Goal: Information Seeking & Learning: Compare options

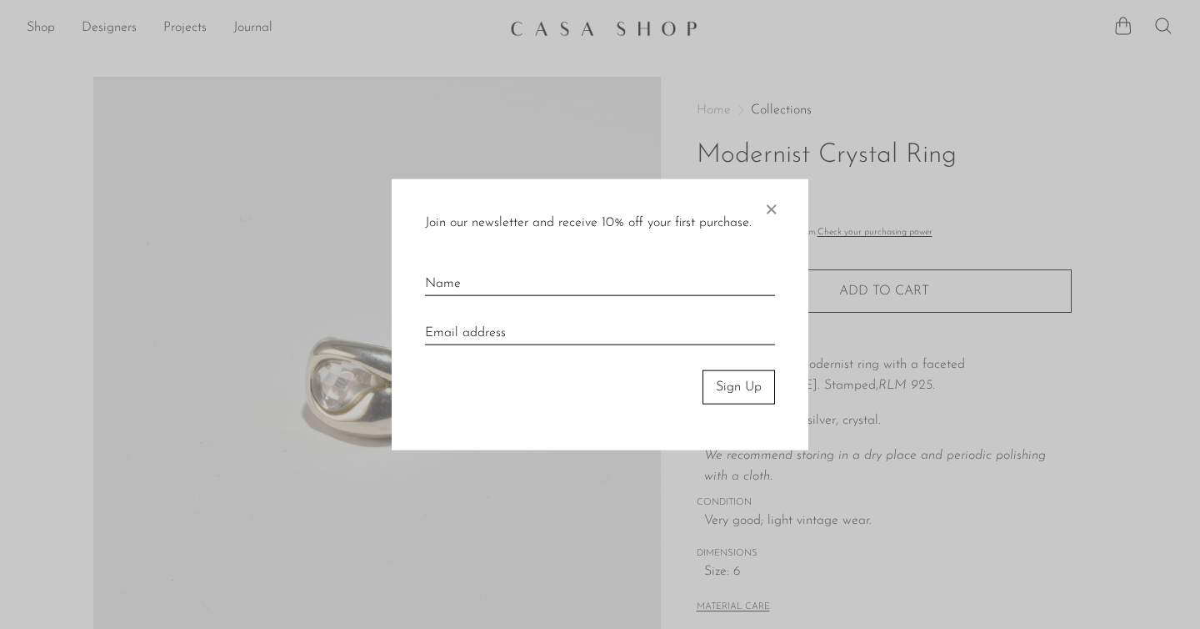
click at [772, 202] on span "×" at bounding box center [771, 205] width 17 height 53
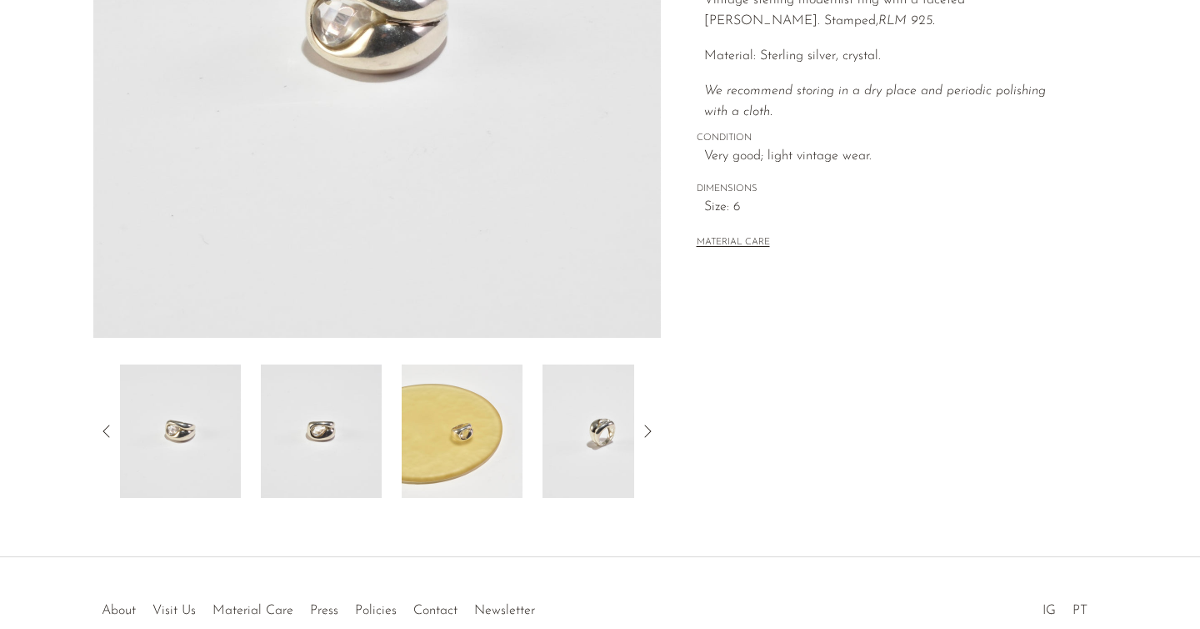
scroll to position [368, 0]
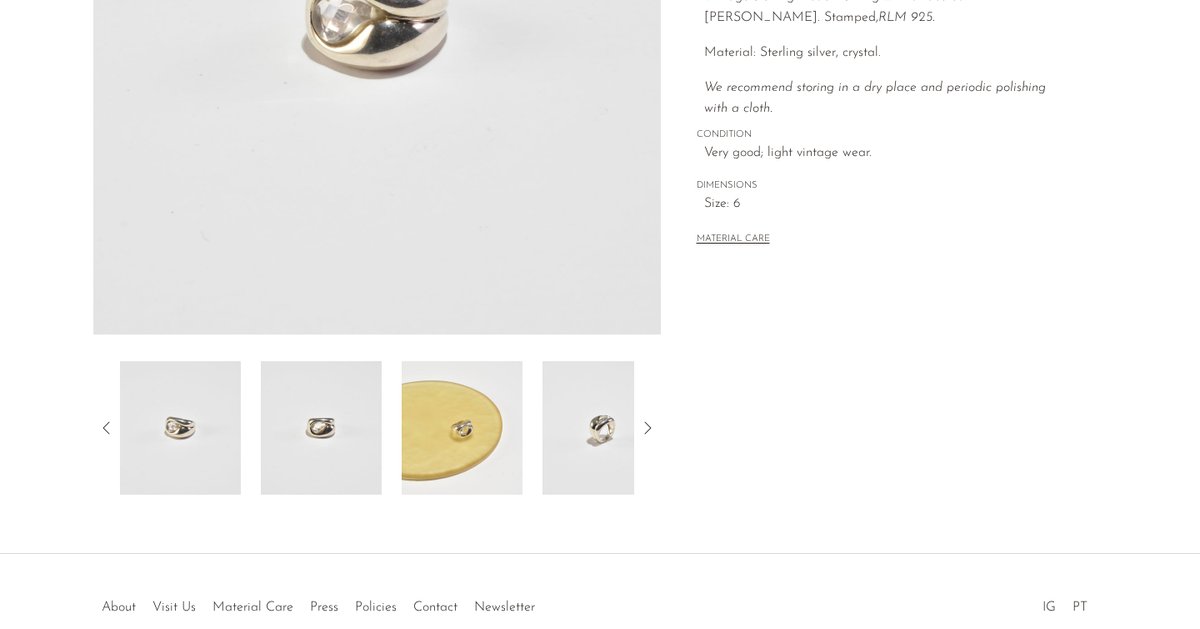
click at [608, 455] on img at bounding box center [603, 427] width 121 height 133
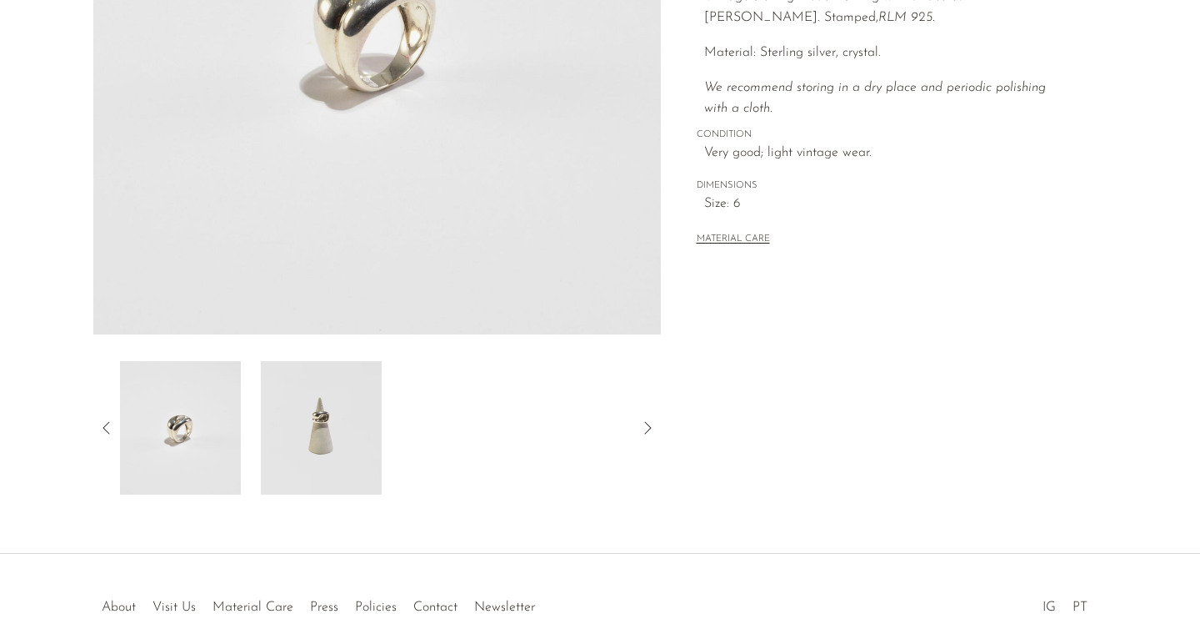
click at [338, 431] on img at bounding box center [321, 427] width 121 height 133
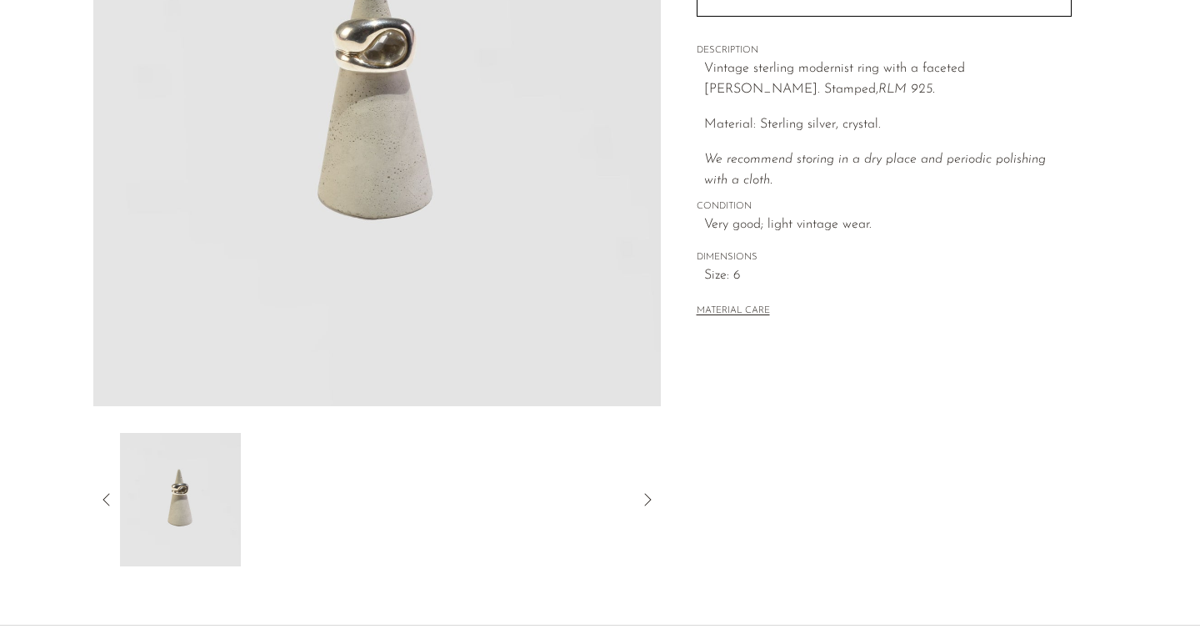
scroll to position [298, 0]
click at [105, 497] on icon at bounding box center [107, 498] width 20 height 20
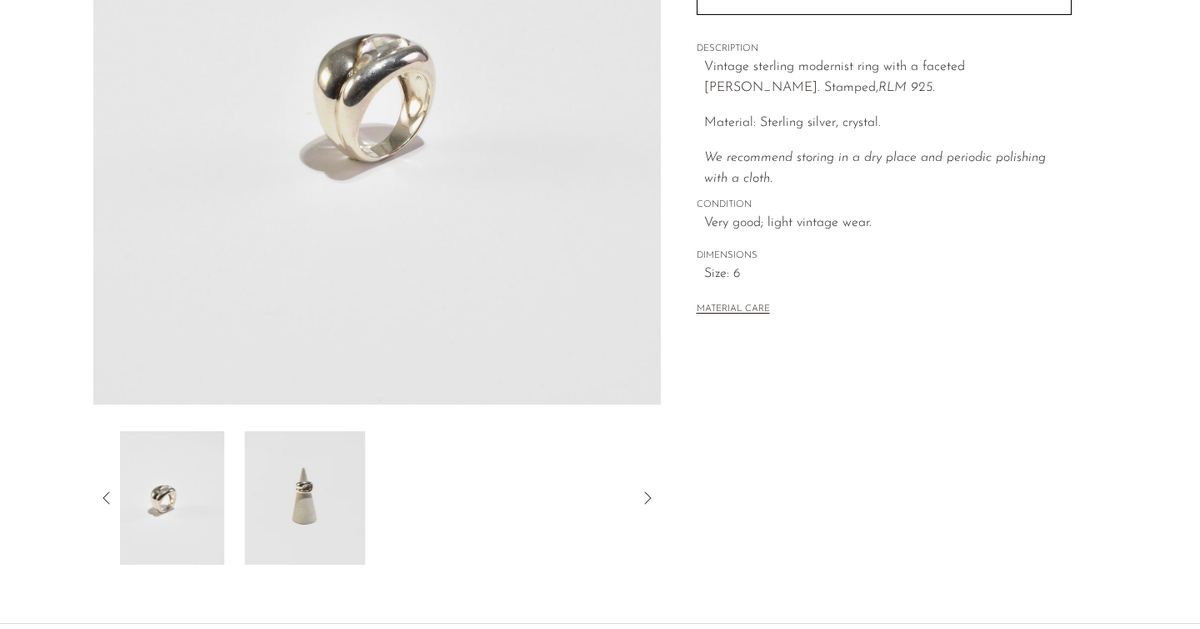
click at [105, 497] on icon at bounding box center [107, 498] width 20 height 20
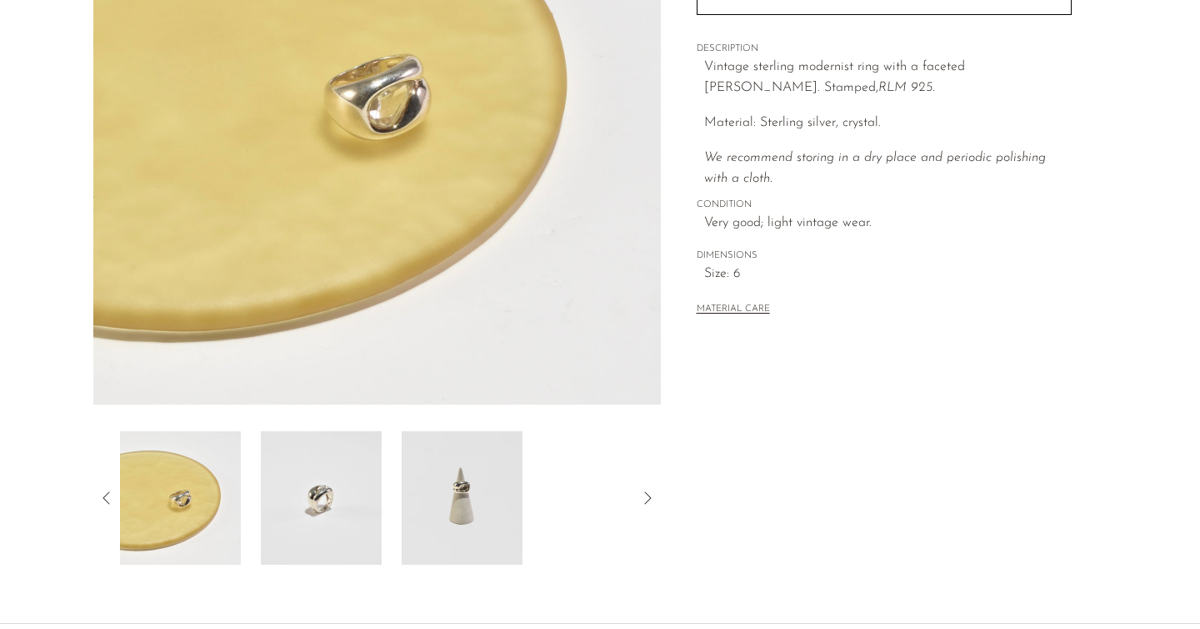
click at [105, 497] on icon at bounding box center [107, 498] width 20 height 20
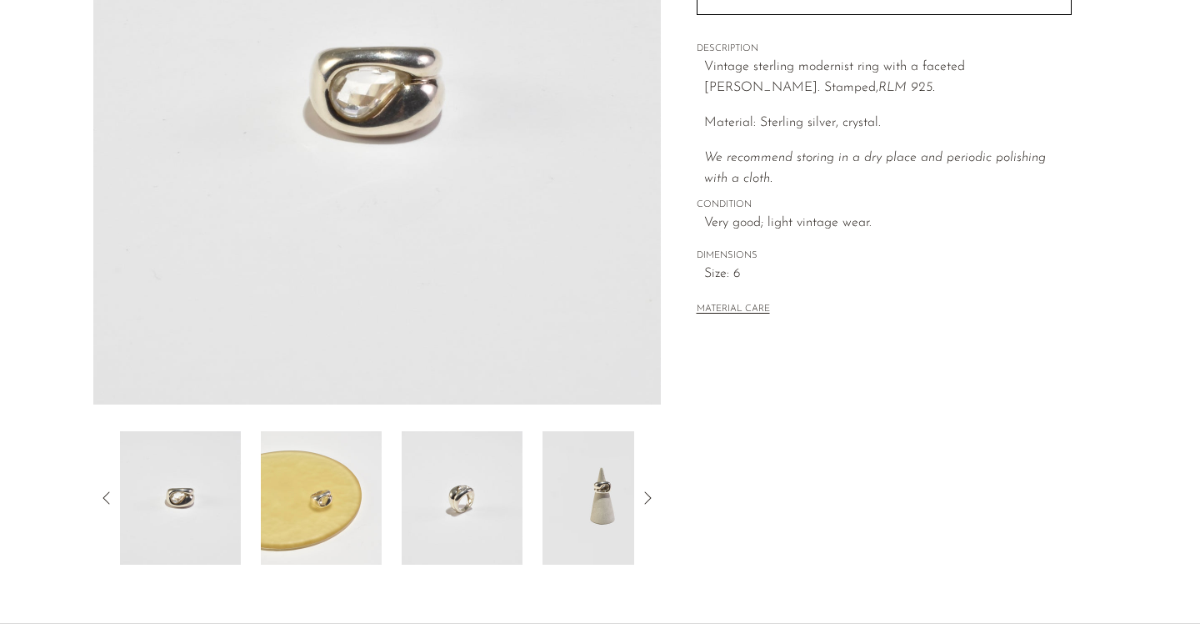
click at [173, 503] on img at bounding box center [180, 497] width 121 height 133
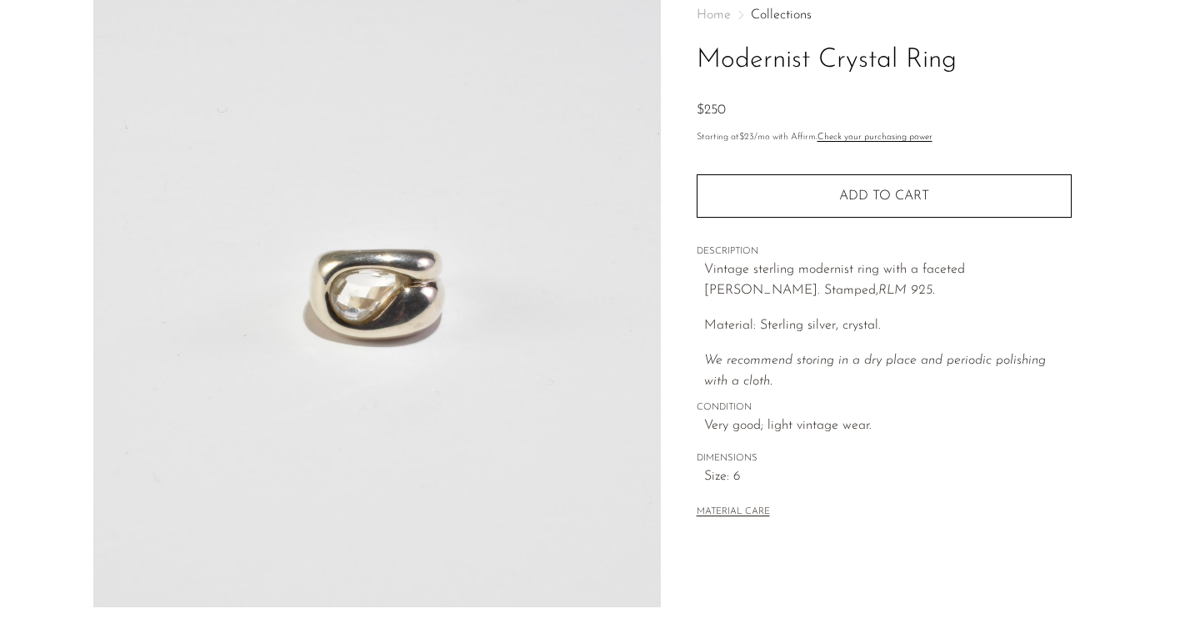
scroll to position [0, 0]
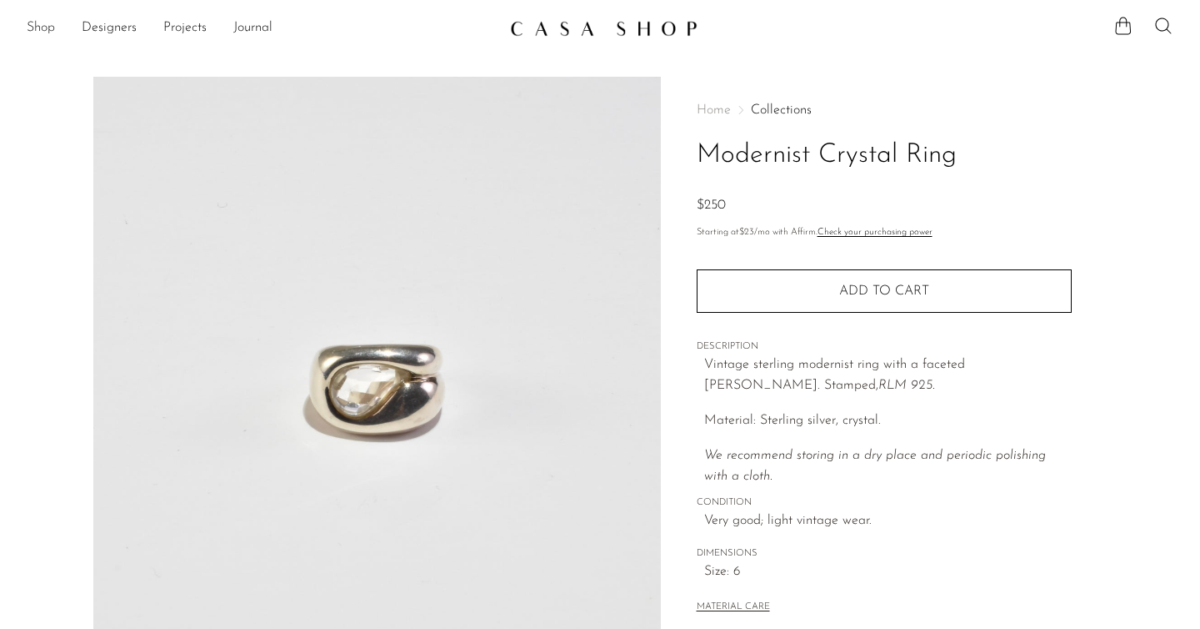
click at [39, 29] on link "Shop" at bounding box center [41, 29] width 28 height 22
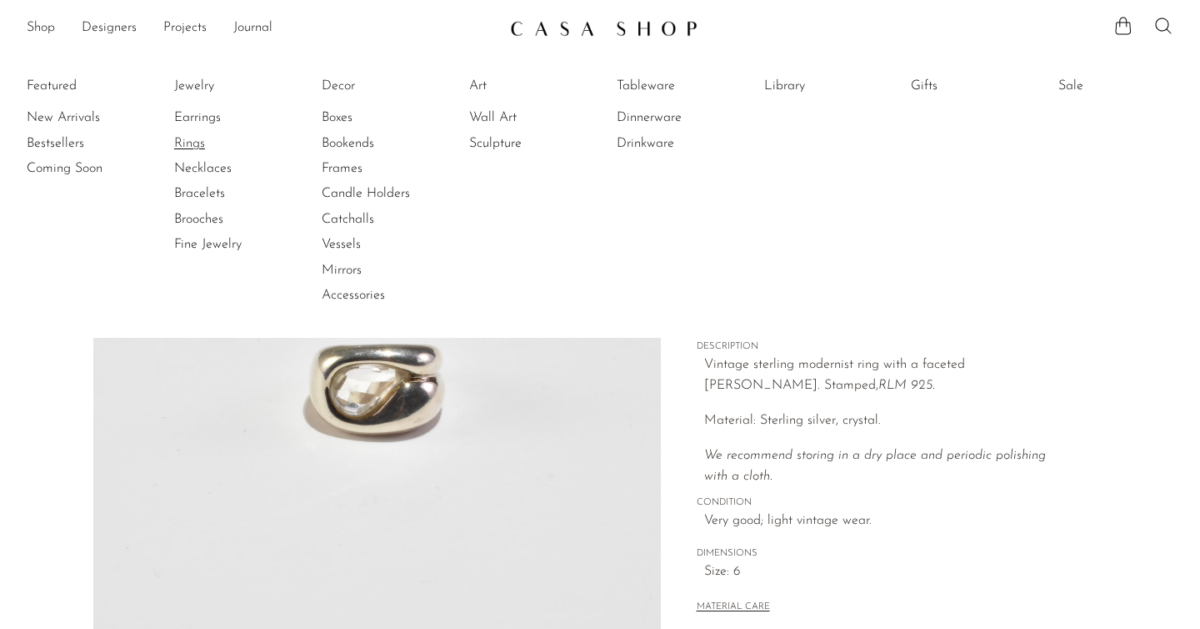
click at [199, 146] on link "Rings" at bounding box center [236, 143] width 125 height 18
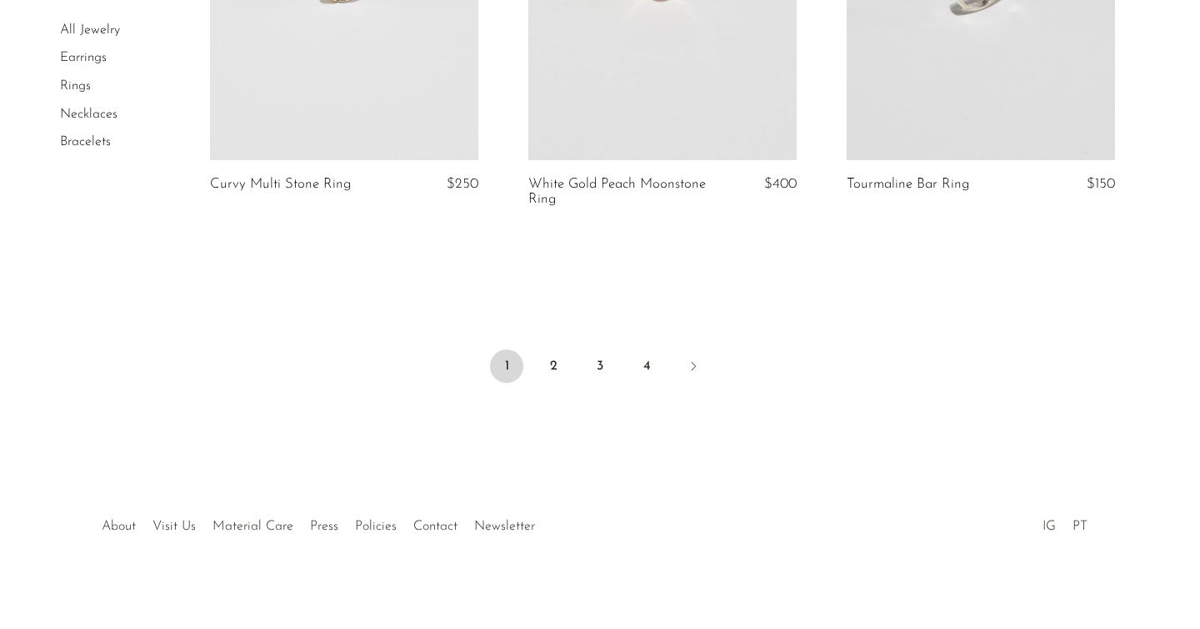
scroll to position [4438, 0]
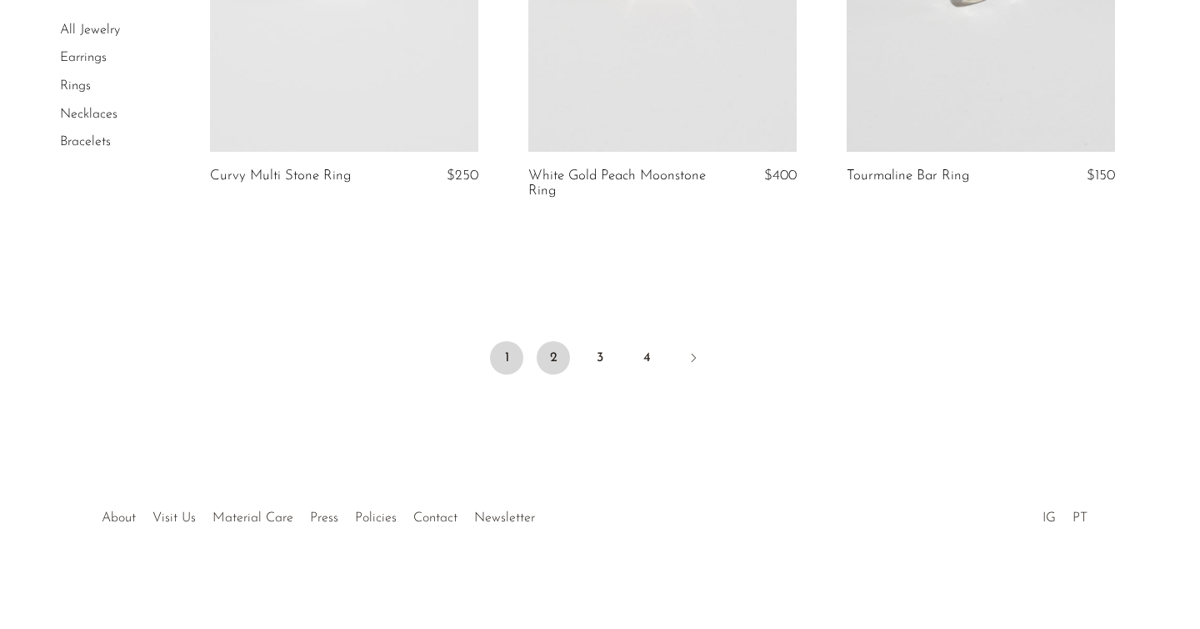
click at [554, 363] on link "2" at bounding box center [553, 357] width 33 height 33
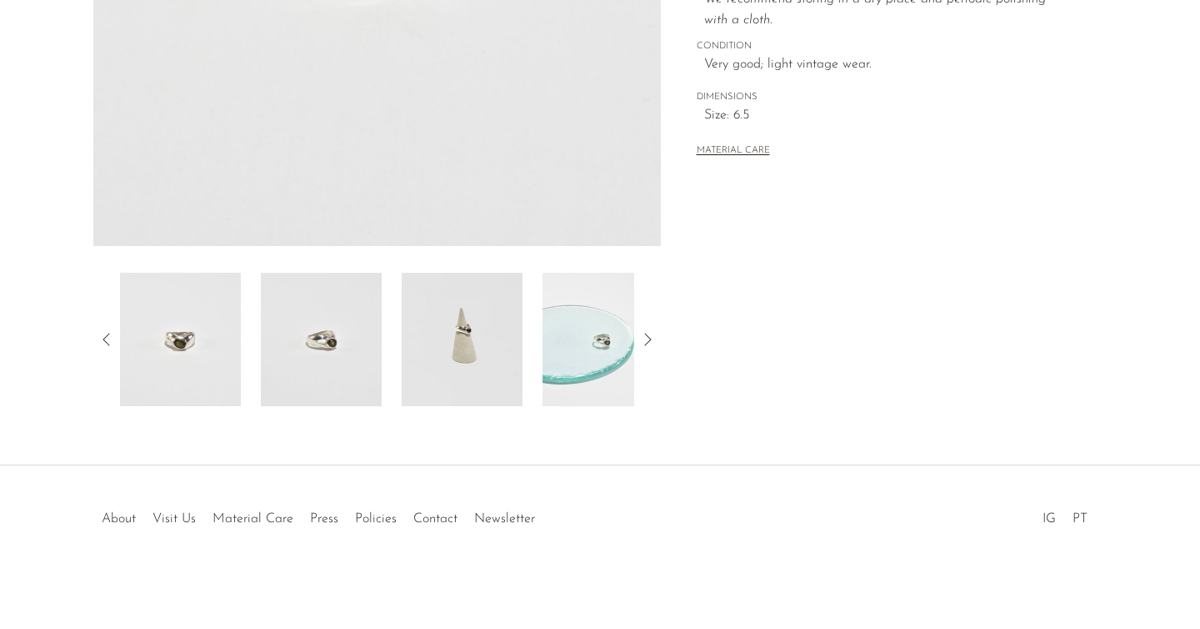
scroll to position [457, 0]
click at [323, 337] on img at bounding box center [321, 338] width 121 height 133
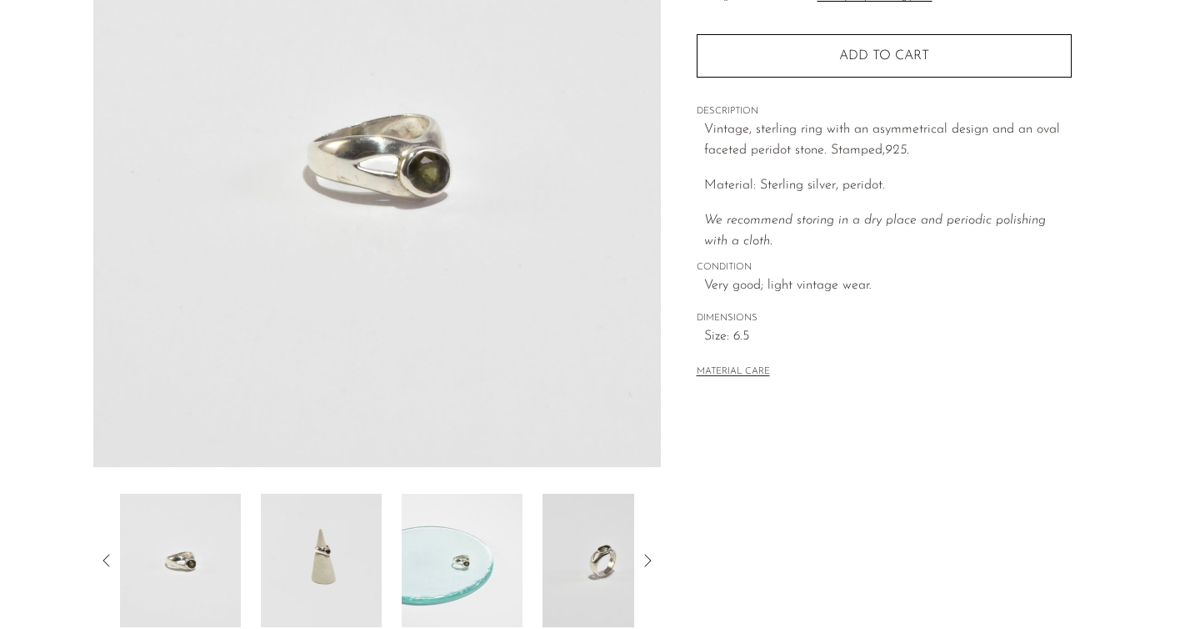
scroll to position [233, 0]
click at [326, 559] on img at bounding box center [321, 561] width 121 height 133
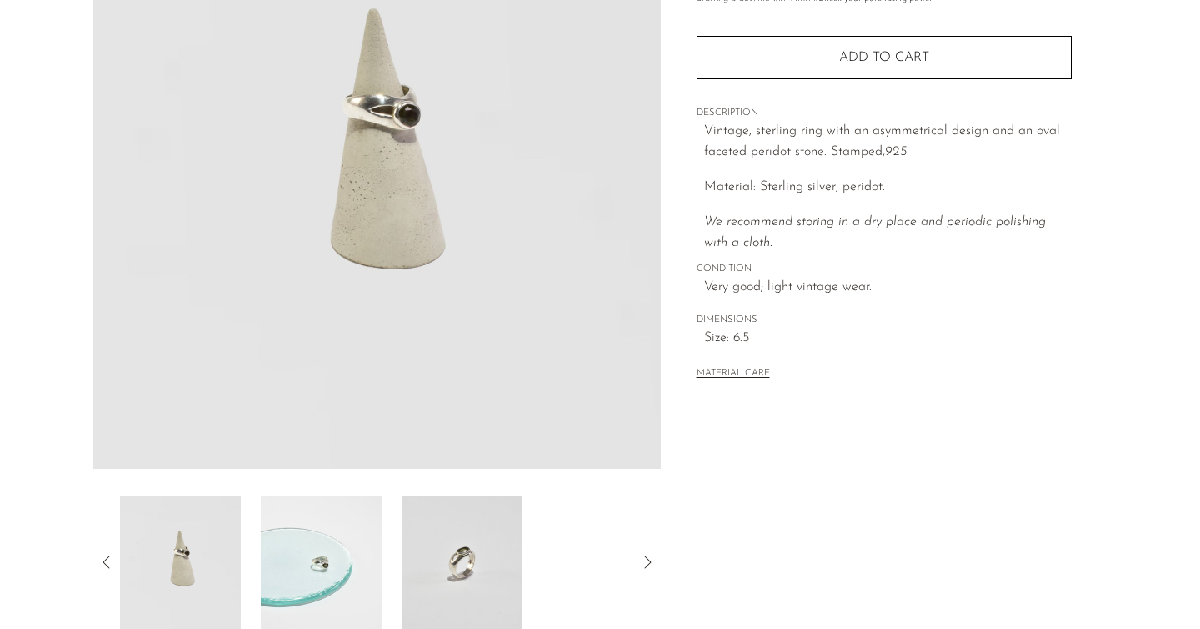
click at [499, 571] on img at bounding box center [462, 561] width 121 height 133
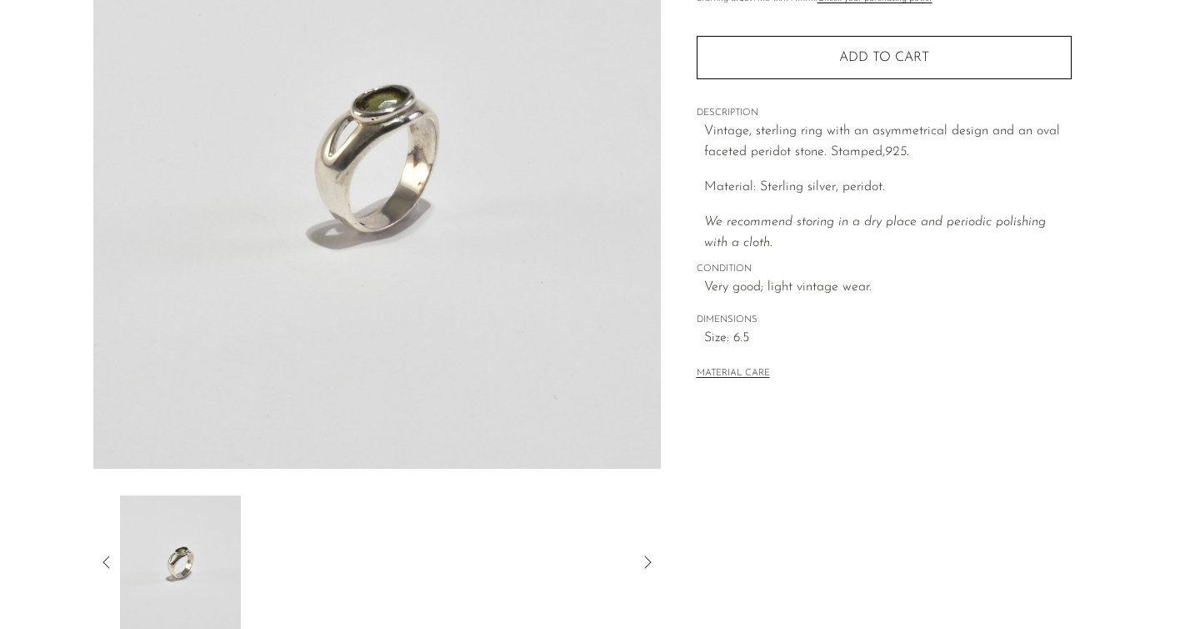
click at [100, 555] on icon at bounding box center [107, 562] width 20 height 20
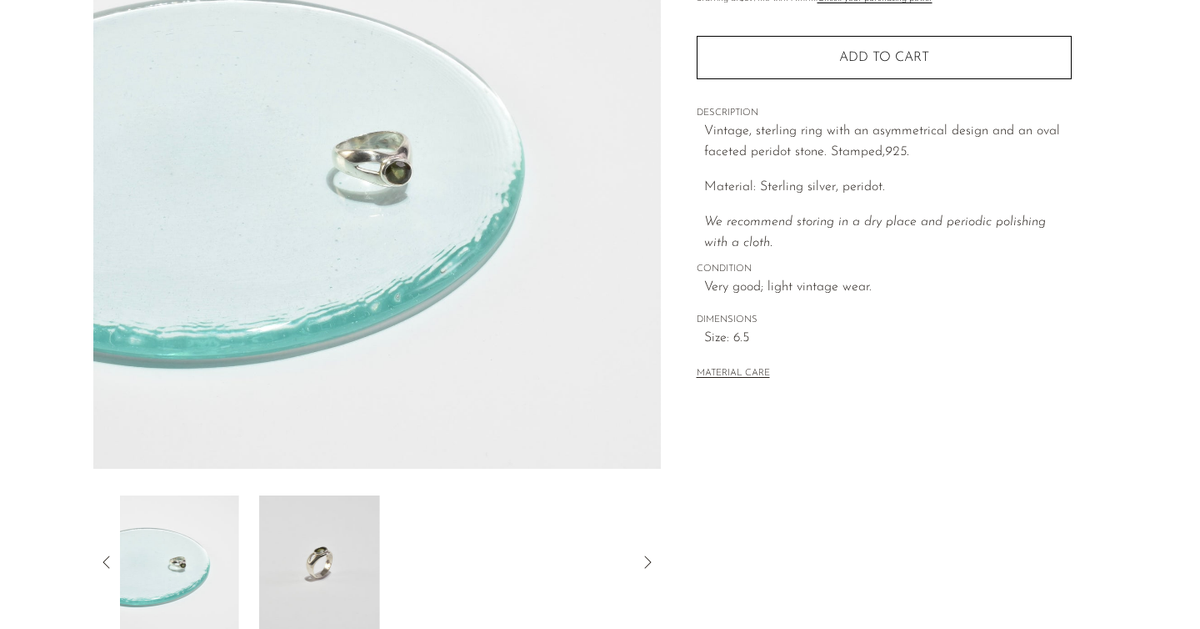
click at [100, 555] on icon at bounding box center [107, 562] width 20 height 20
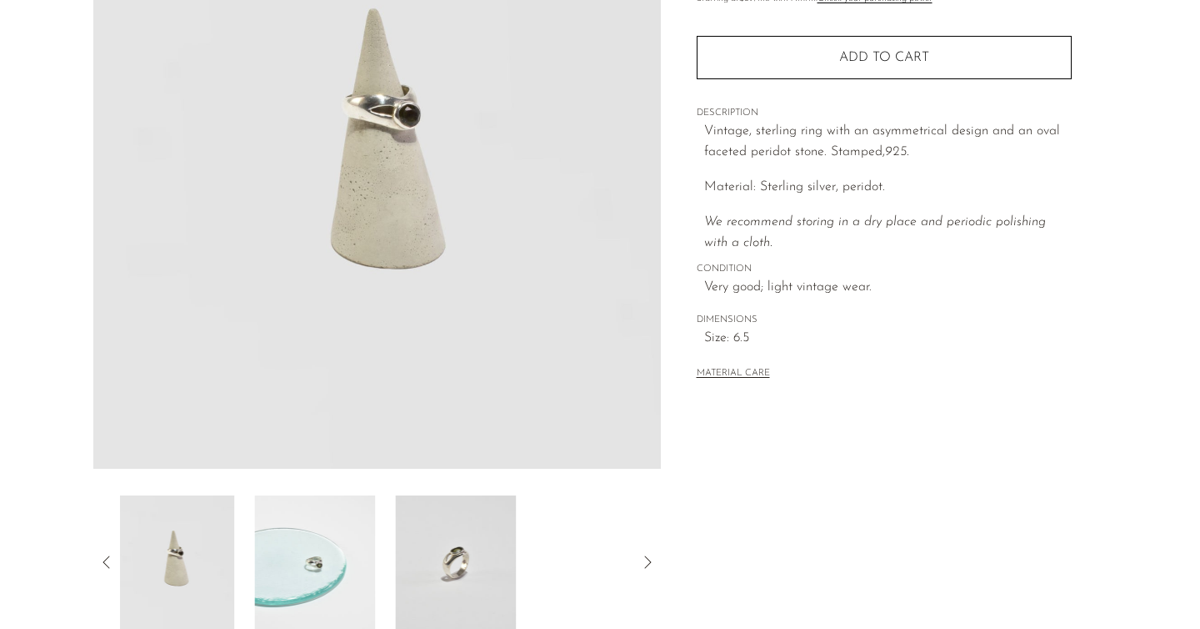
click at [100, 555] on icon at bounding box center [107, 562] width 20 height 20
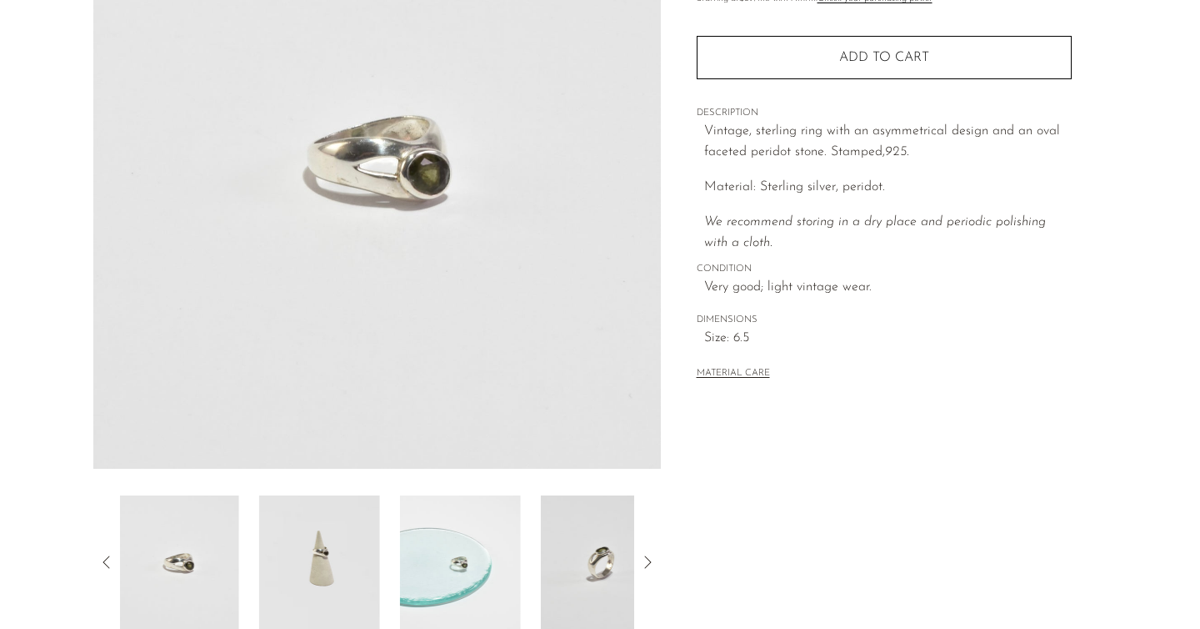
click at [100, 555] on icon at bounding box center [107, 562] width 20 height 20
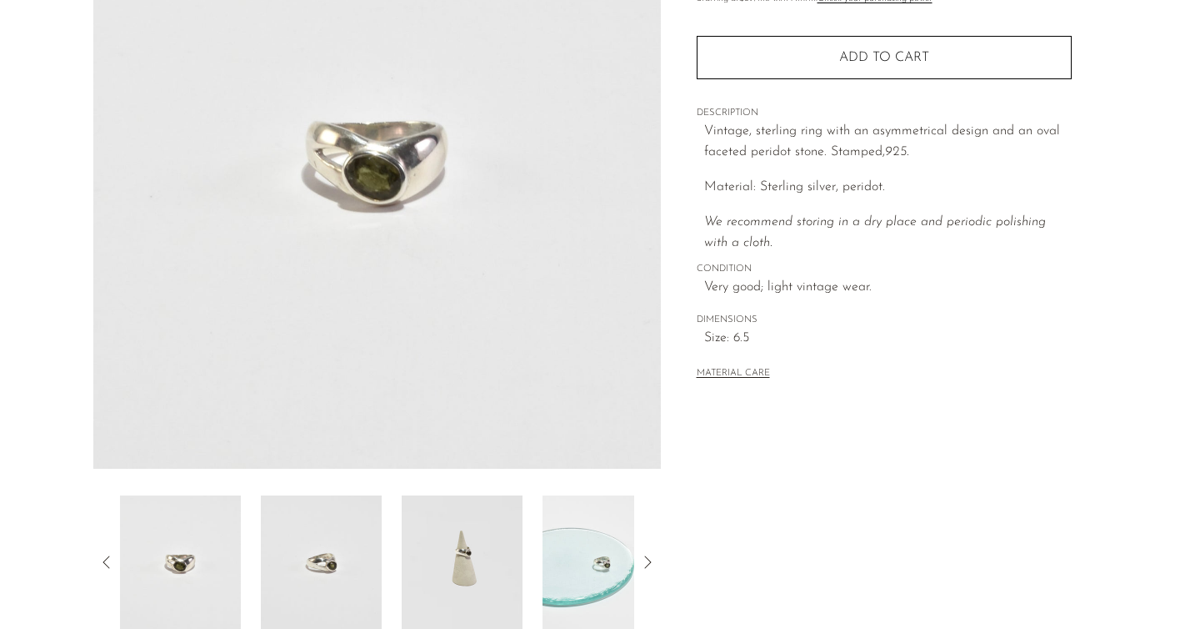
click at [100, 555] on icon at bounding box center [107, 562] width 20 height 20
click at [346, 553] on img at bounding box center [321, 561] width 121 height 133
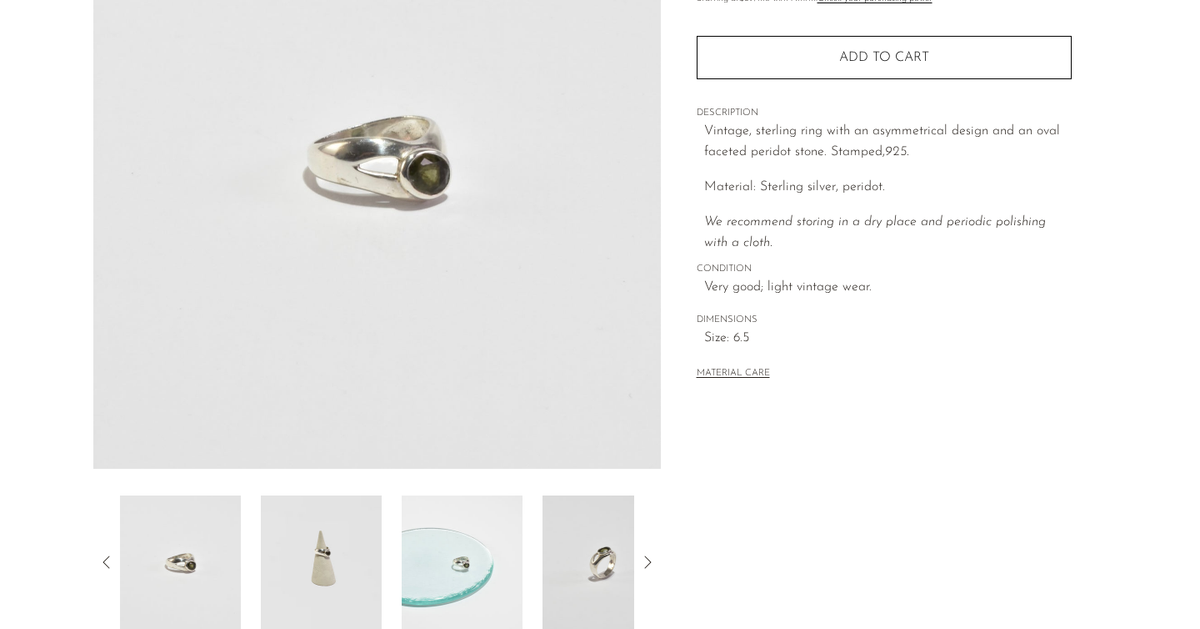
click at [182, 560] on img at bounding box center [180, 561] width 121 height 133
click at [103, 554] on icon at bounding box center [107, 562] width 20 height 20
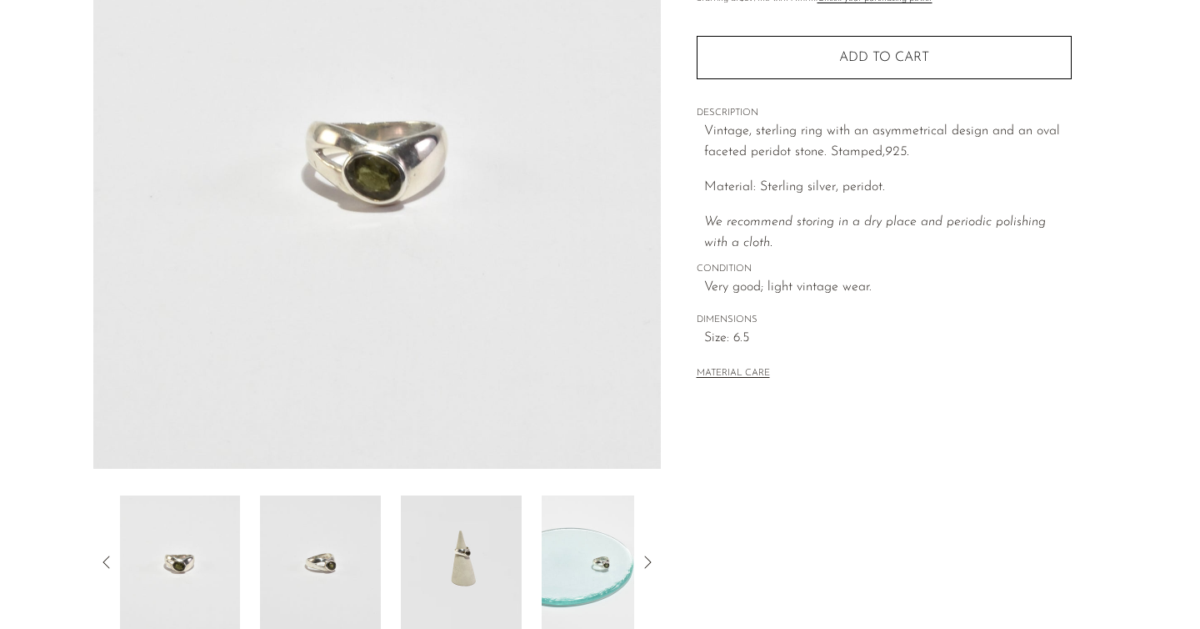
click at [173, 560] on img at bounding box center [179, 561] width 121 height 133
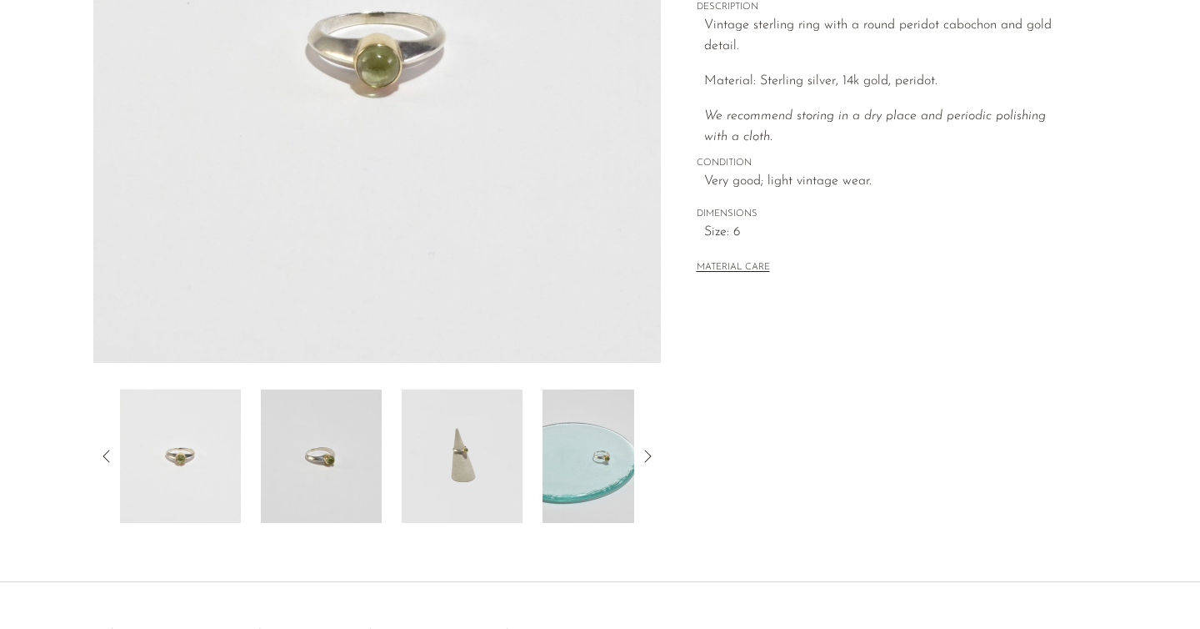
scroll to position [345, 0]
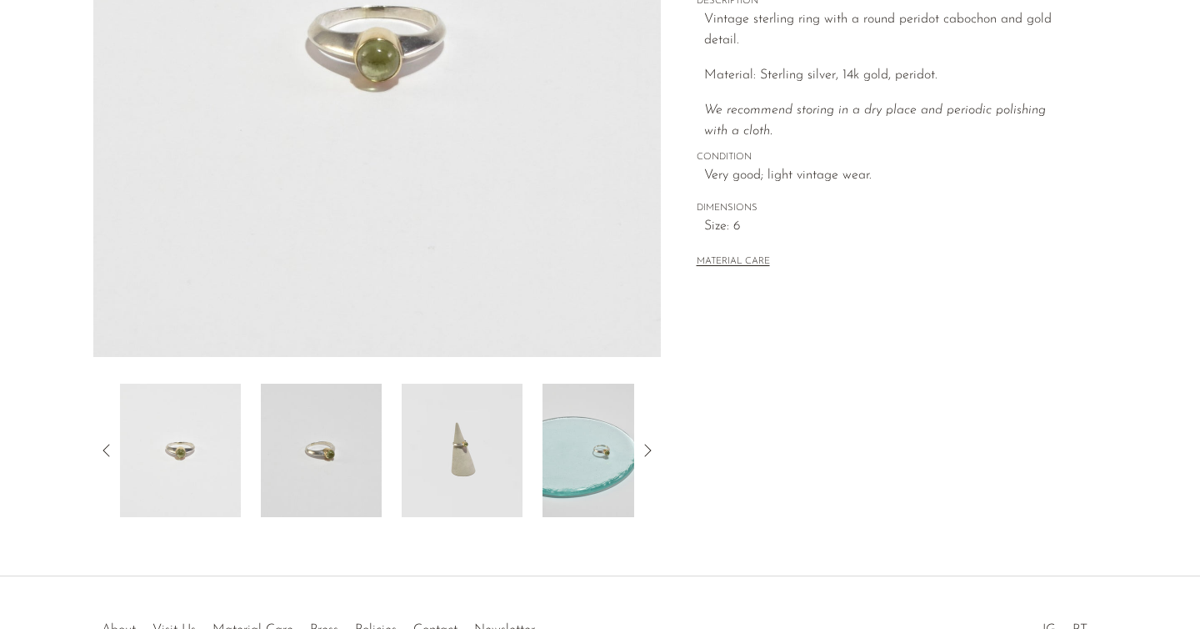
click at [453, 467] on img at bounding box center [462, 449] width 121 height 133
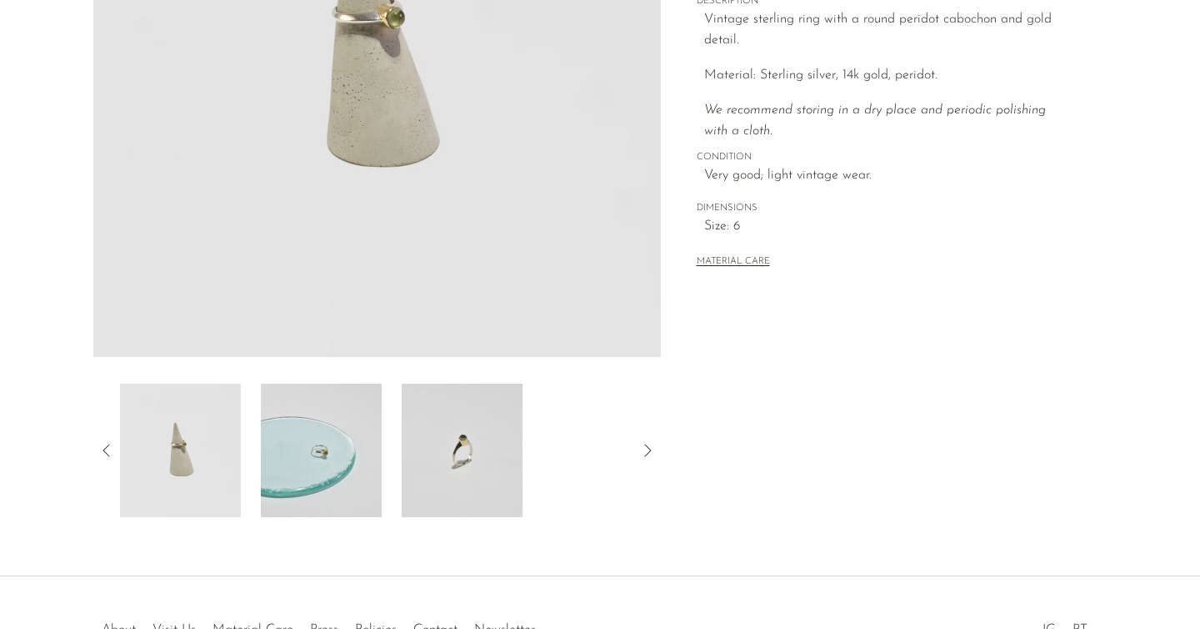
click at [465, 448] on img at bounding box center [462, 449] width 121 height 133
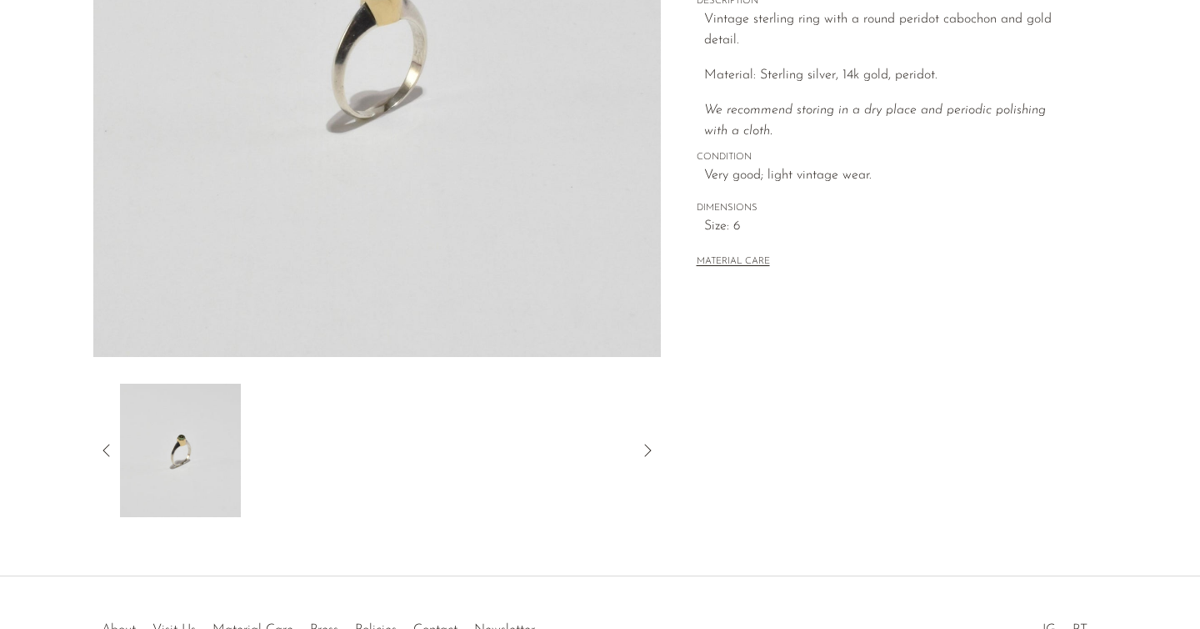
click at [103, 453] on icon at bounding box center [107, 450] width 20 height 20
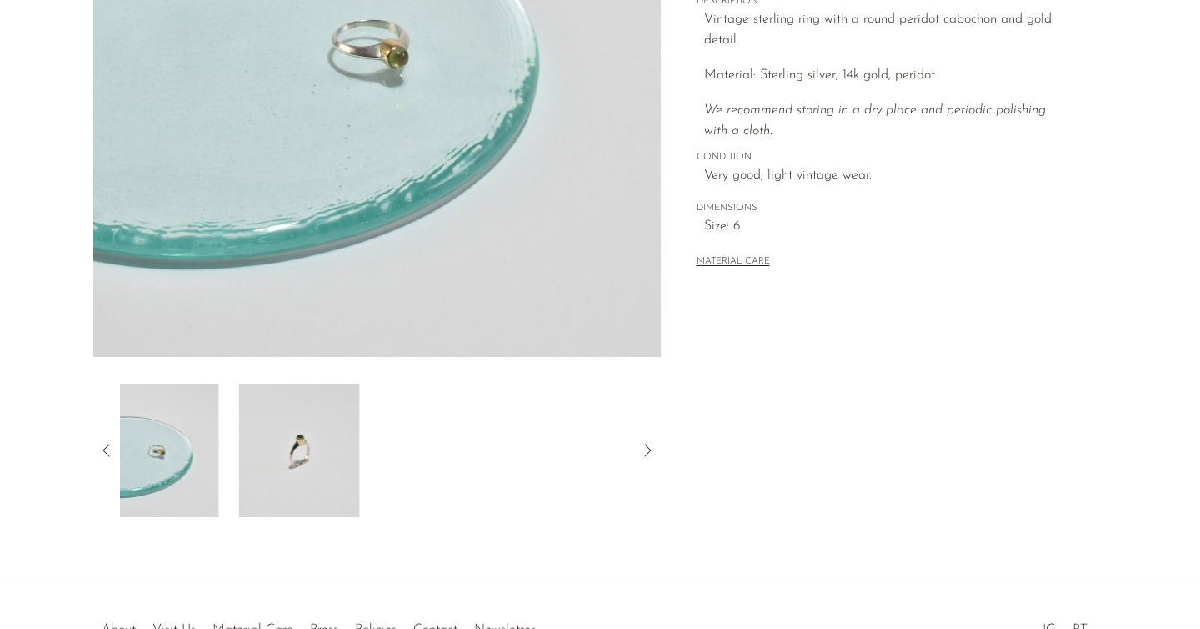
click at [103, 453] on icon at bounding box center [107, 450] width 20 height 20
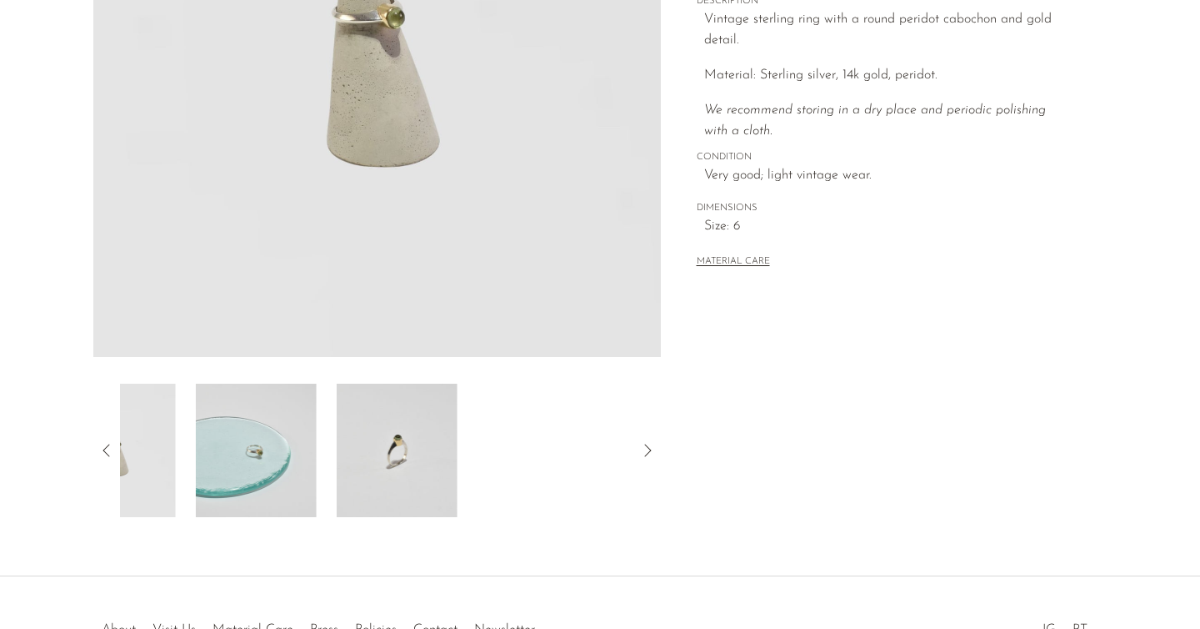
click at [103, 453] on icon at bounding box center [107, 450] width 20 height 20
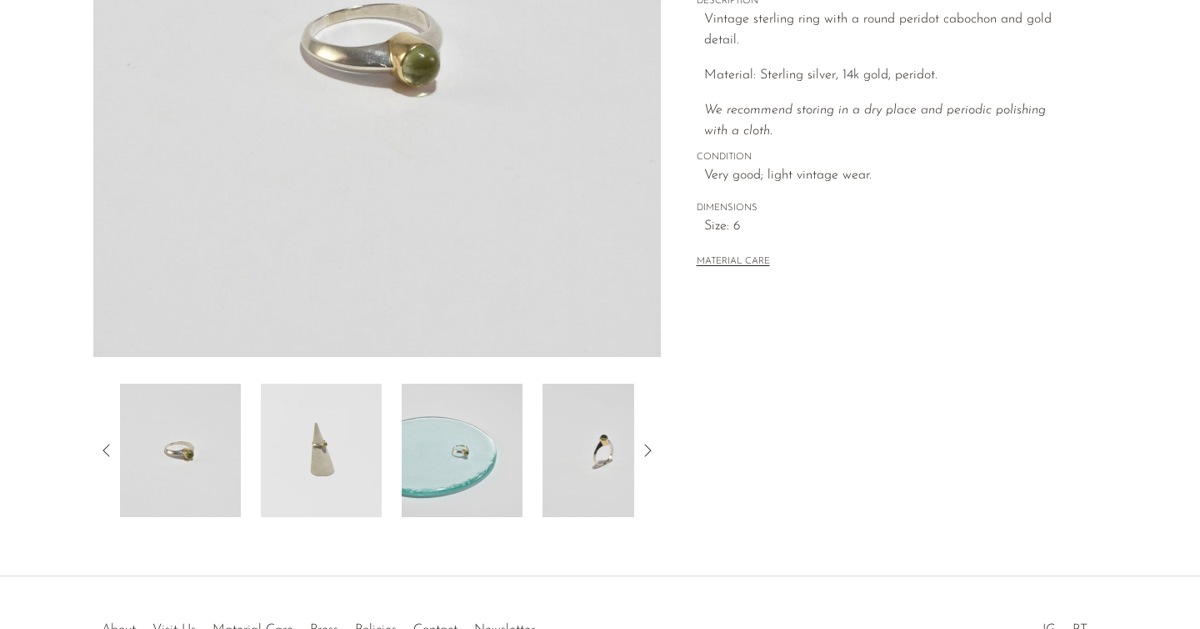
click at [103, 453] on icon at bounding box center [107, 450] width 20 height 20
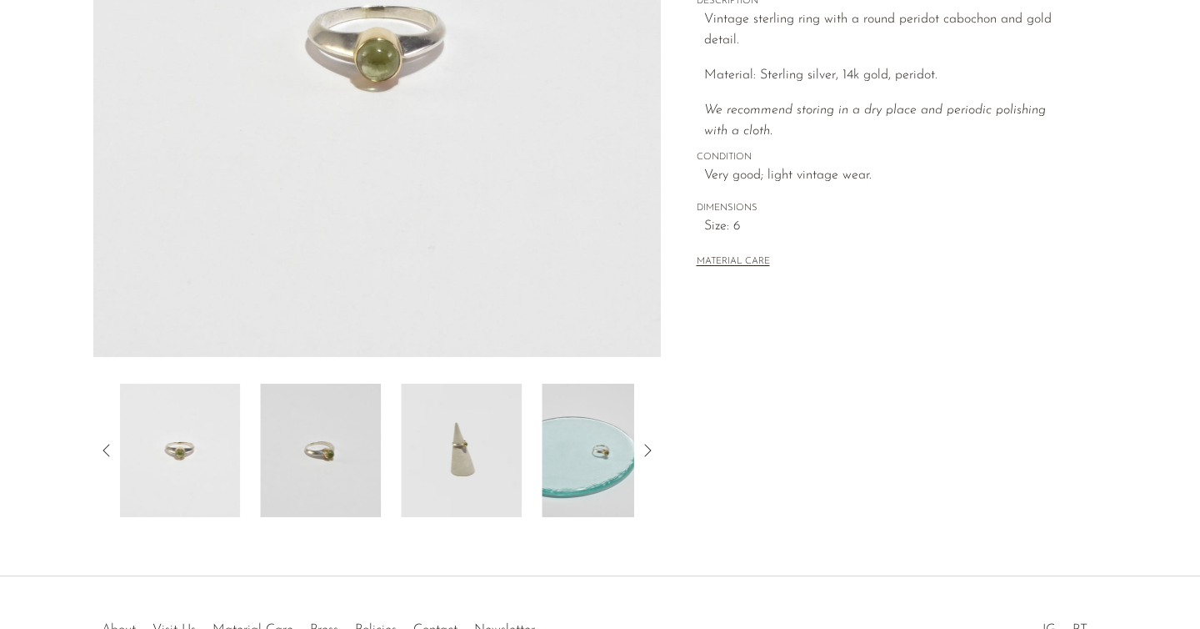
click at [103, 453] on icon at bounding box center [107, 450] width 20 height 20
click at [173, 452] on img at bounding box center [180, 449] width 121 height 133
click at [343, 458] on img at bounding box center [321, 449] width 121 height 133
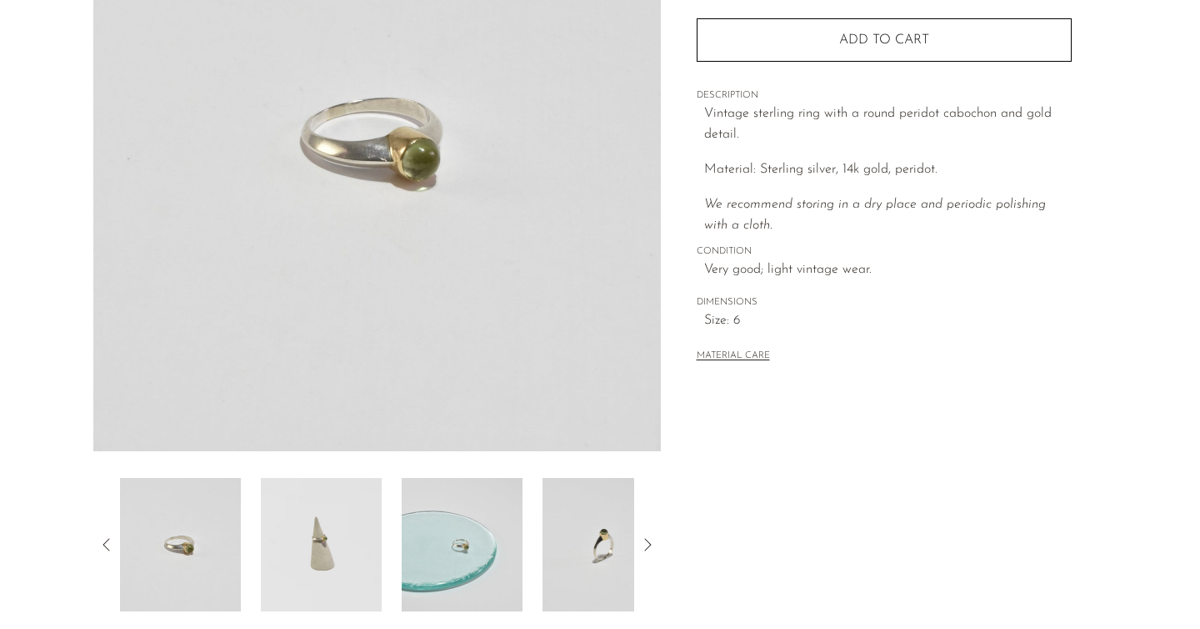
scroll to position [249, 0]
click at [106, 545] on icon at bounding box center [107, 546] width 20 height 20
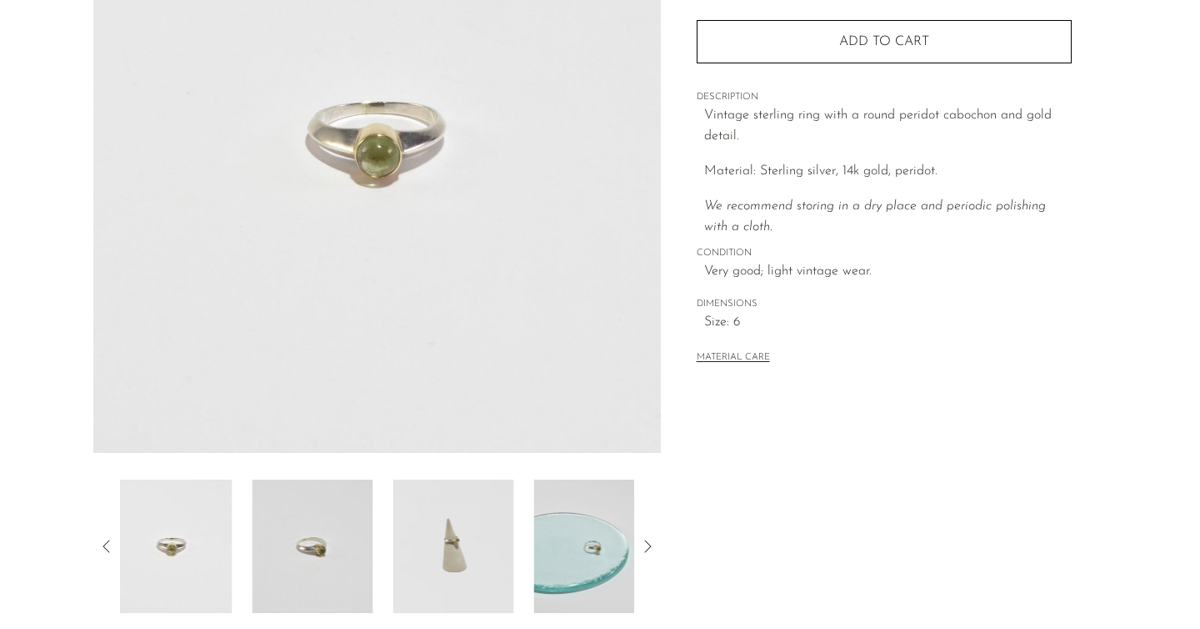
click at [106, 545] on icon at bounding box center [107, 546] width 20 height 20
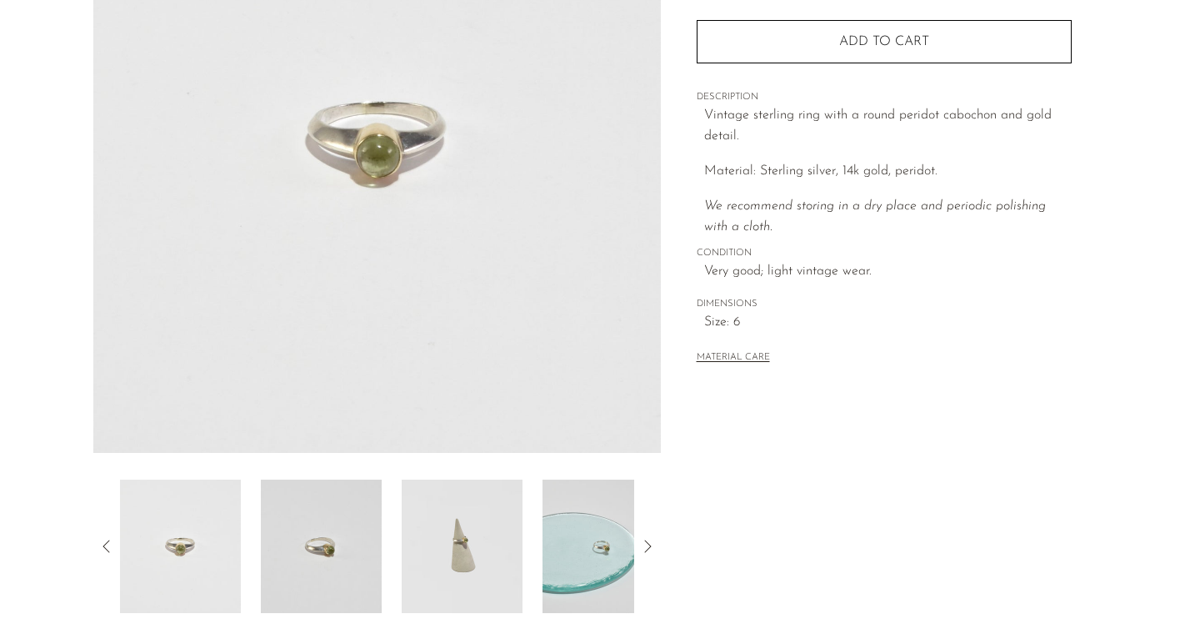
click at [163, 549] on img at bounding box center [180, 545] width 121 height 133
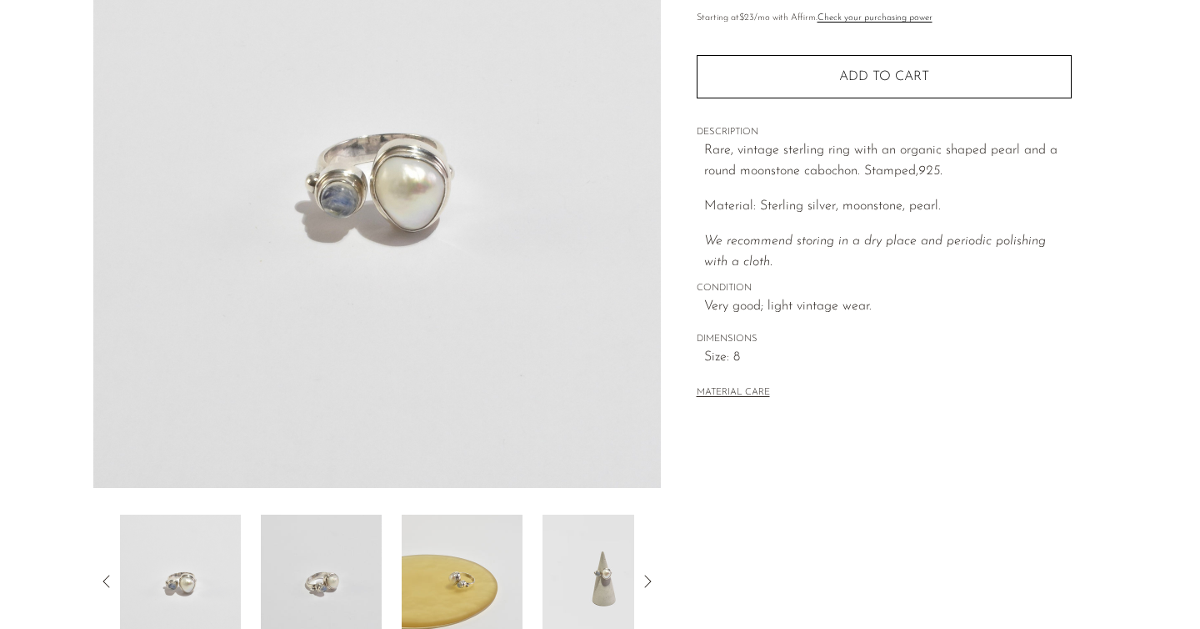
scroll to position [307, 0]
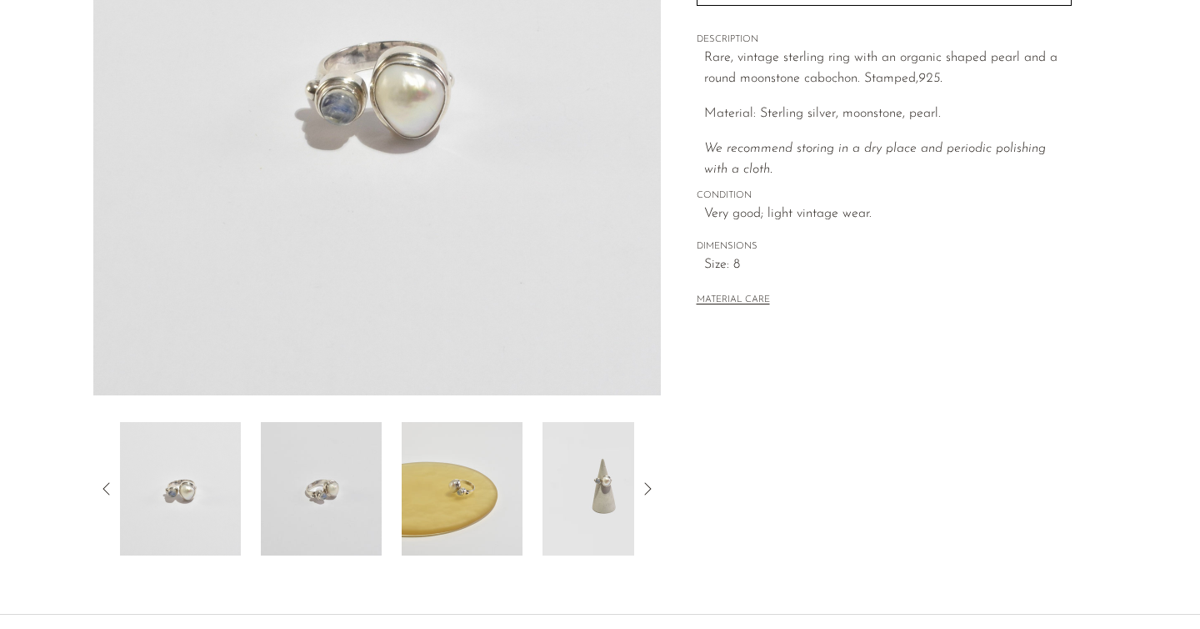
click at [448, 486] on img at bounding box center [462, 488] width 121 height 133
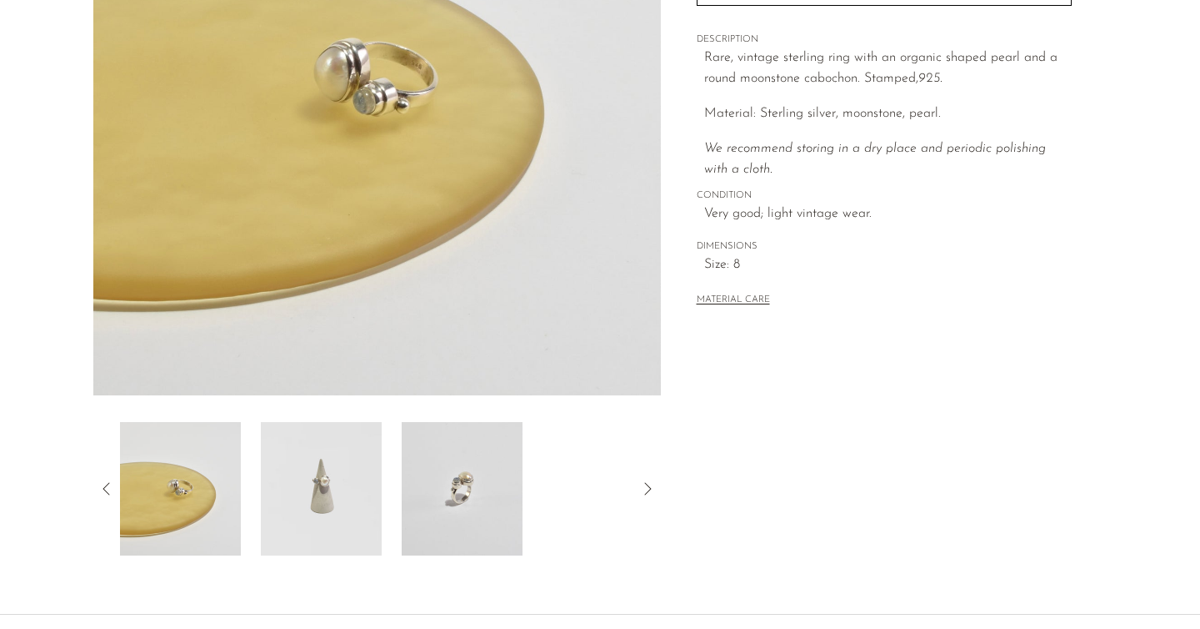
click at [448, 486] on img at bounding box center [462, 488] width 121 height 133
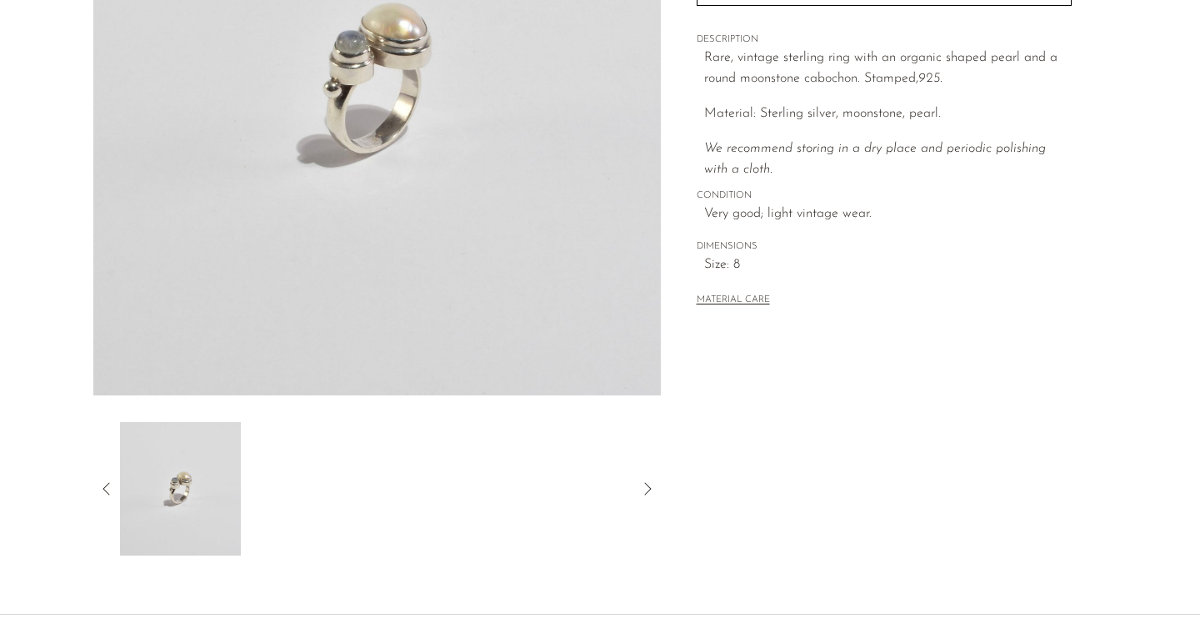
click at [113, 491] on icon at bounding box center [107, 488] width 20 height 20
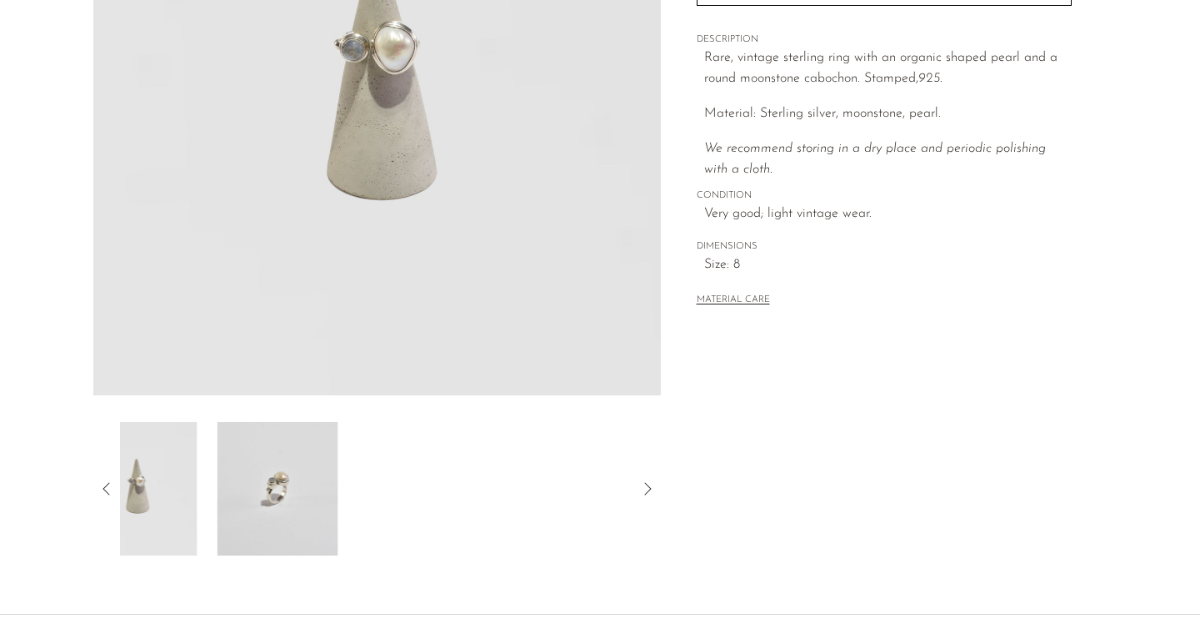
click at [113, 491] on icon at bounding box center [107, 488] width 20 height 20
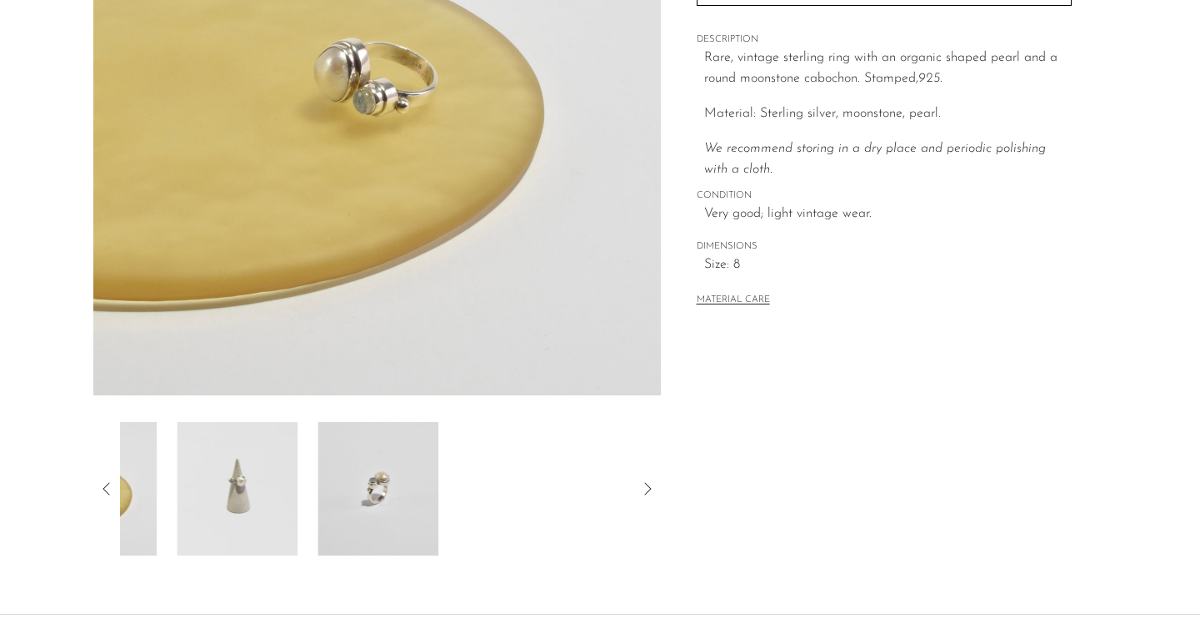
click at [113, 491] on icon at bounding box center [107, 488] width 20 height 20
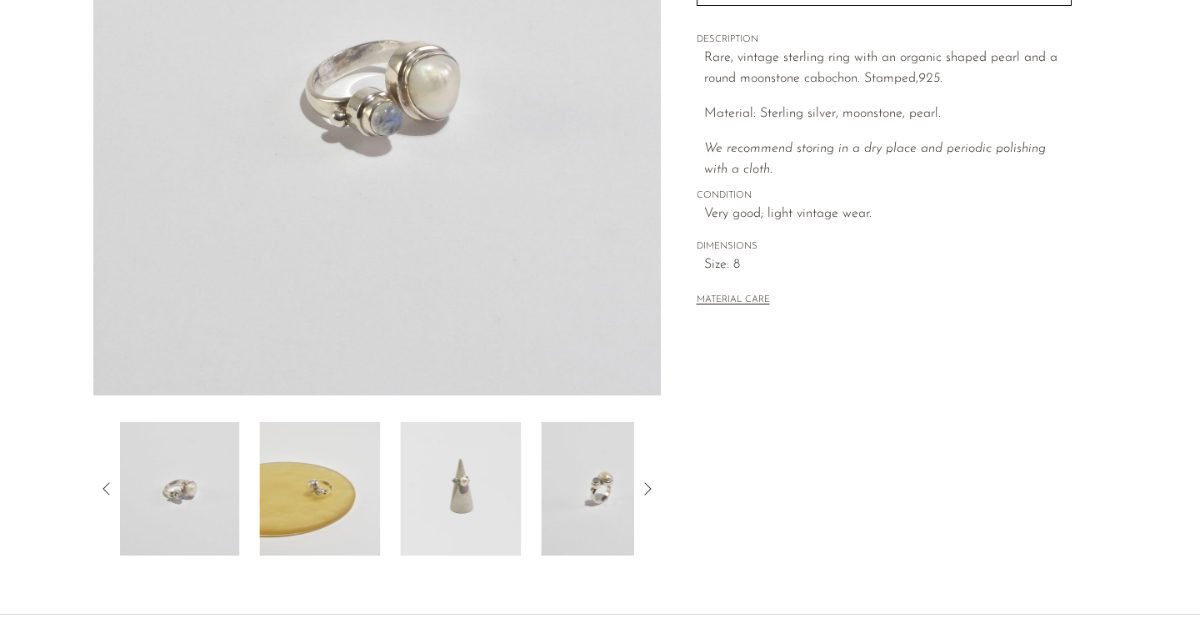
click at [113, 491] on icon at bounding box center [107, 488] width 20 height 20
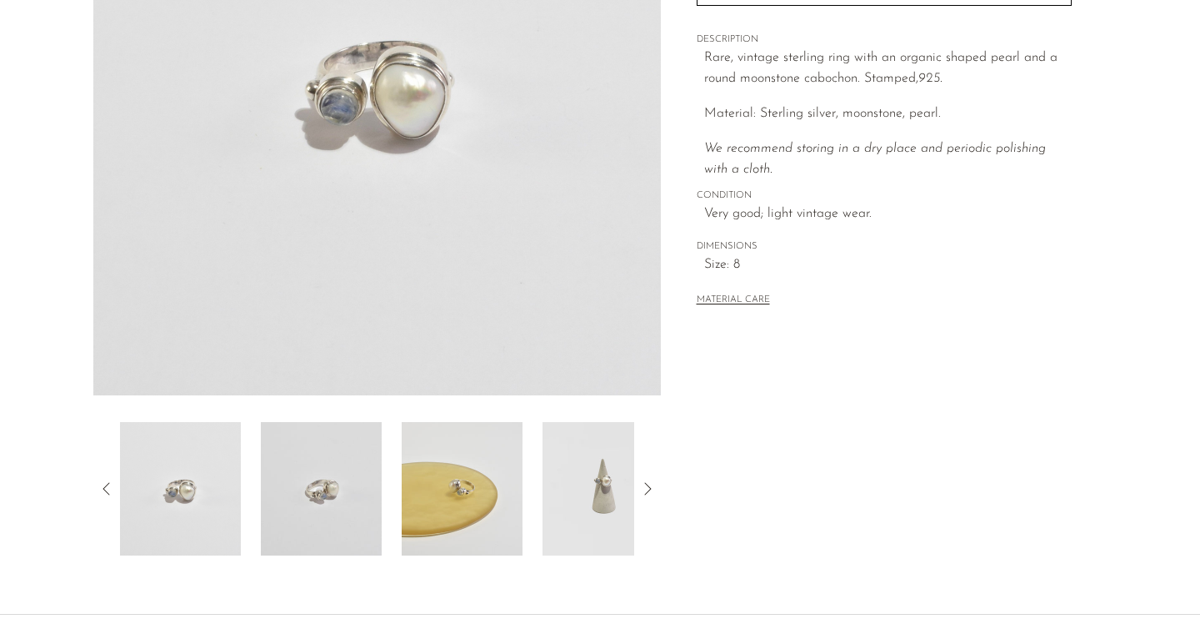
click at [97, 483] on icon at bounding box center [107, 488] width 20 height 20
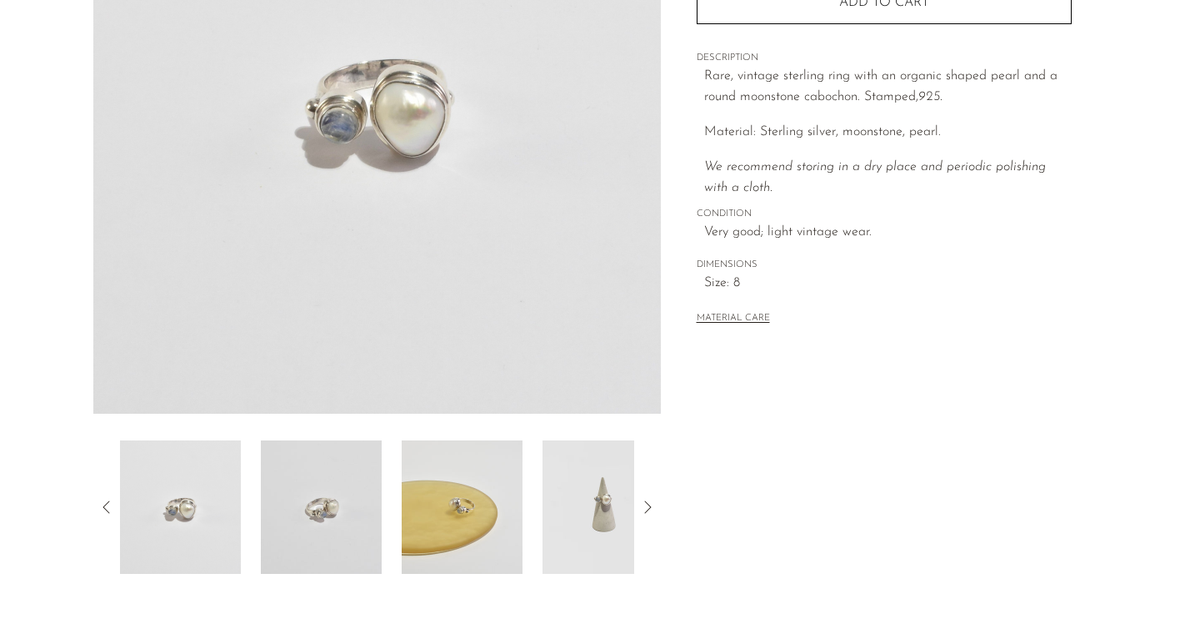
scroll to position [301, 0]
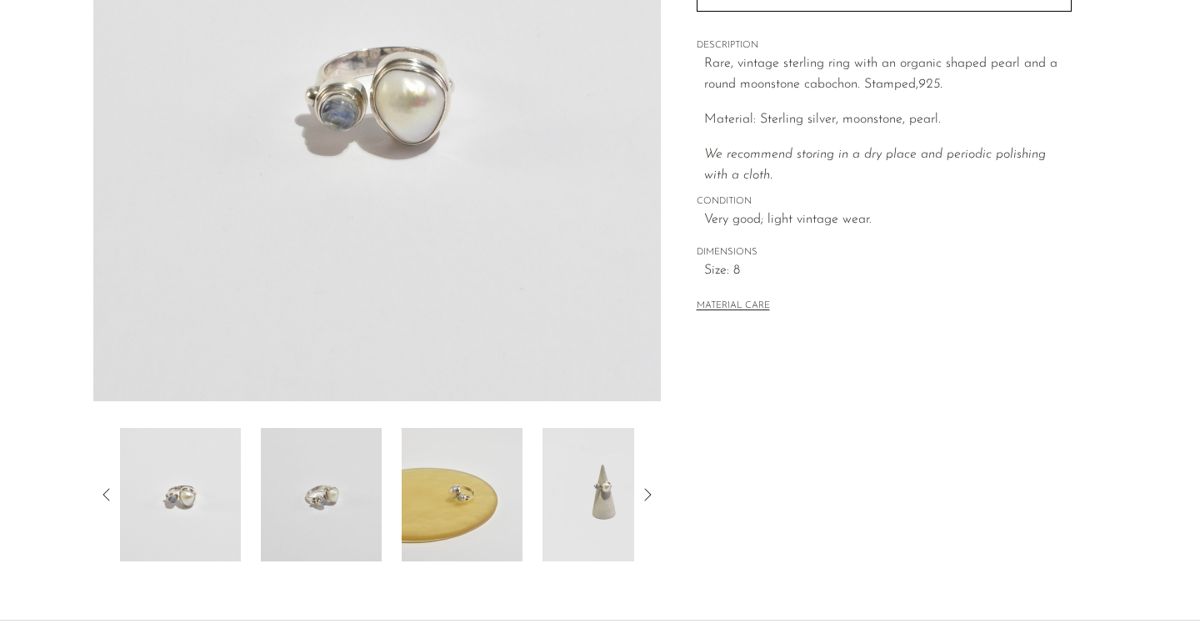
click at [608, 474] on img at bounding box center [603, 494] width 121 height 133
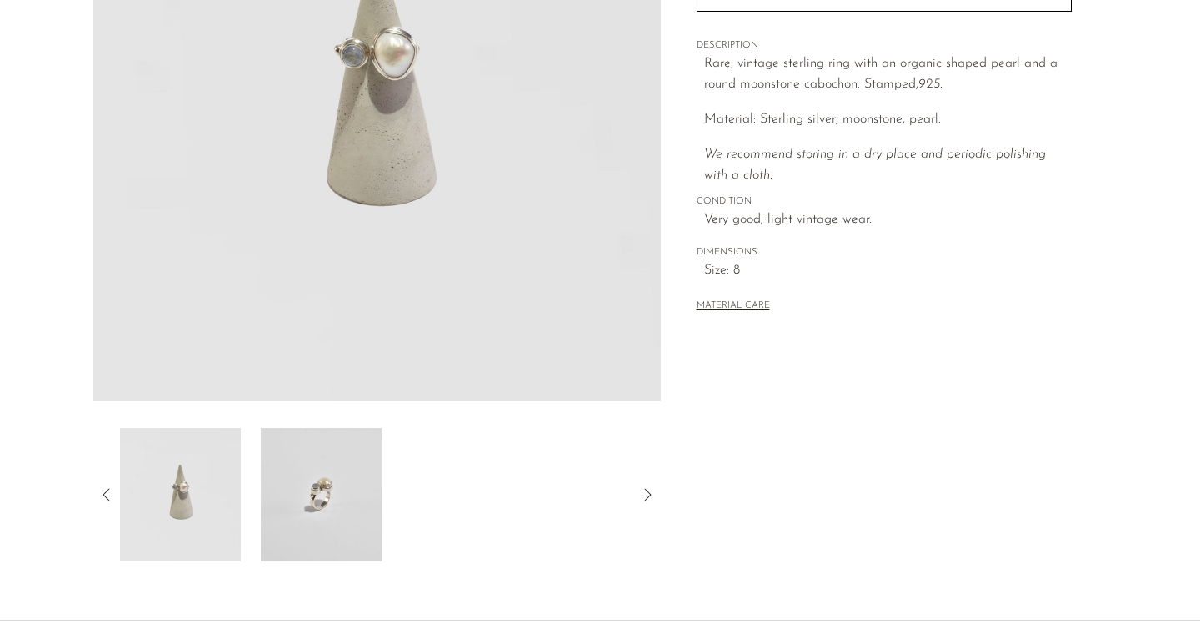
click at [99, 492] on icon at bounding box center [107, 494] width 20 height 20
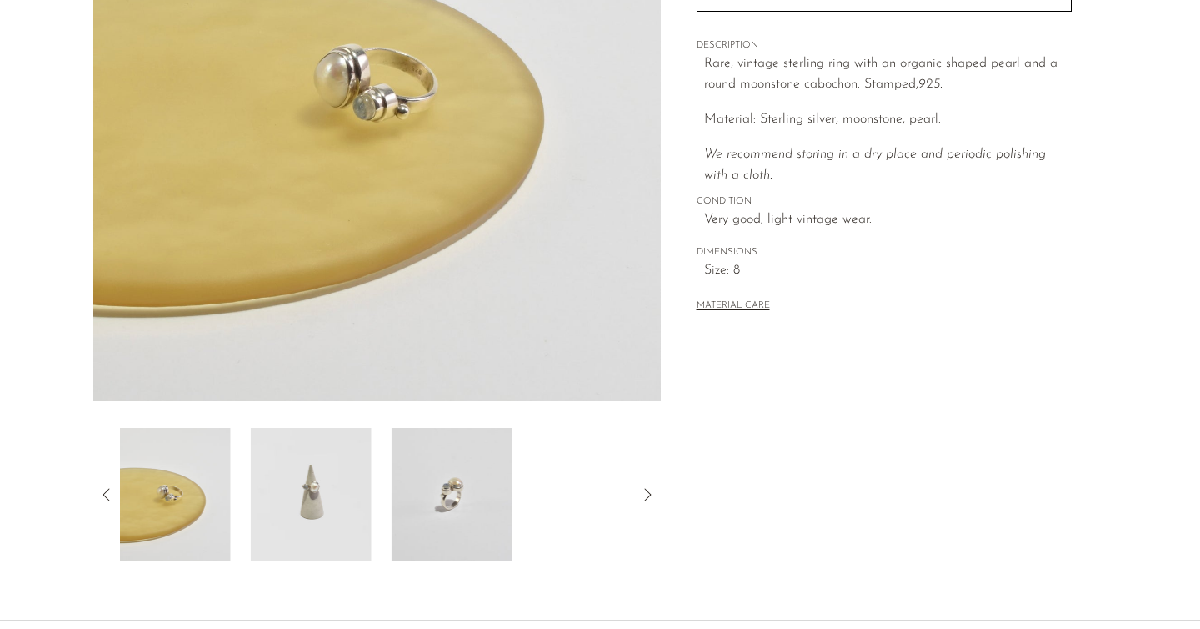
click at [99, 492] on icon at bounding box center [107, 494] width 20 height 20
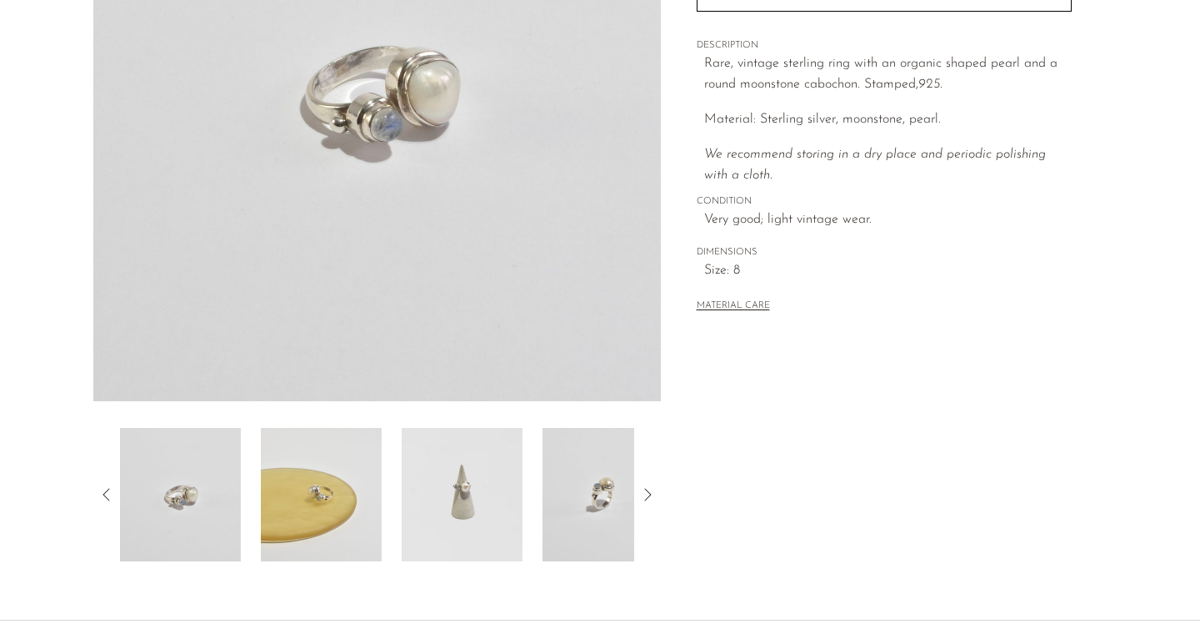
click at [99, 492] on icon at bounding box center [107, 494] width 20 height 20
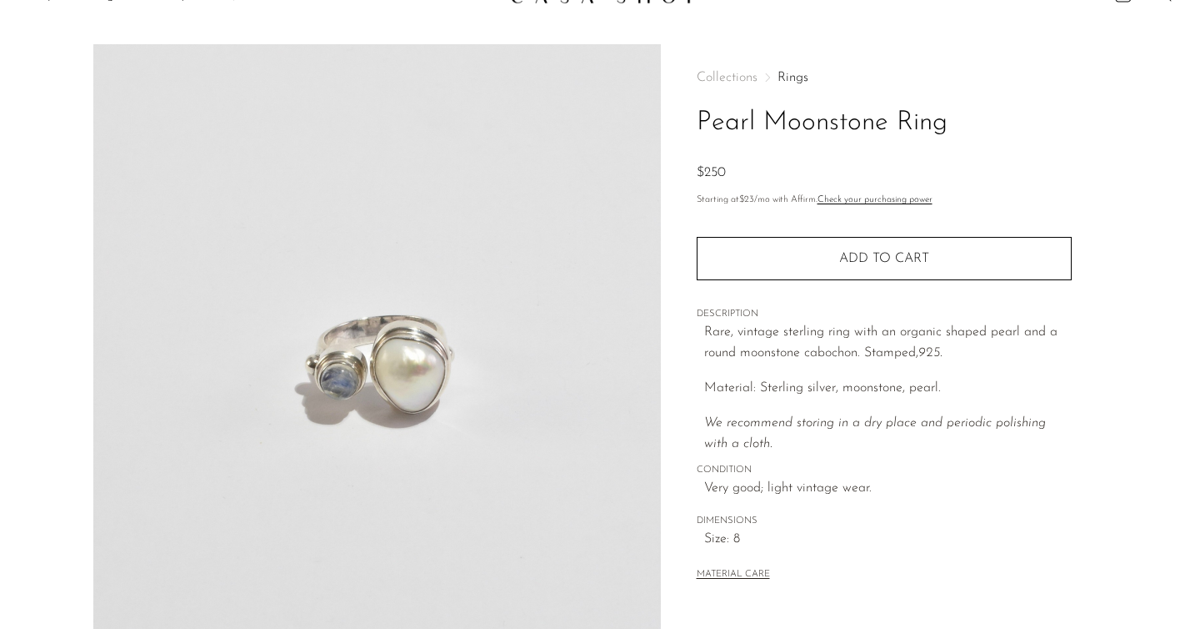
scroll to position [0, 0]
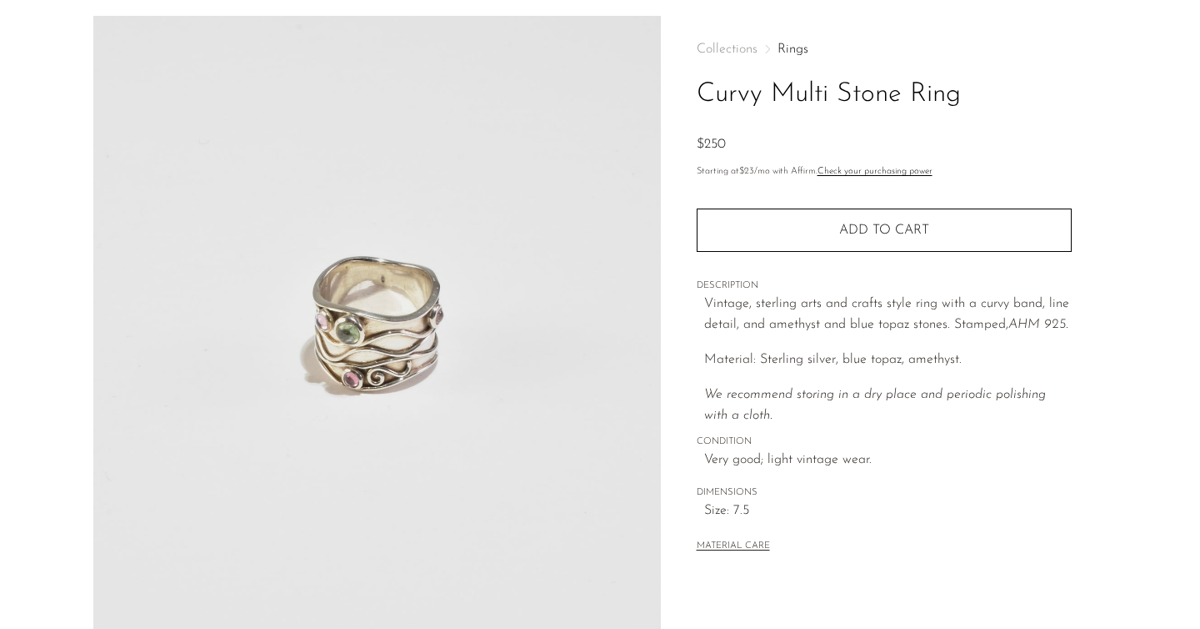
scroll to position [409, 0]
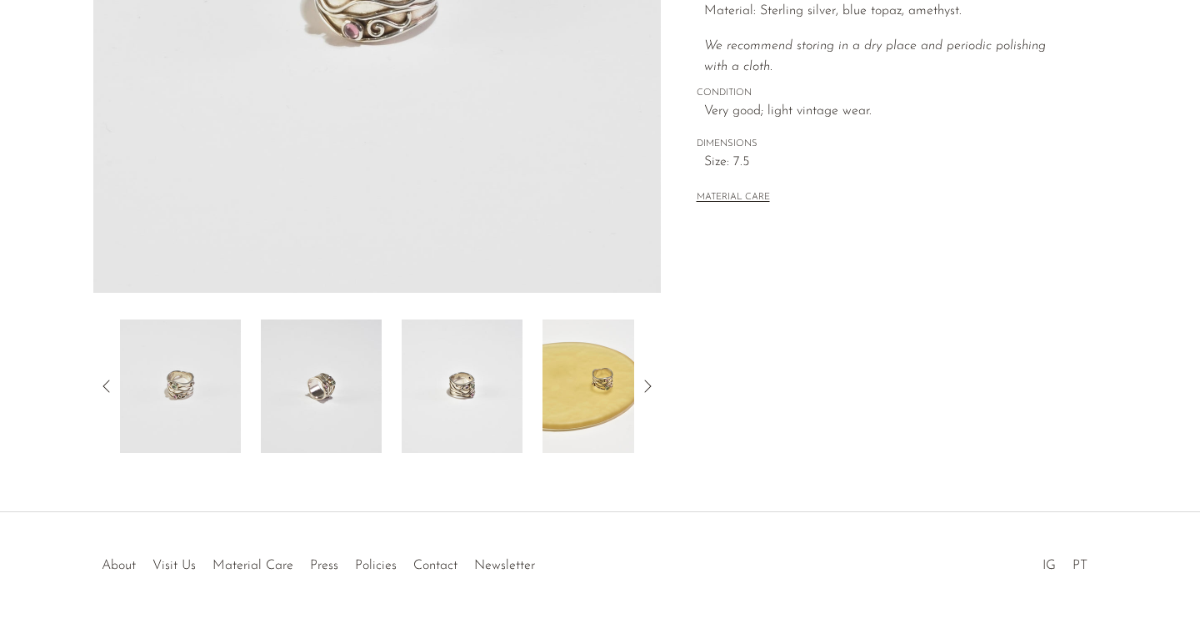
click at [303, 386] on img at bounding box center [321, 385] width 121 height 133
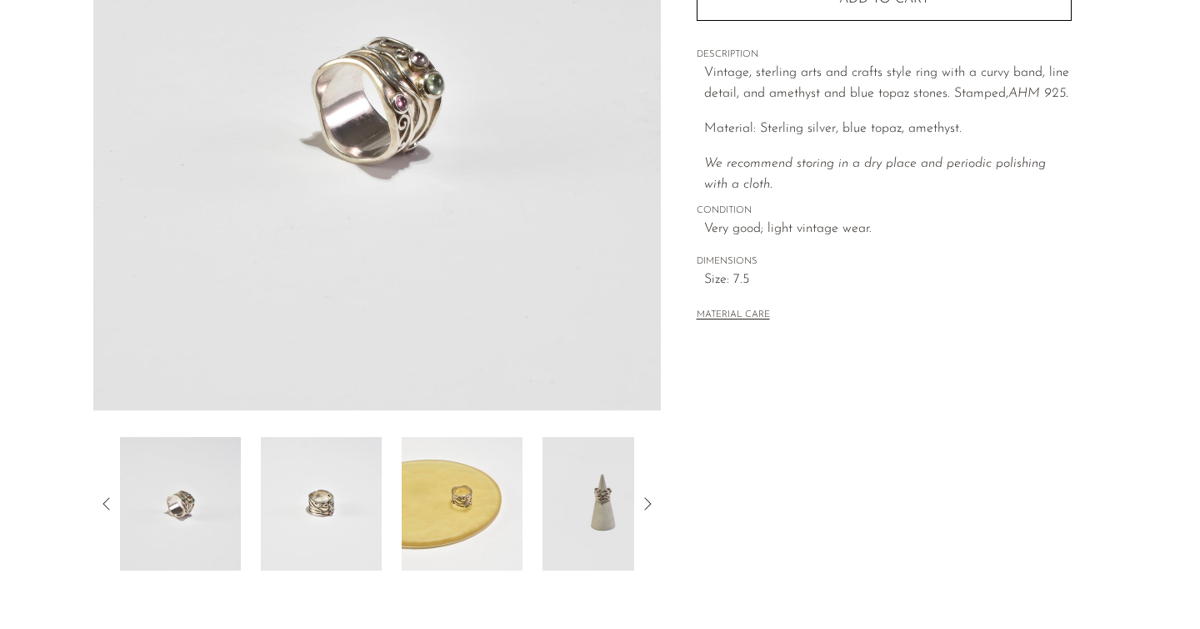
scroll to position [284, 0]
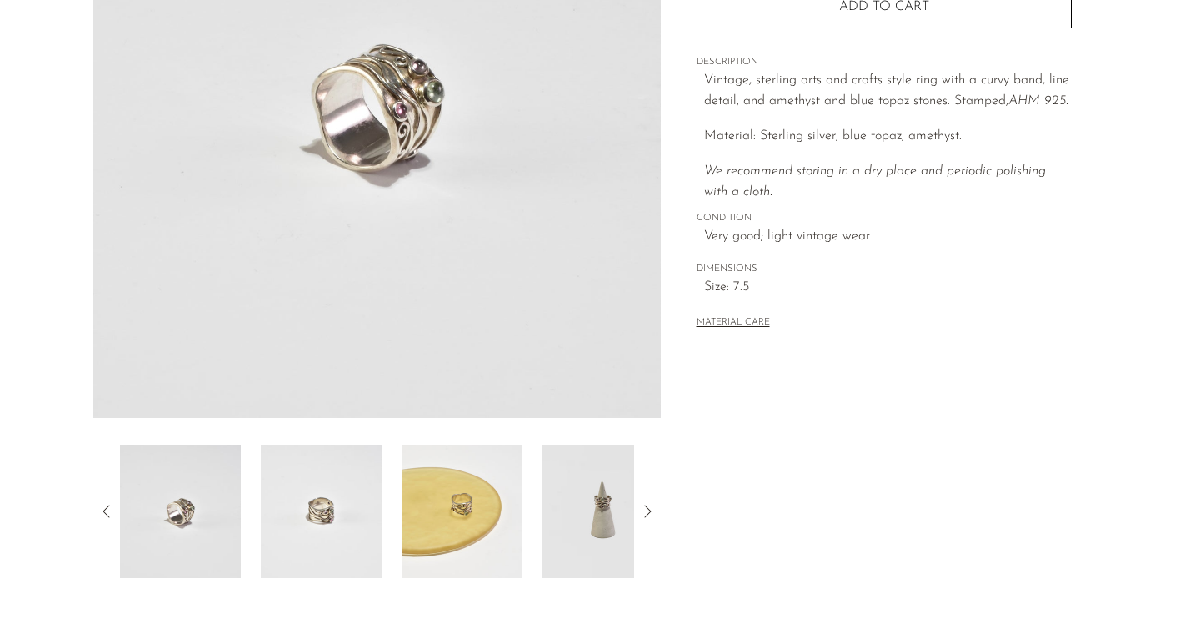
click at [338, 522] on img at bounding box center [321, 510] width 121 height 133
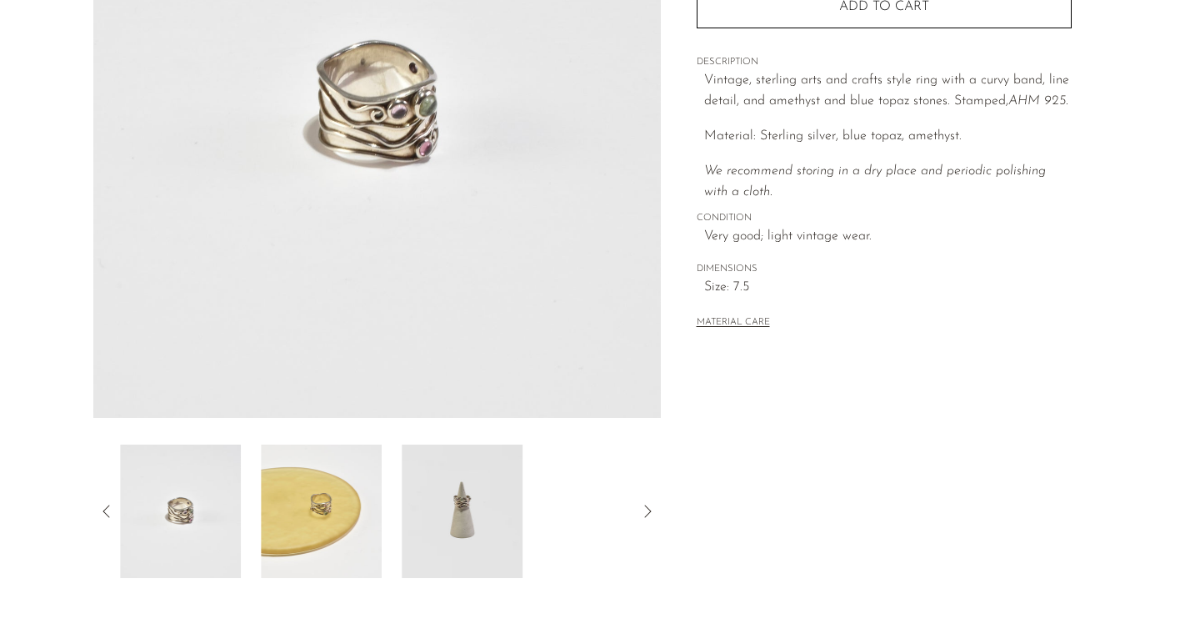
click at [323, 519] on img at bounding box center [321, 510] width 121 height 133
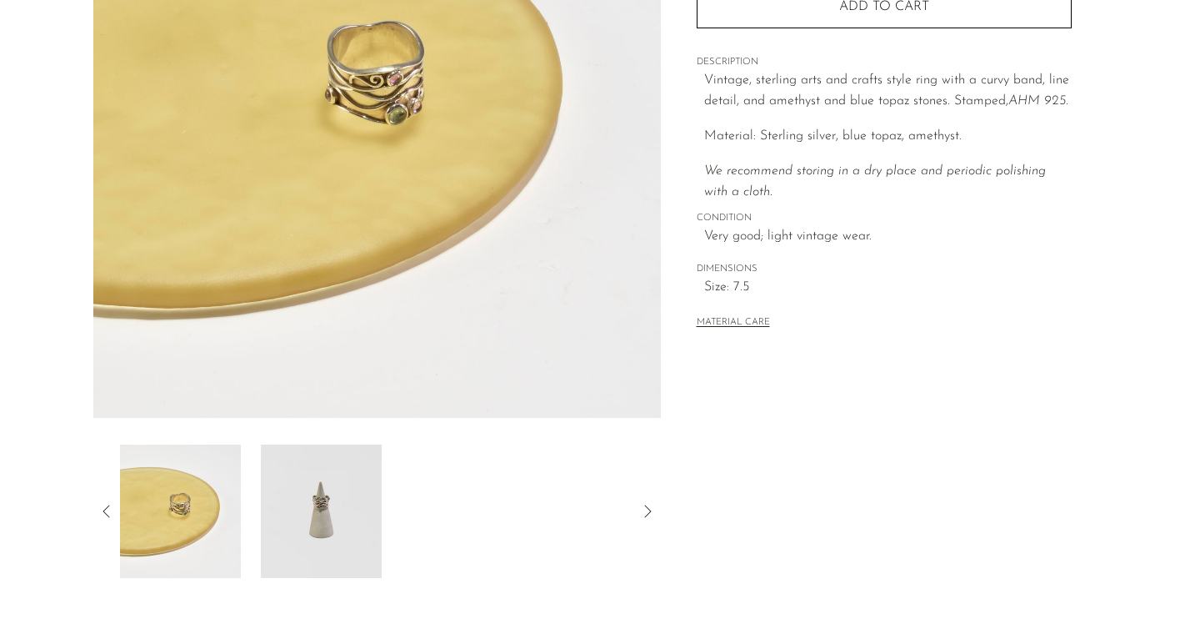
click at [112, 504] on icon at bounding box center [107, 511] width 20 height 20
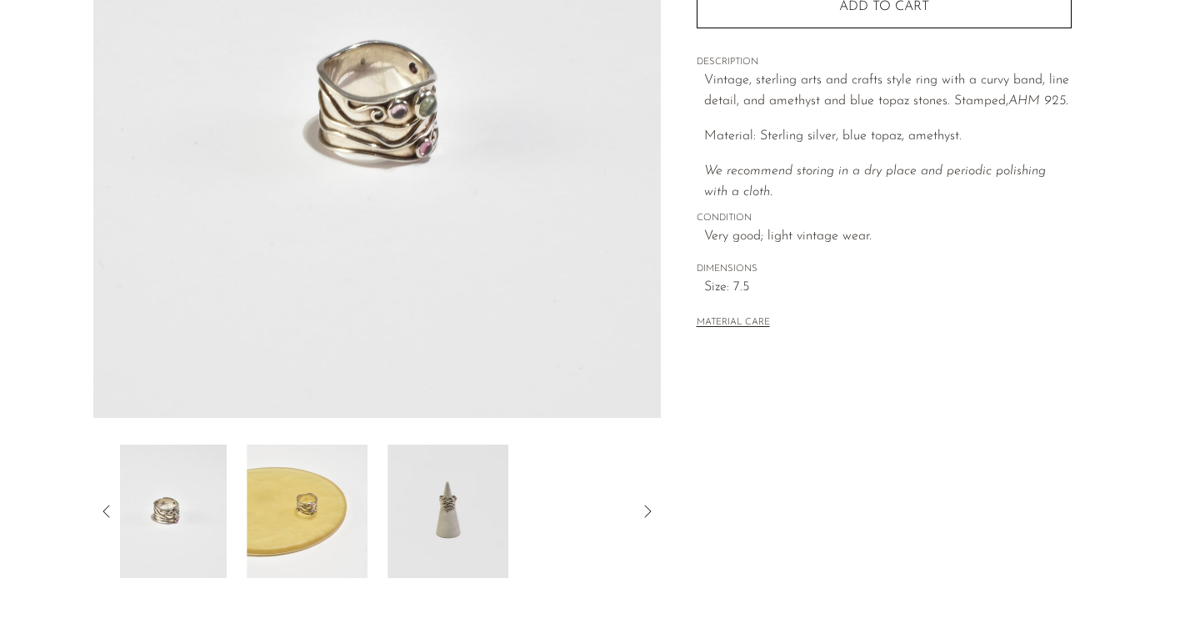
click at [112, 504] on icon at bounding box center [107, 511] width 20 height 20
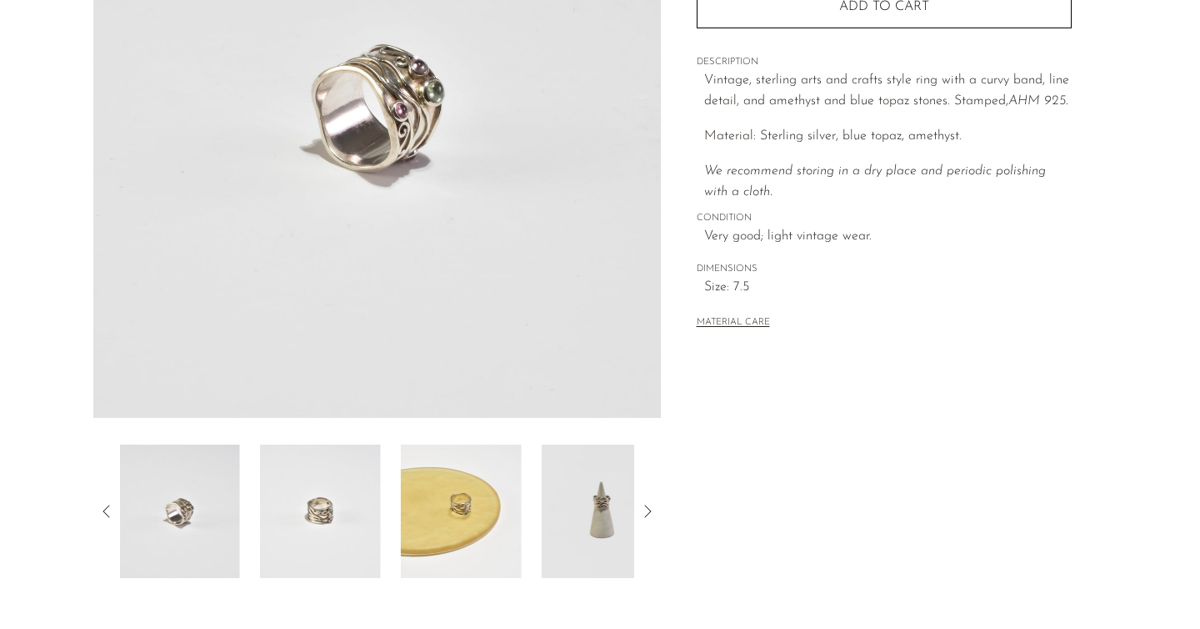
click at [112, 504] on icon at bounding box center [107, 511] width 20 height 20
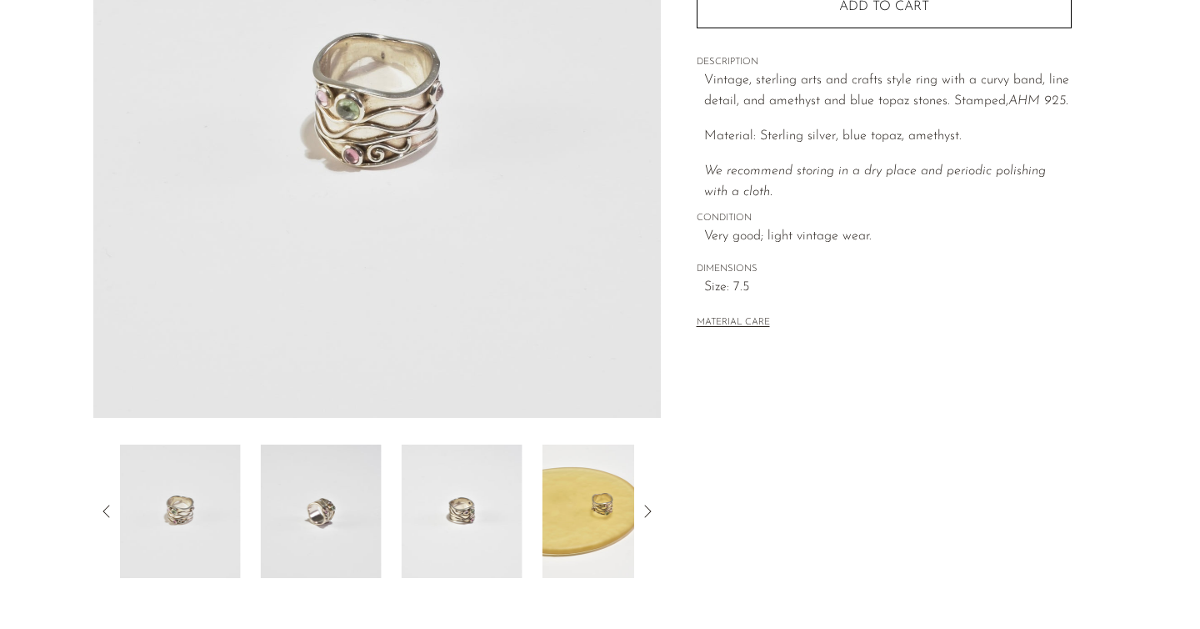
click at [182, 509] on img at bounding box center [180, 510] width 121 height 133
click at [649, 514] on icon at bounding box center [648, 511] width 20 height 20
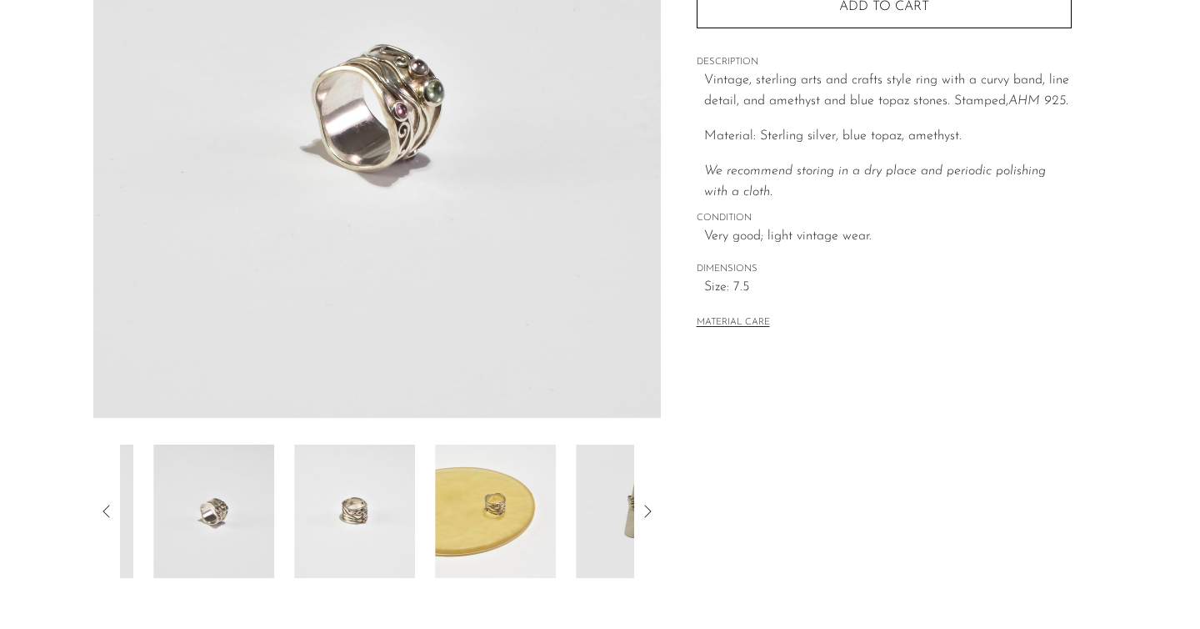
click at [649, 514] on icon at bounding box center [648, 511] width 20 height 20
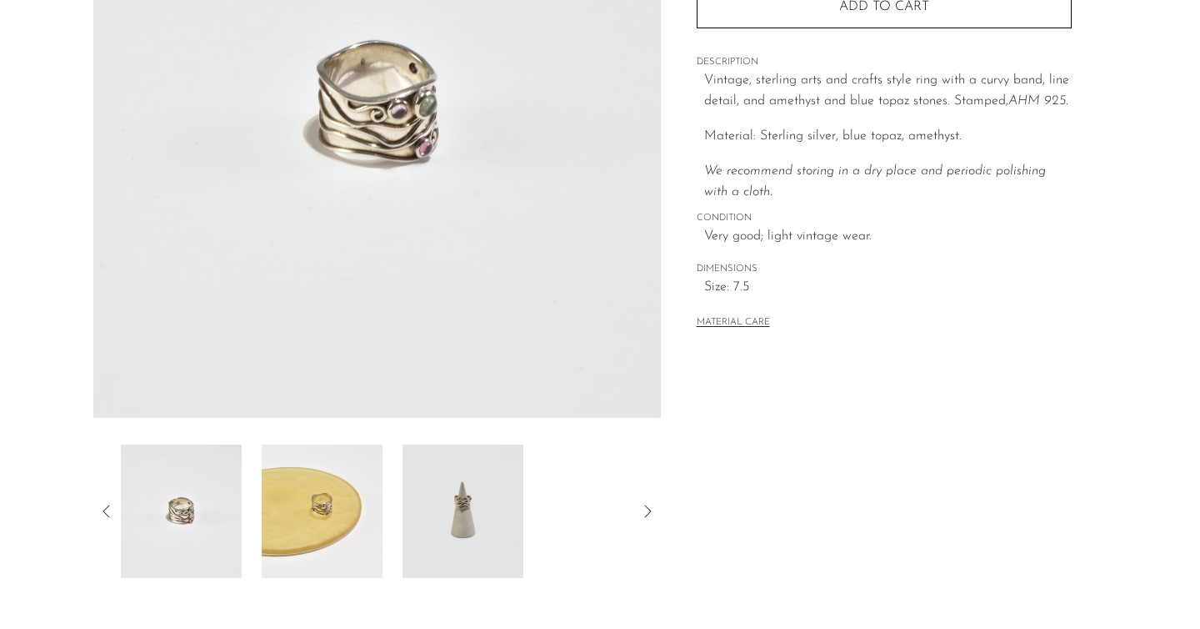
click at [453, 527] on img at bounding box center [463, 510] width 121 height 133
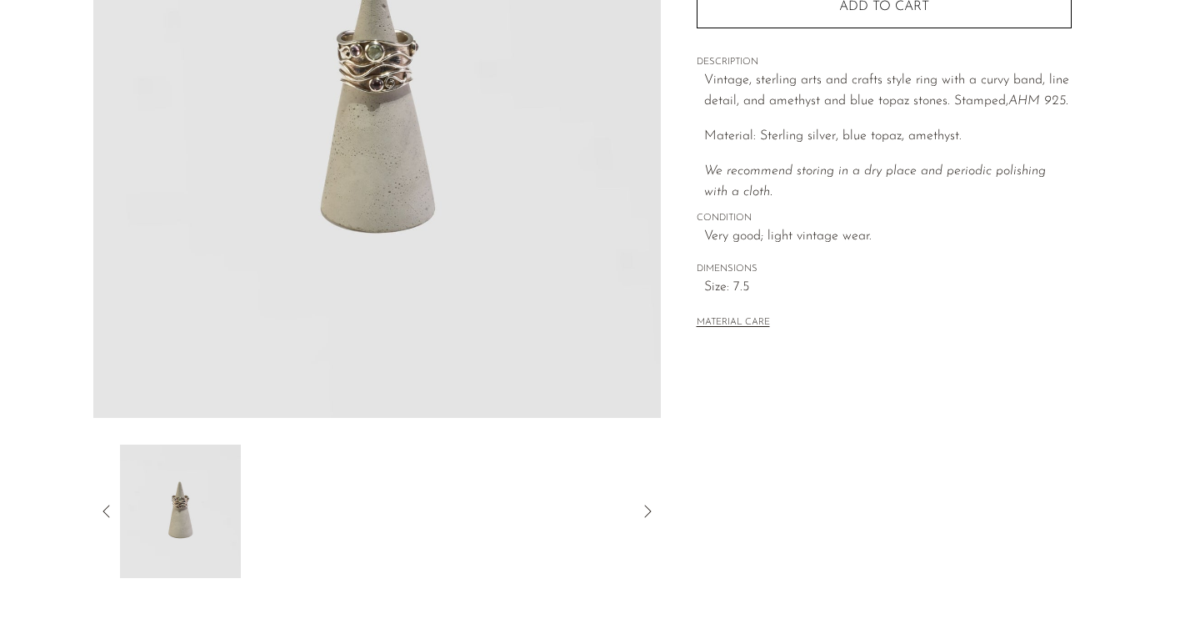
click at [98, 513] on icon at bounding box center [107, 511] width 20 height 20
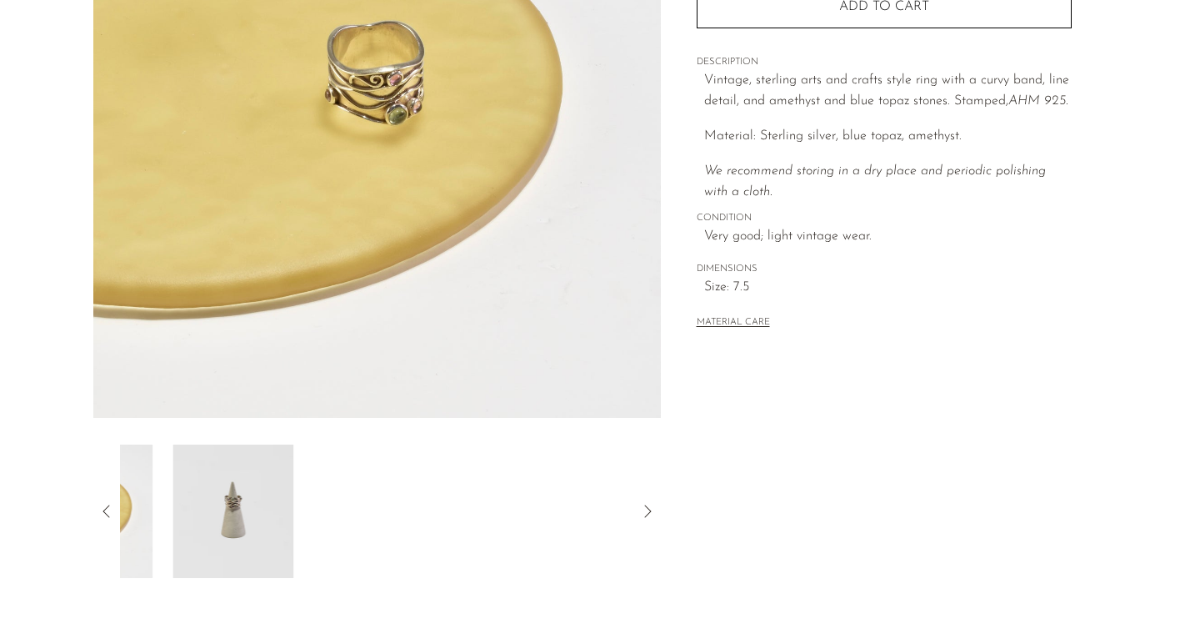
click at [98, 513] on icon at bounding box center [107, 511] width 20 height 20
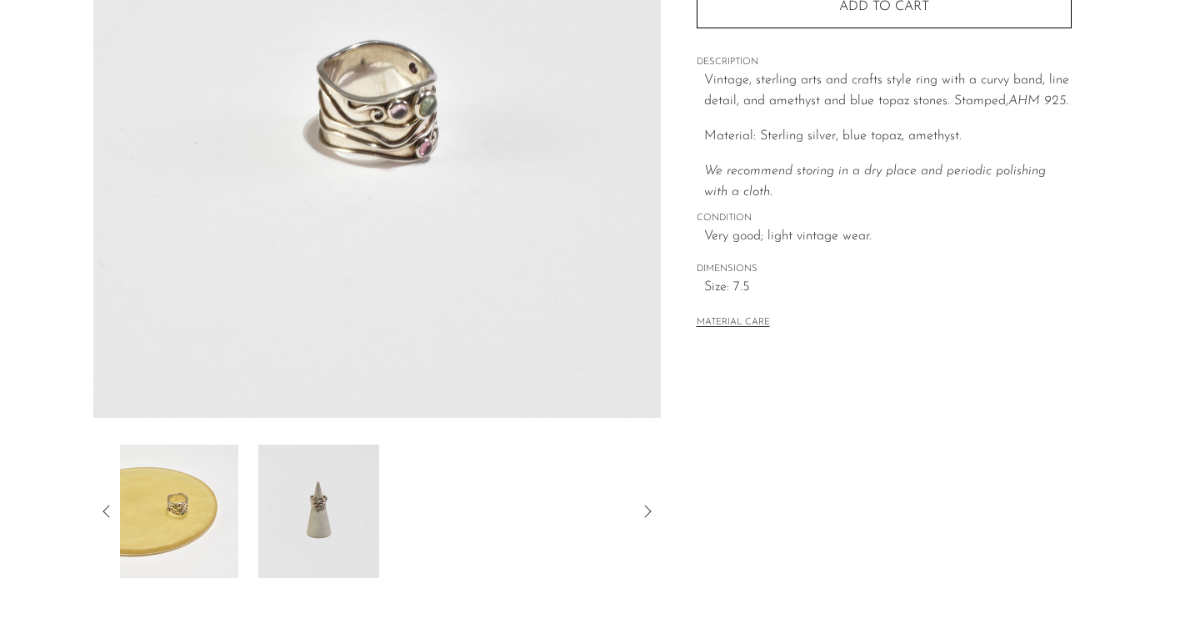
click at [98, 513] on icon at bounding box center [107, 511] width 20 height 20
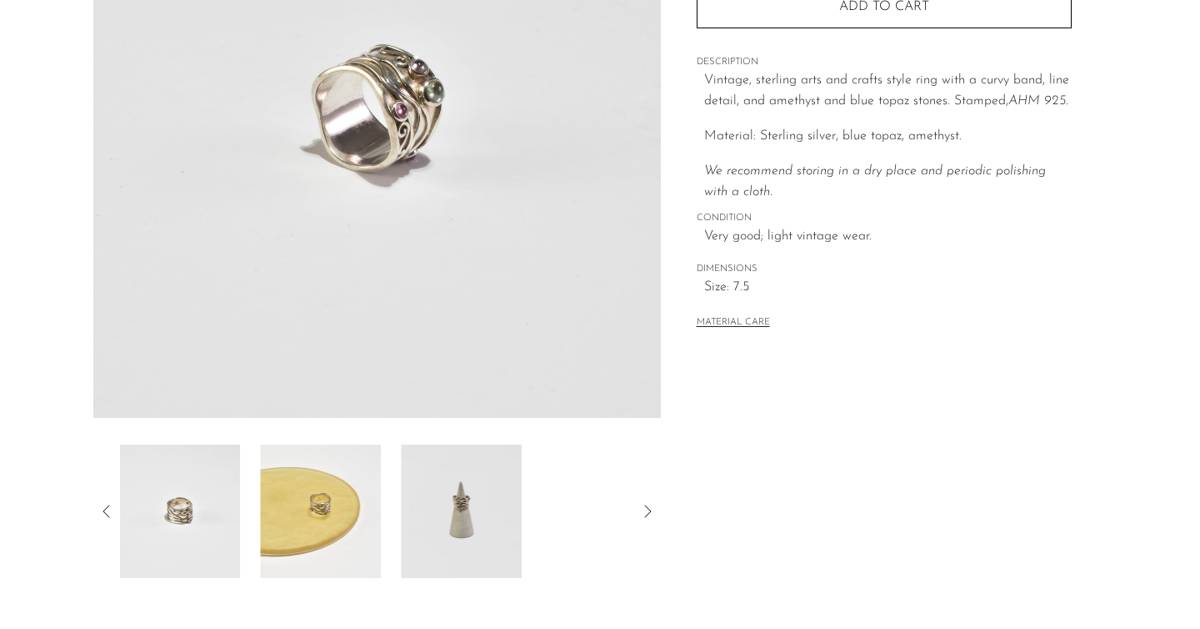
click at [98, 513] on icon at bounding box center [107, 511] width 20 height 20
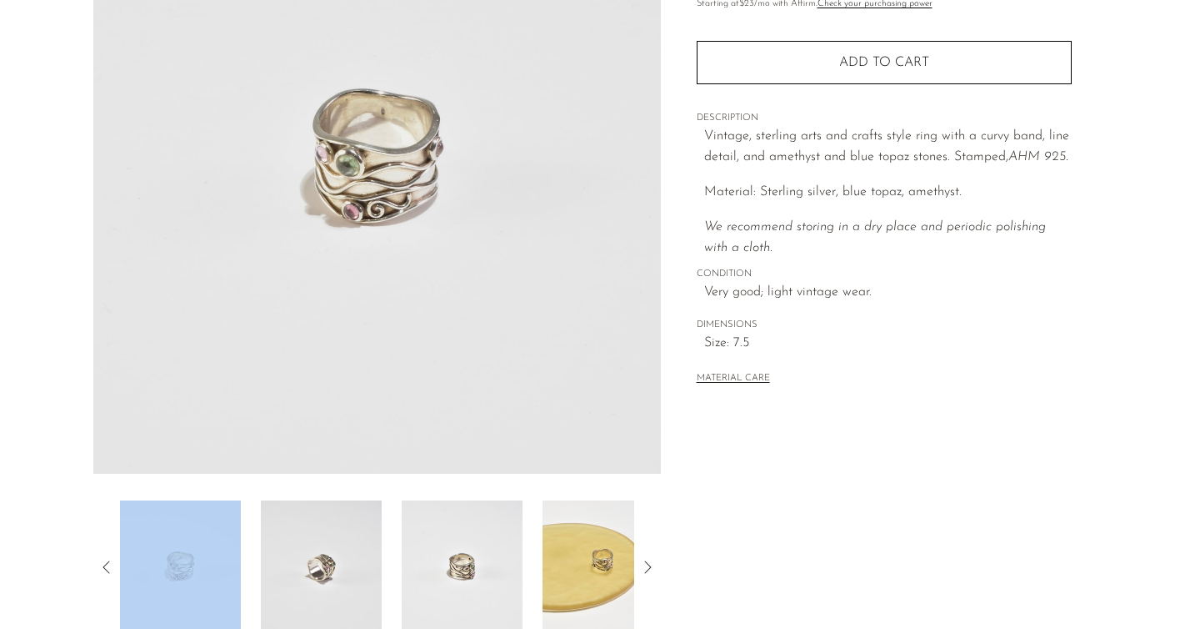
scroll to position [0, 0]
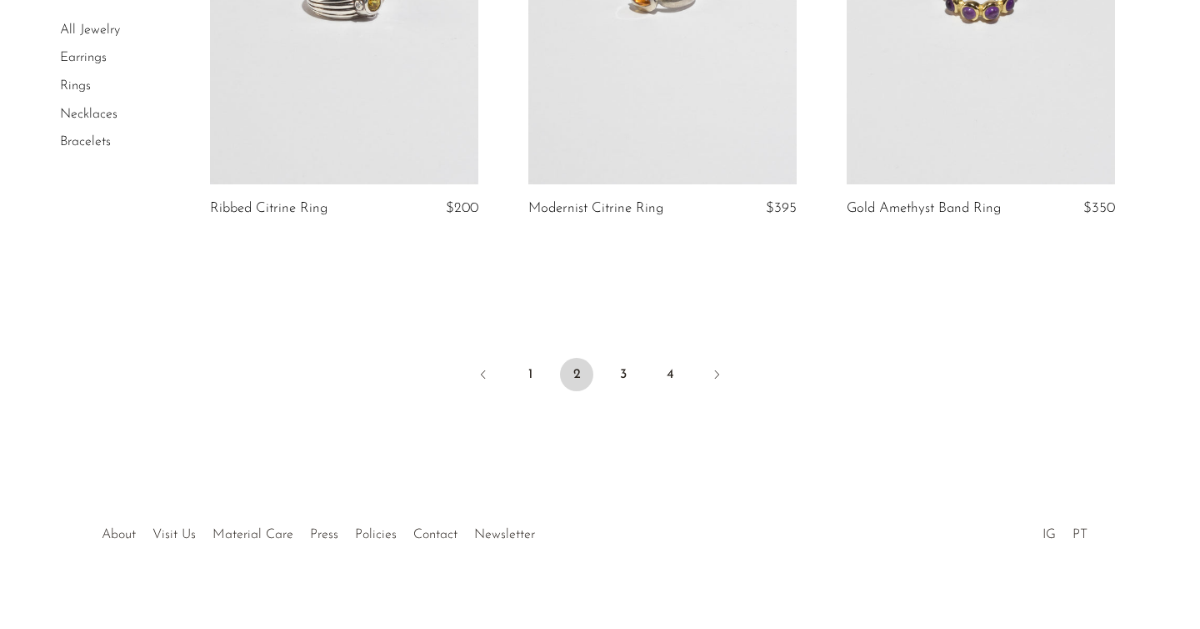
scroll to position [4887, 0]
click at [632, 358] on link "3" at bounding box center [623, 372] width 33 height 33
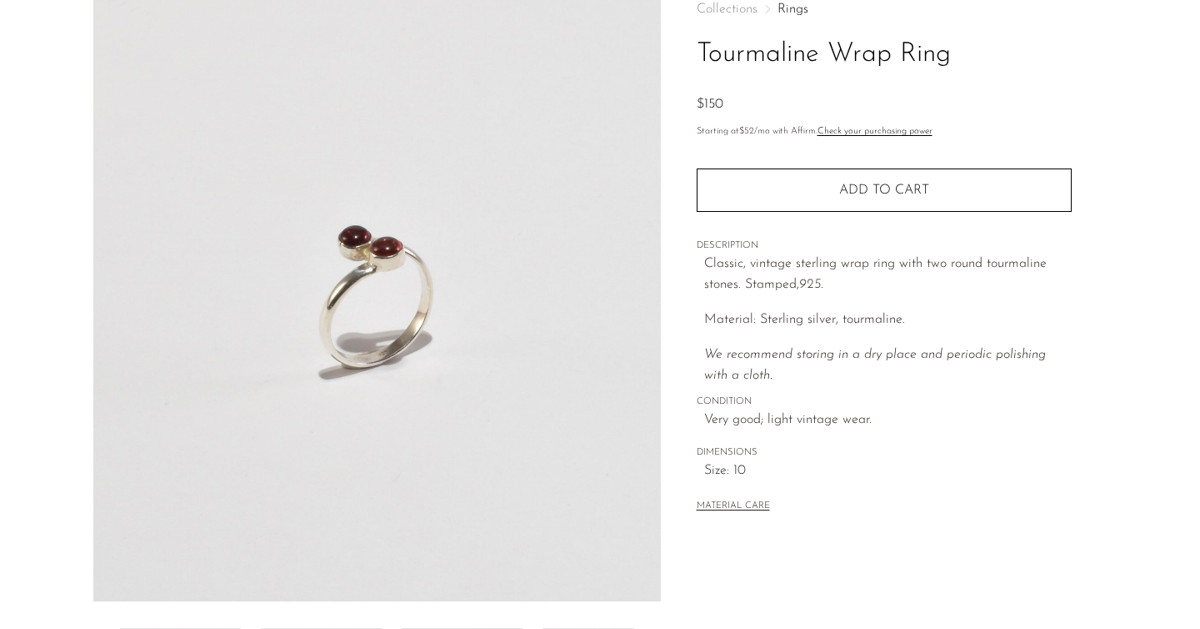
scroll to position [258, 0]
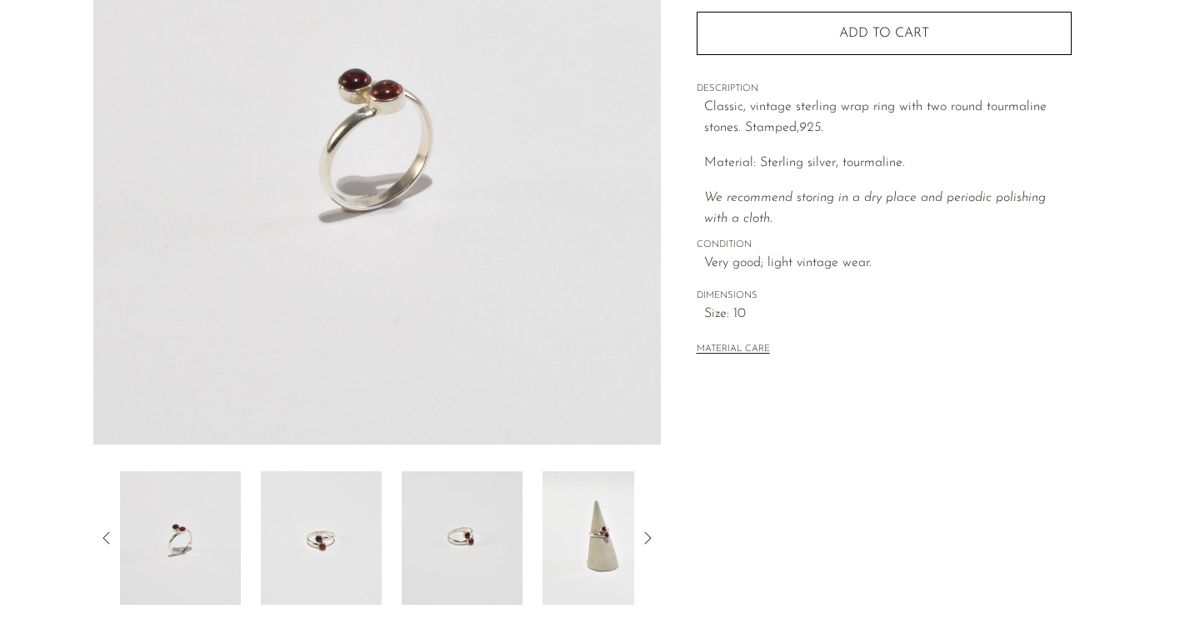
click at [328, 553] on img at bounding box center [321, 537] width 121 height 133
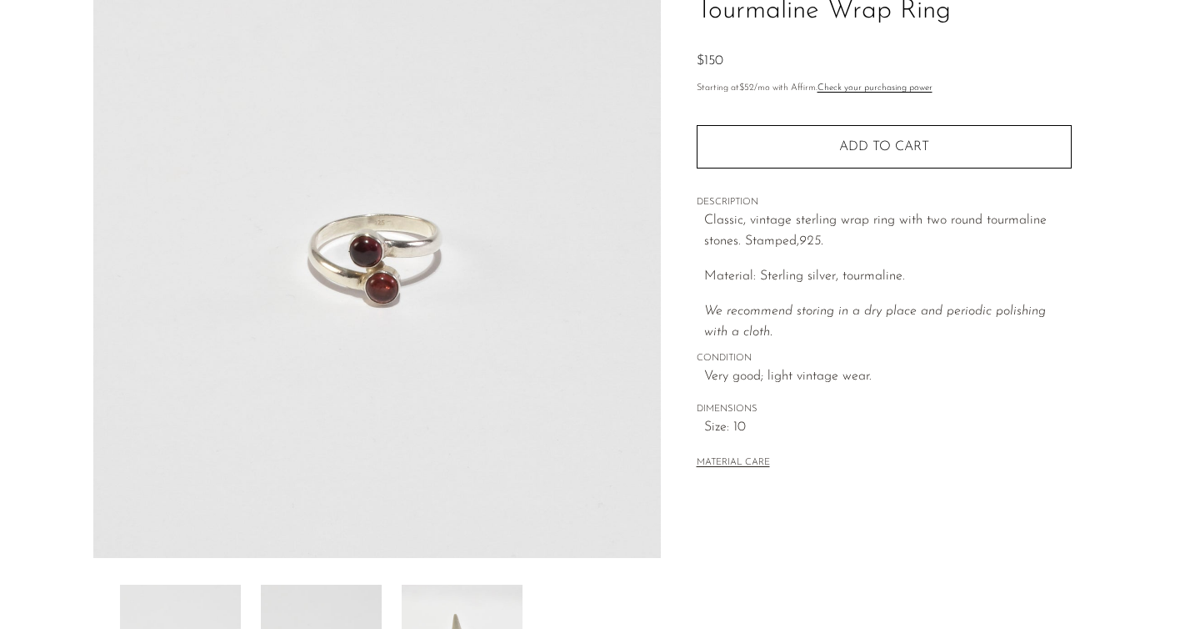
scroll to position [0, 0]
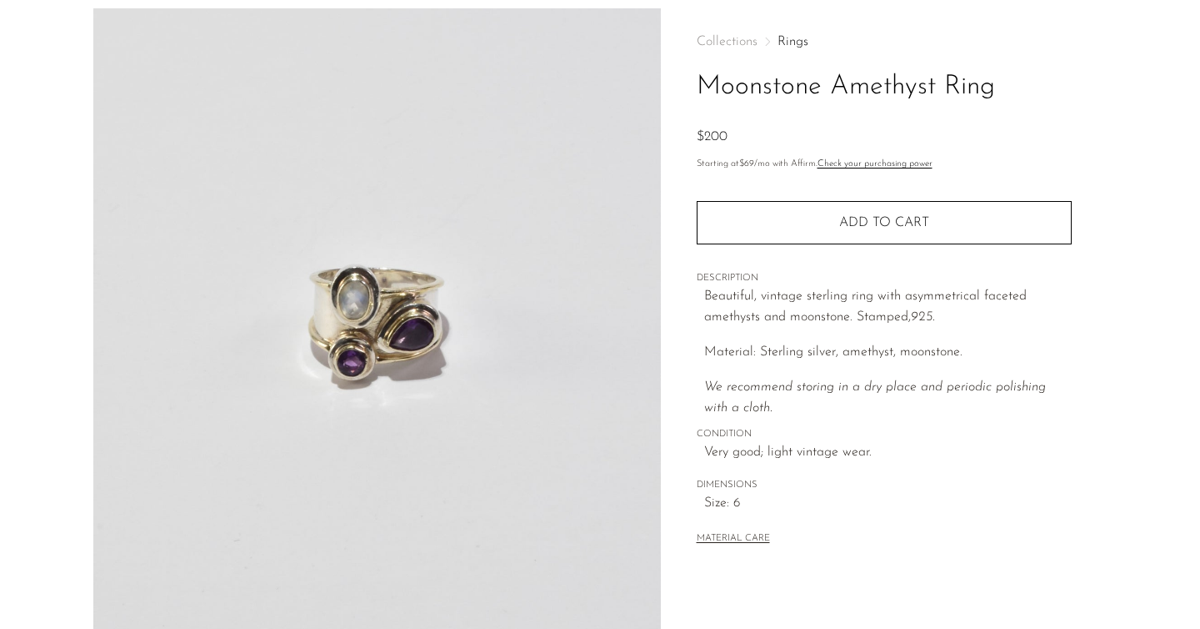
scroll to position [223, 0]
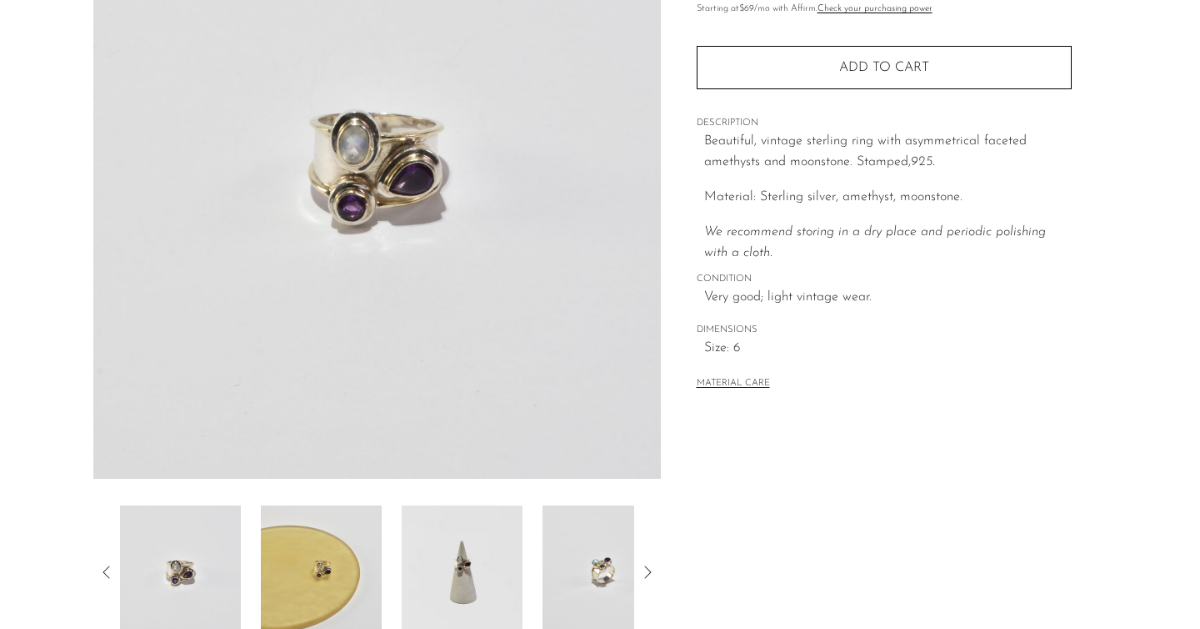
click at [460, 564] on img at bounding box center [462, 571] width 121 height 133
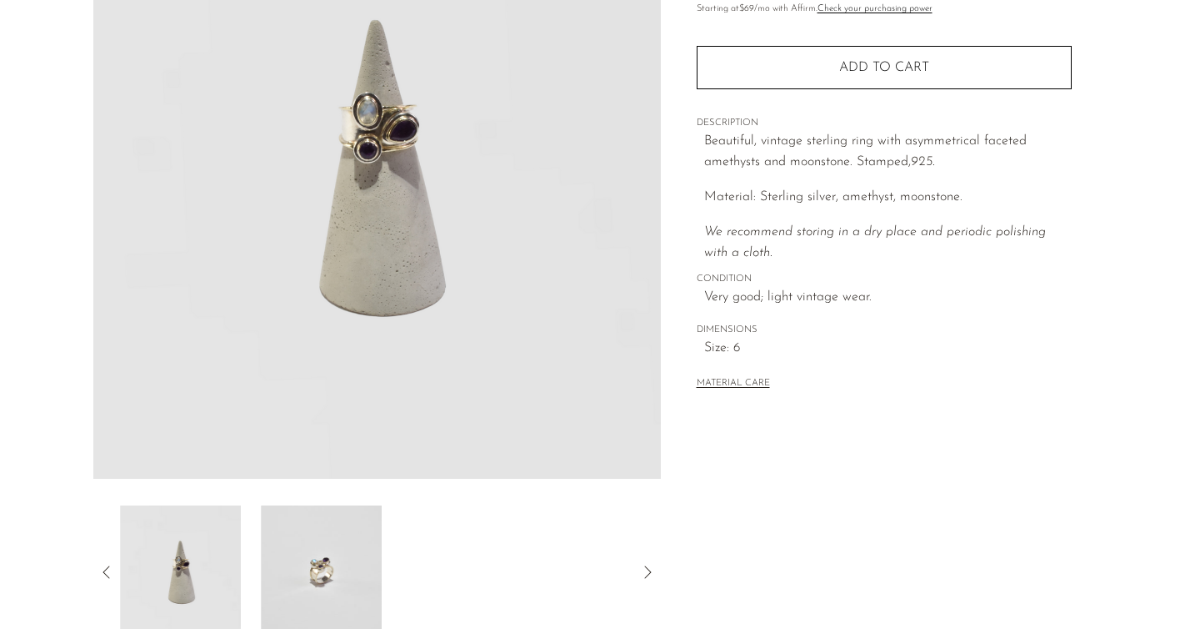
click at [318, 569] on img at bounding box center [321, 571] width 121 height 133
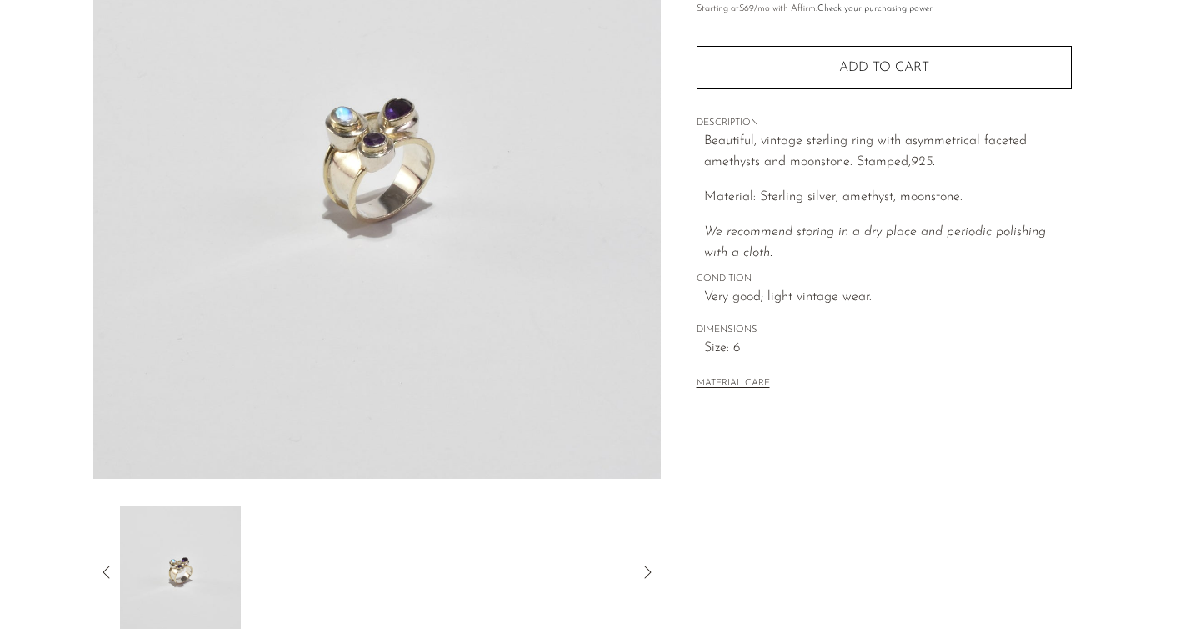
click at [108, 565] on icon at bounding box center [107, 572] width 20 height 20
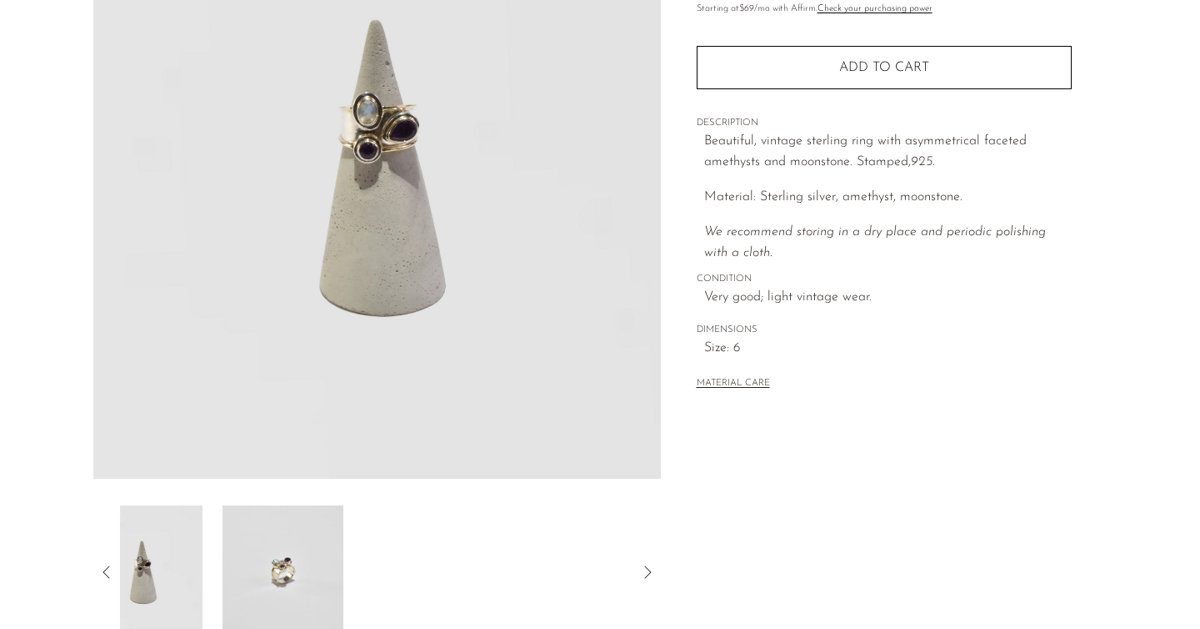
click at [108, 565] on icon at bounding box center [107, 572] width 20 height 20
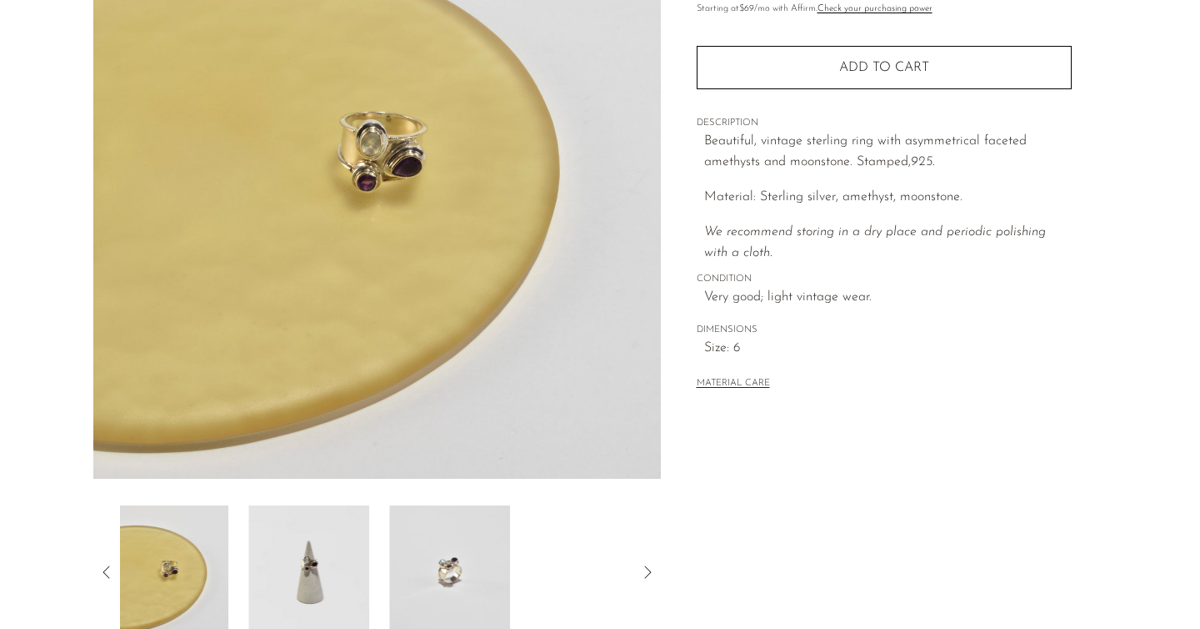
click at [108, 565] on icon at bounding box center [107, 572] width 20 height 20
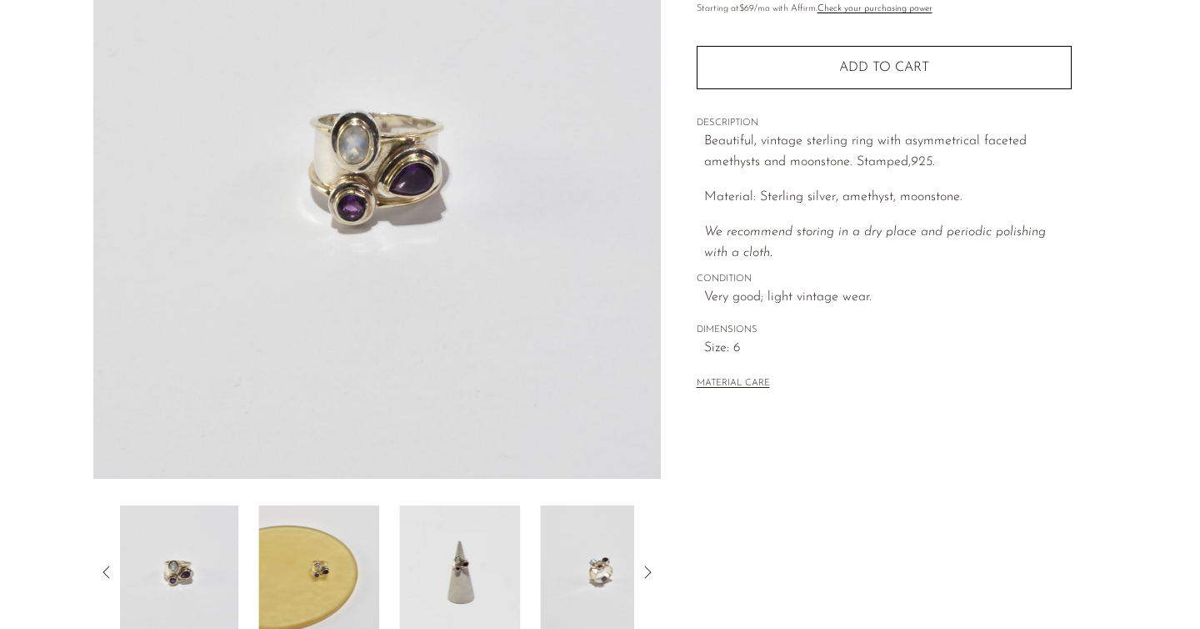
click at [108, 565] on icon at bounding box center [107, 572] width 20 height 20
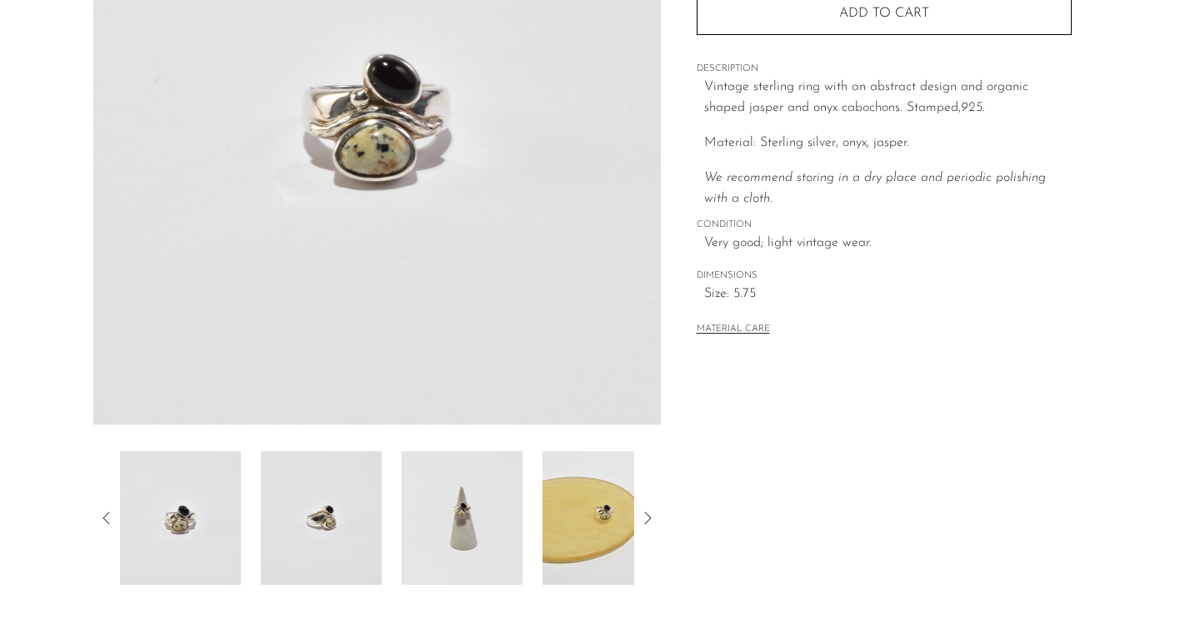
scroll to position [279, 0]
click at [198, 519] on img at bounding box center [180, 515] width 121 height 133
click at [278, 522] on img at bounding box center [321, 515] width 121 height 133
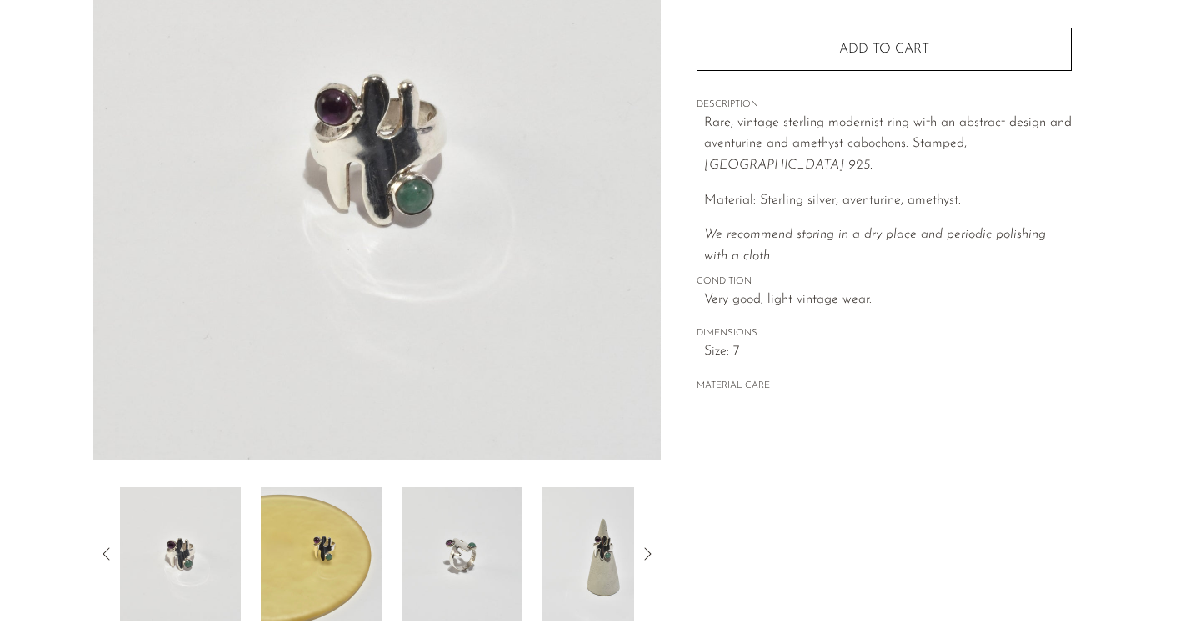
scroll to position [341, 0]
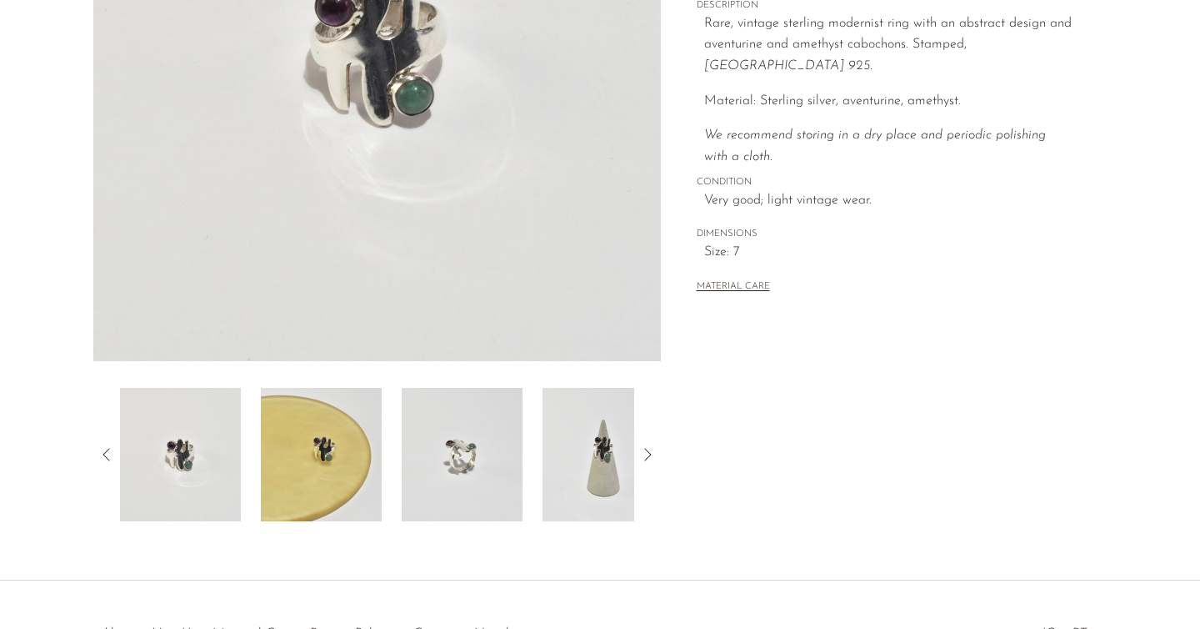
click at [439, 458] on img at bounding box center [462, 454] width 121 height 133
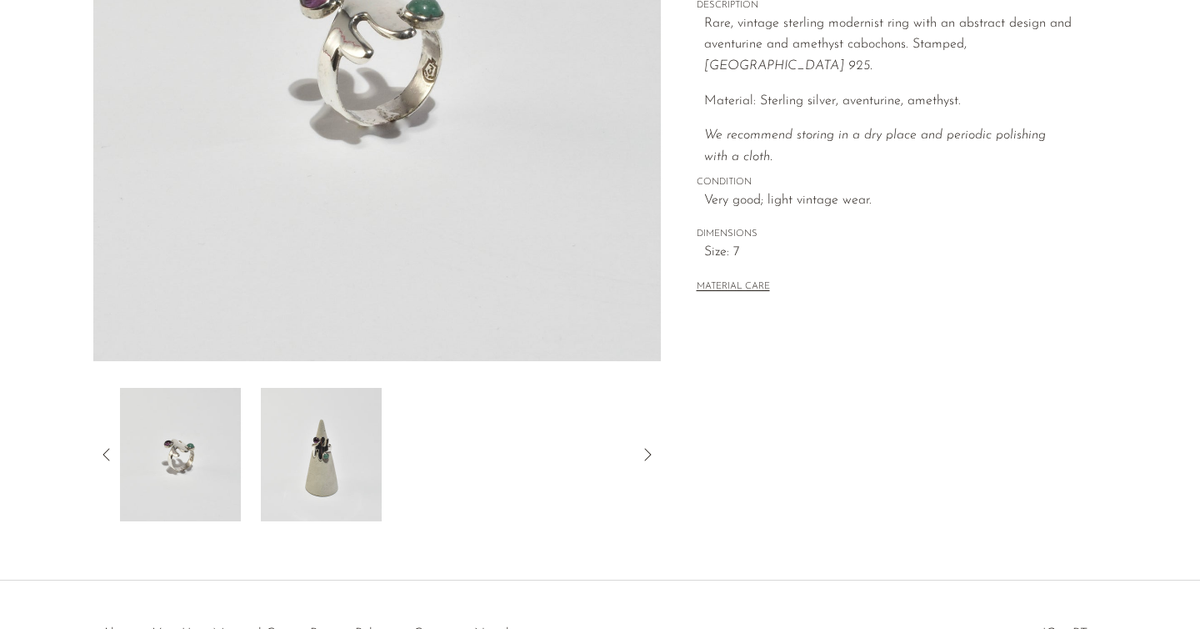
click at [348, 454] on img at bounding box center [321, 454] width 121 height 133
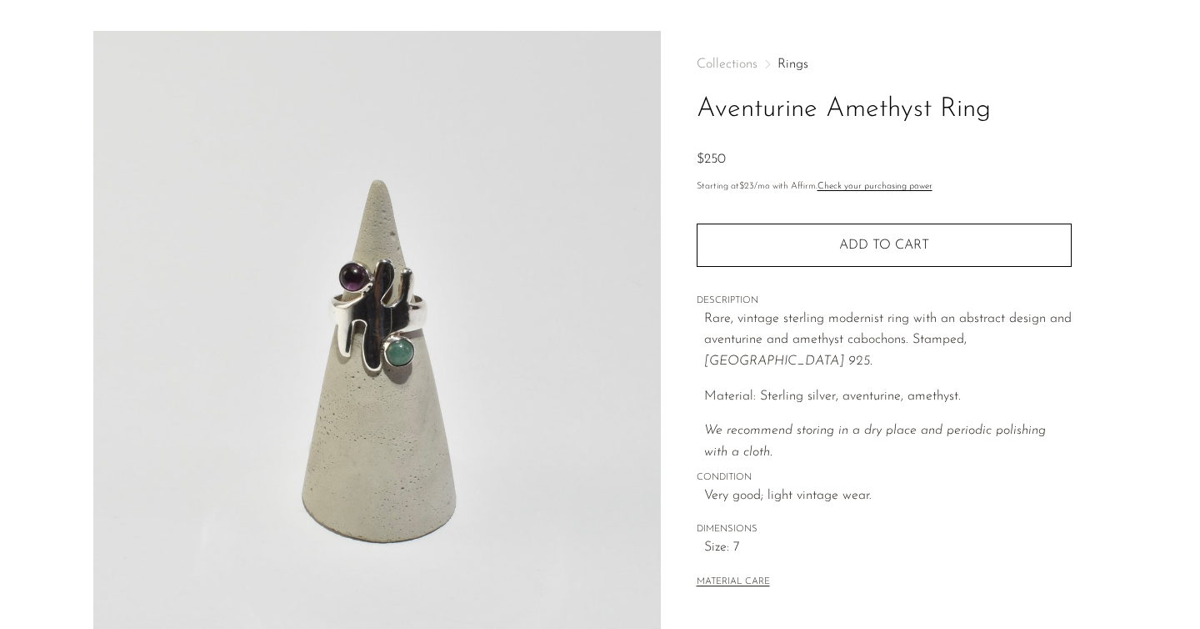
scroll to position [0, 0]
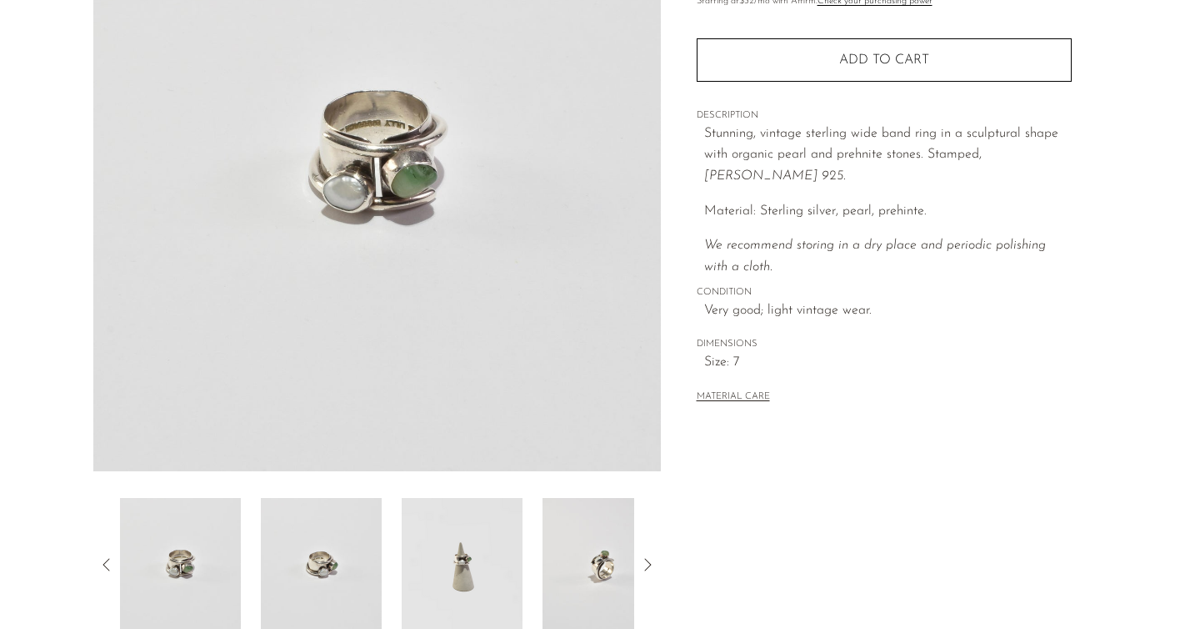
scroll to position [276, 0]
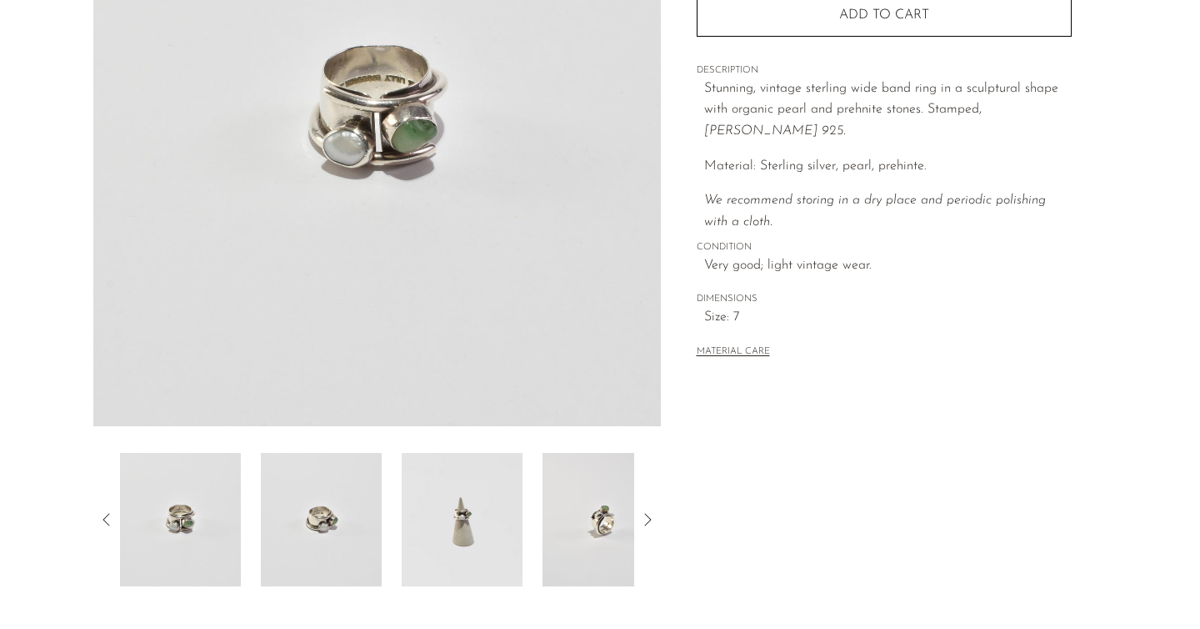
click at [337, 516] on img at bounding box center [321, 519] width 121 height 133
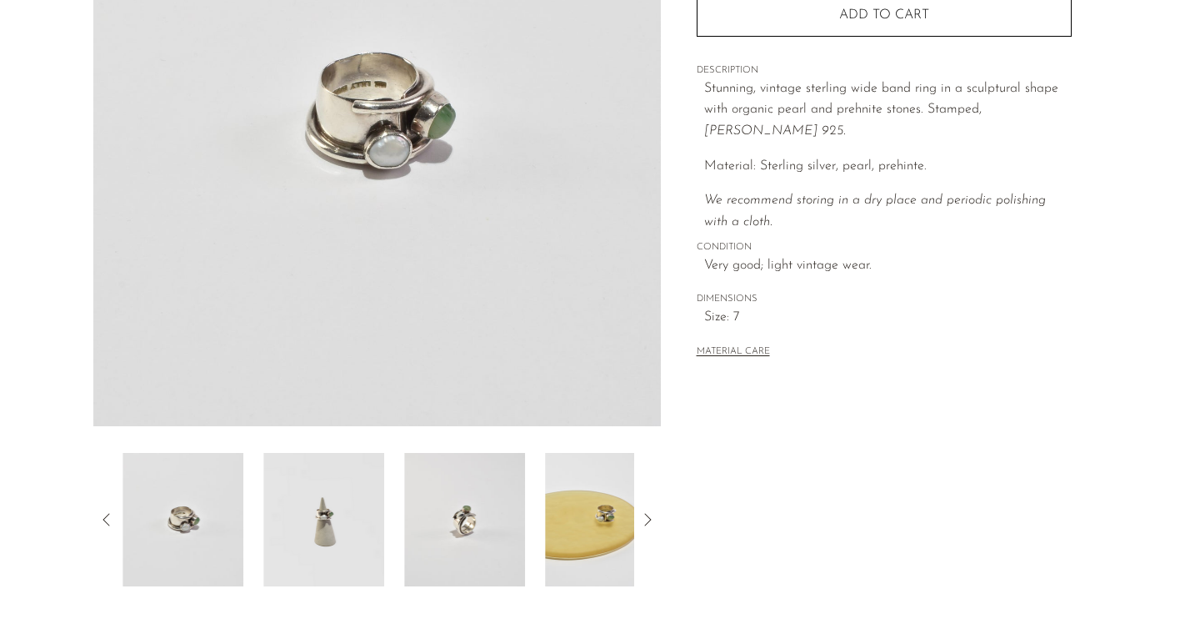
click at [337, 516] on img at bounding box center [323, 519] width 121 height 133
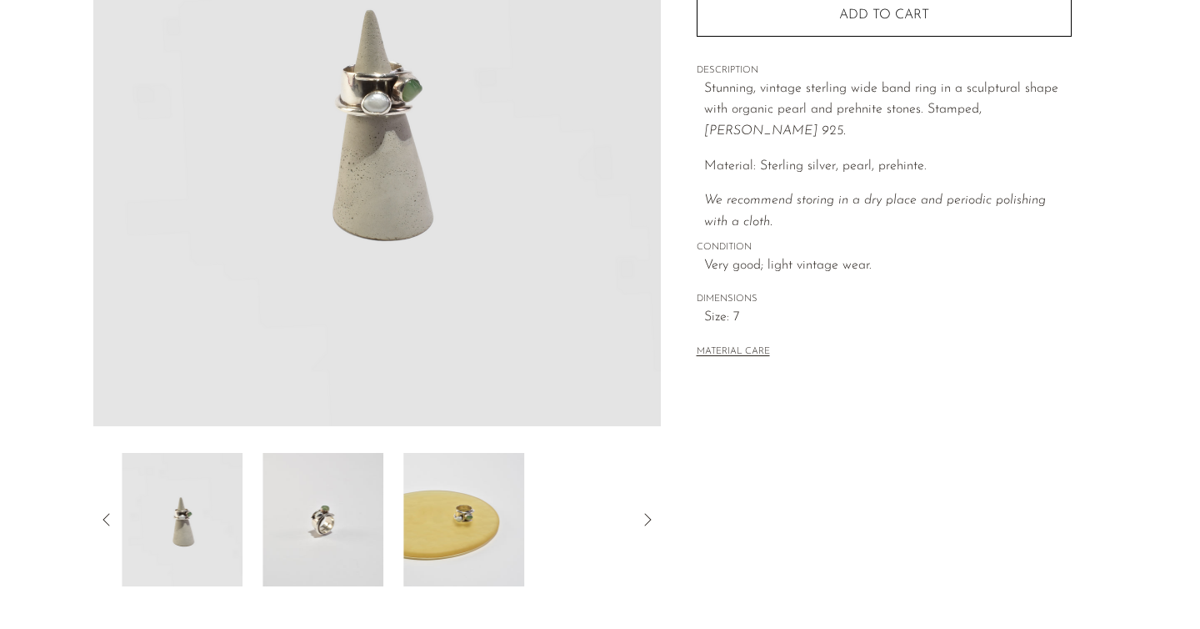
click at [337, 516] on img at bounding box center [323, 519] width 121 height 133
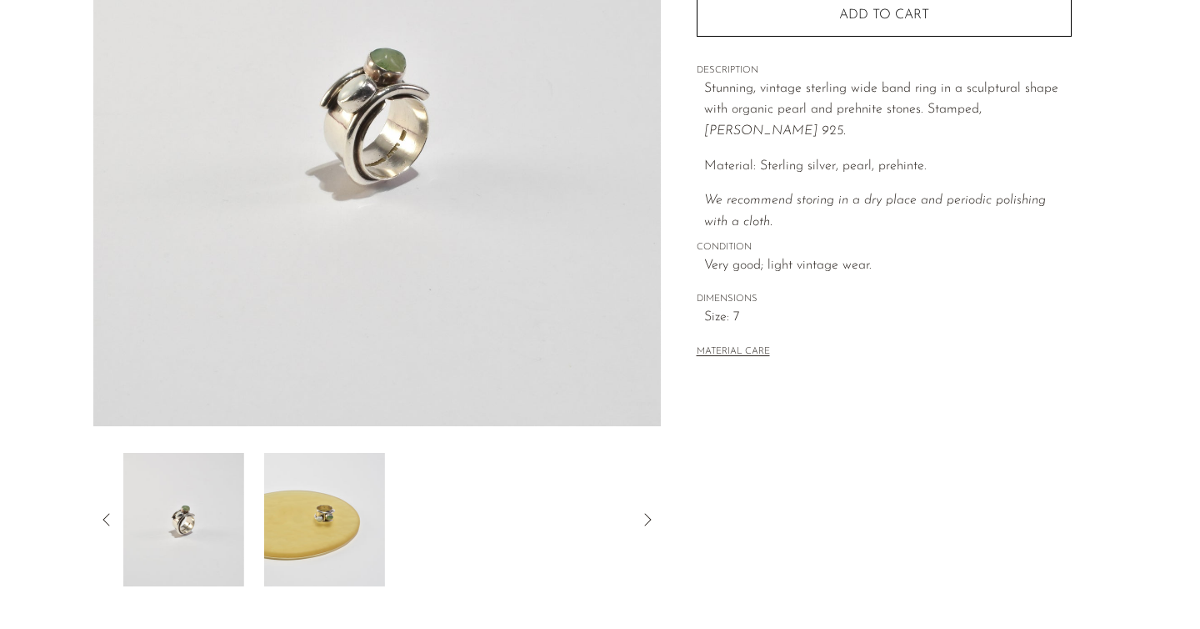
click at [337, 516] on img at bounding box center [324, 519] width 121 height 133
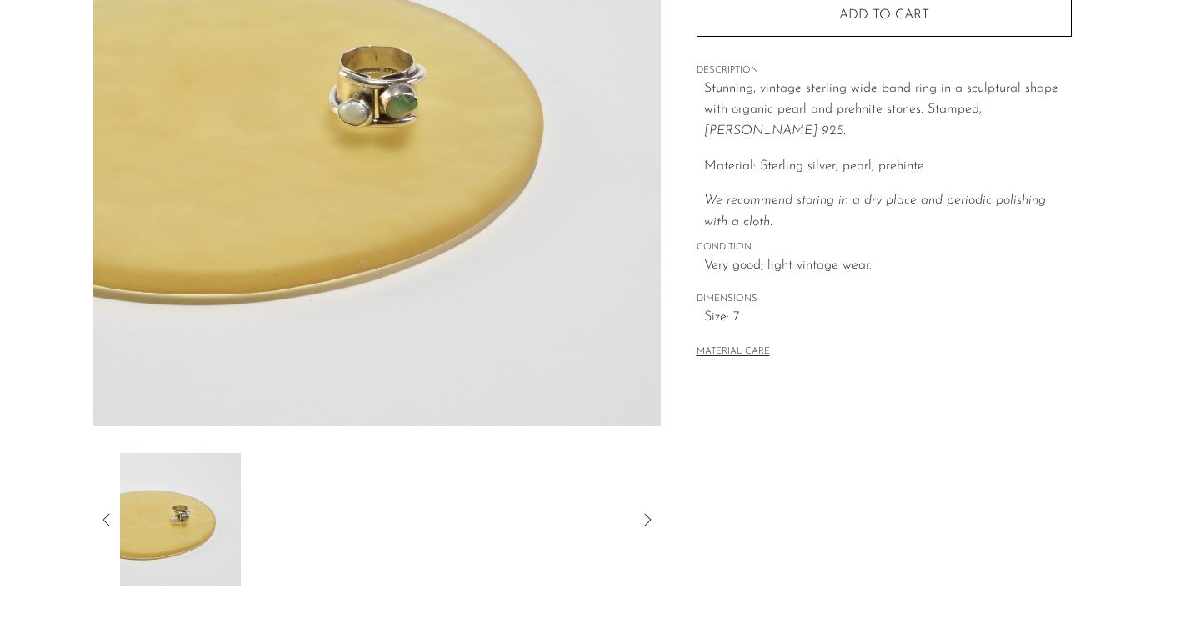
click at [102, 517] on icon at bounding box center [107, 519] width 20 height 20
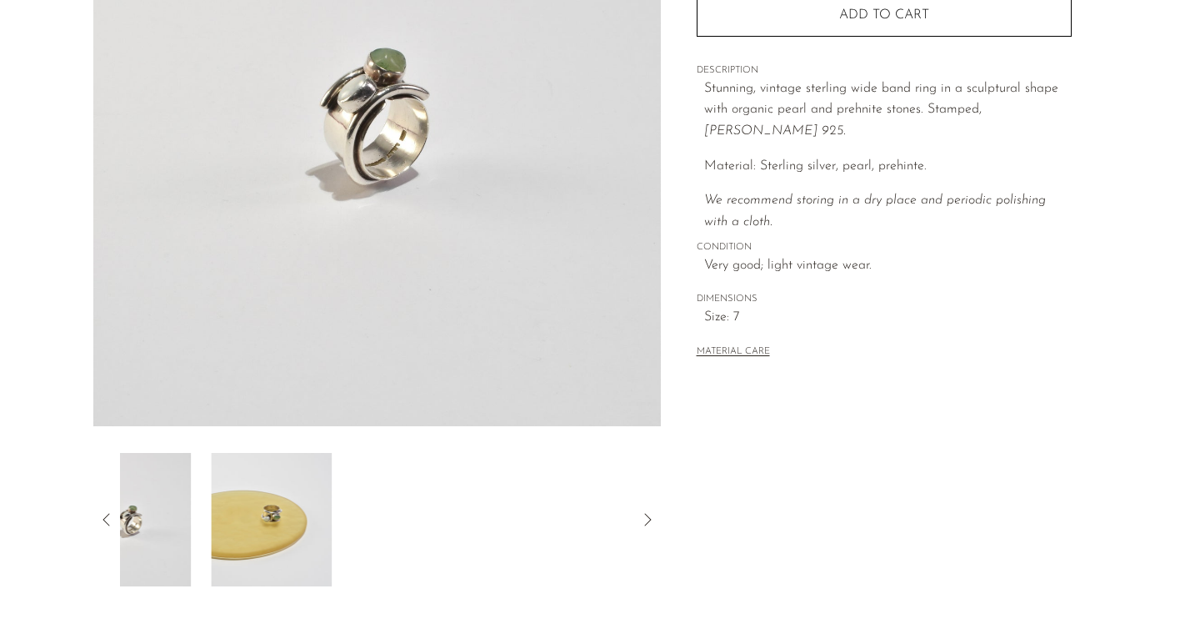
click at [102, 517] on icon at bounding box center [107, 519] width 20 height 20
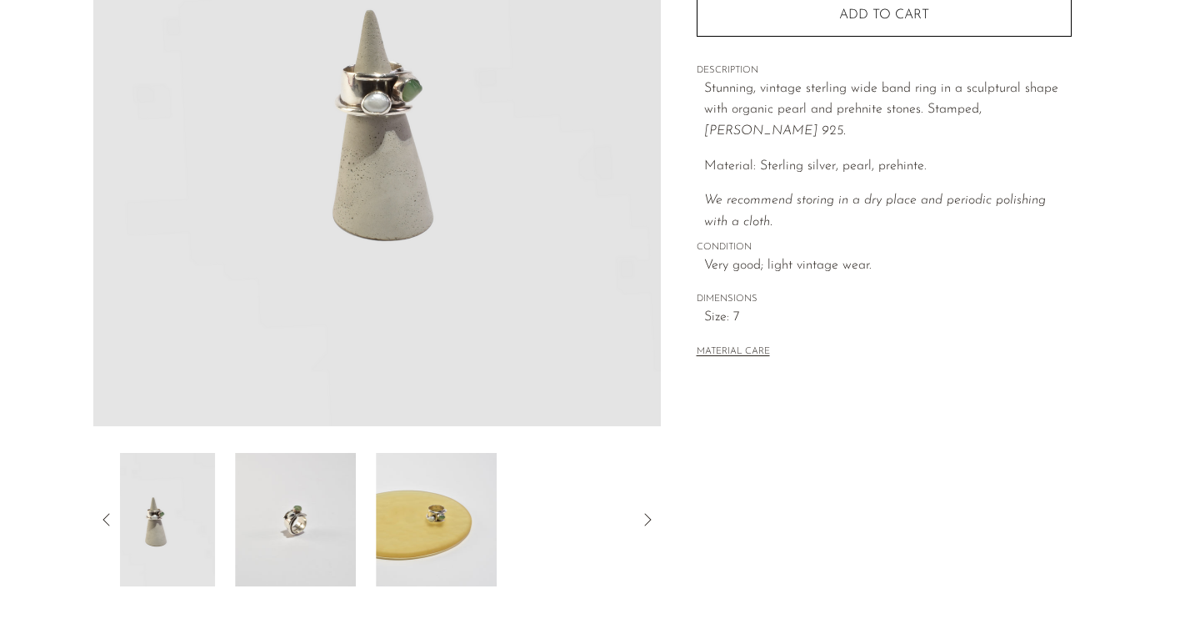
click at [102, 517] on icon at bounding box center [107, 519] width 20 height 20
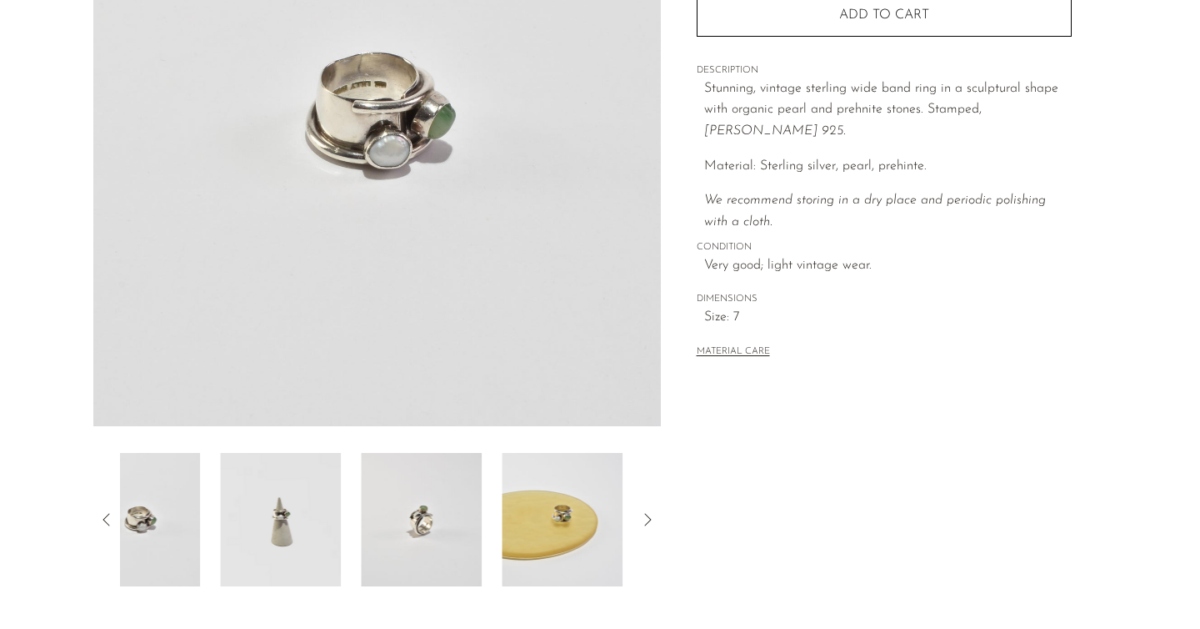
click at [102, 517] on icon at bounding box center [107, 519] width 20 height 20
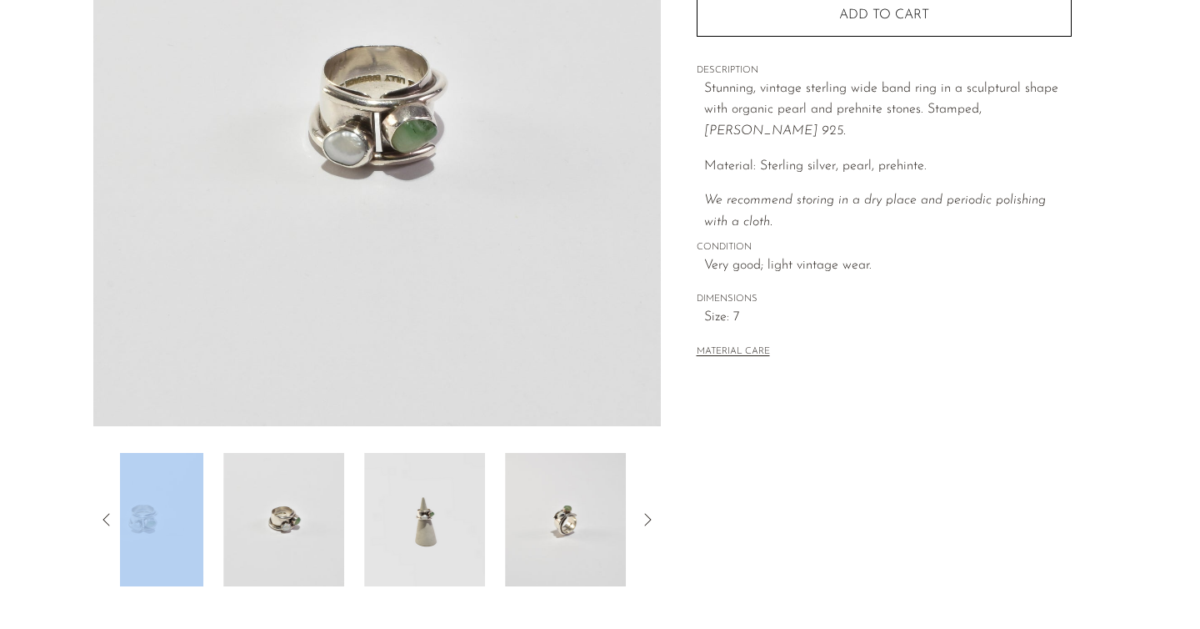
click at [102, 517] on icon at bounding box center [107, 519] width 20 height 20
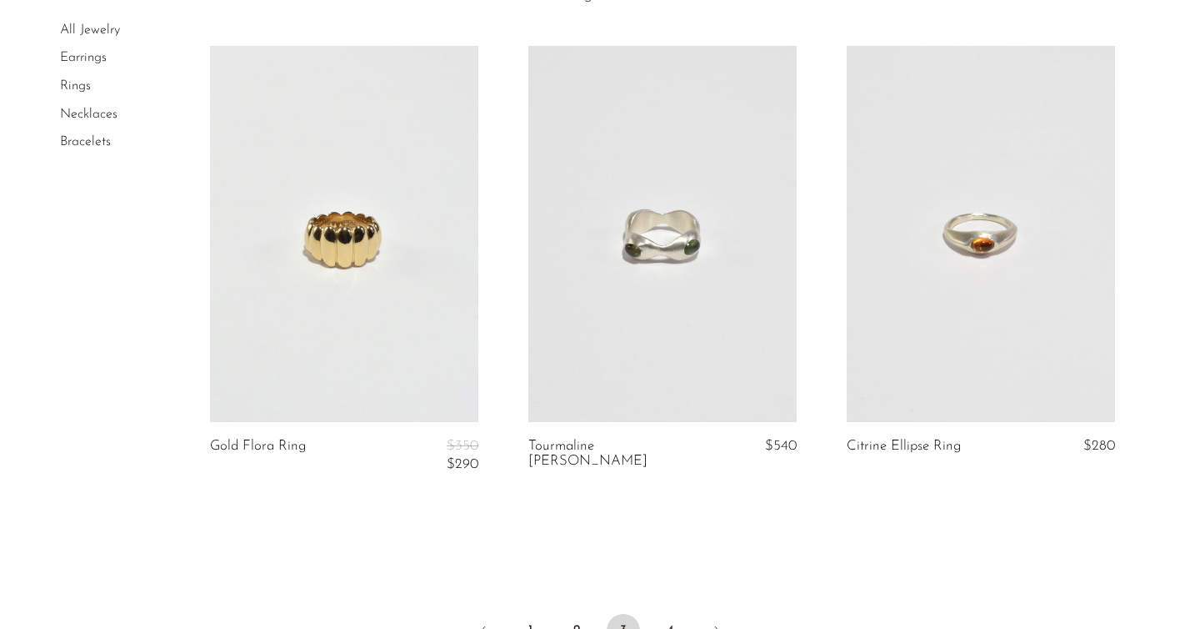
scroll to position [1782, 0]
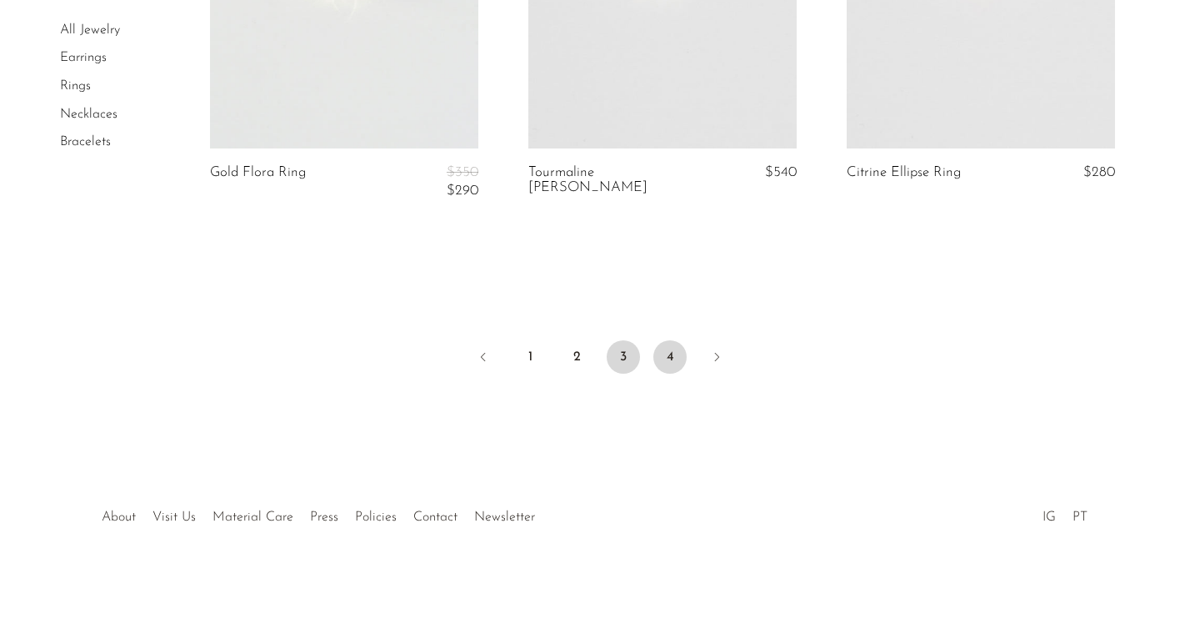
click at [675, 360] on link "4" at bounding box center [670, 356] width 33 height 33
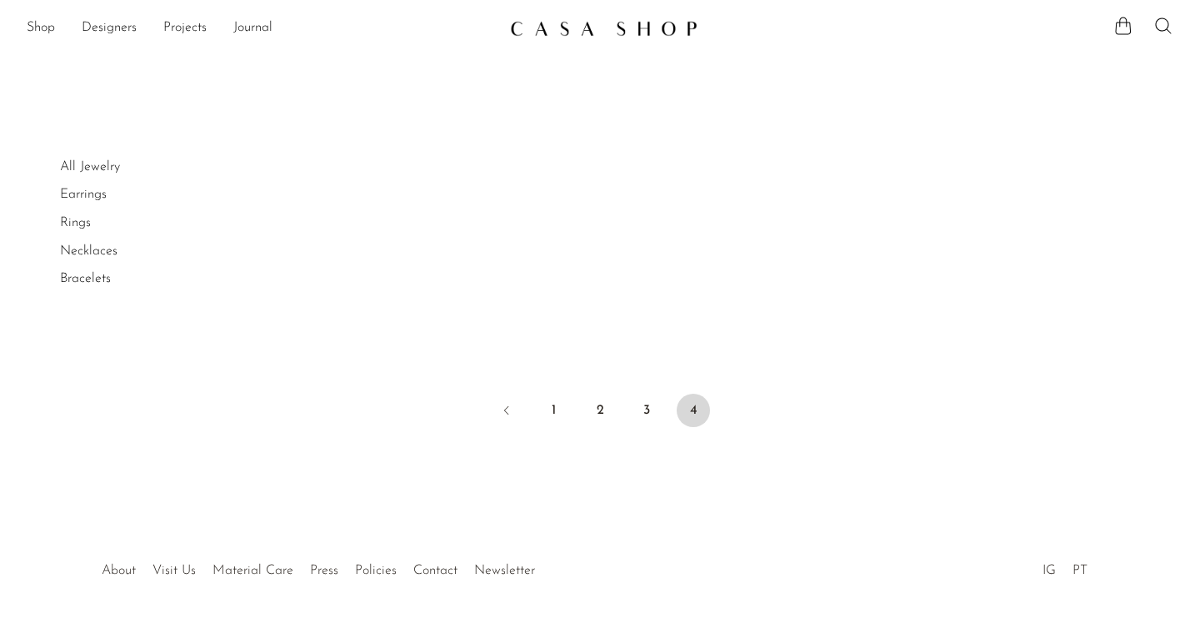
click at [86, 193] on link "Earrings" at bounding box center [83, 194] width 47 height 13
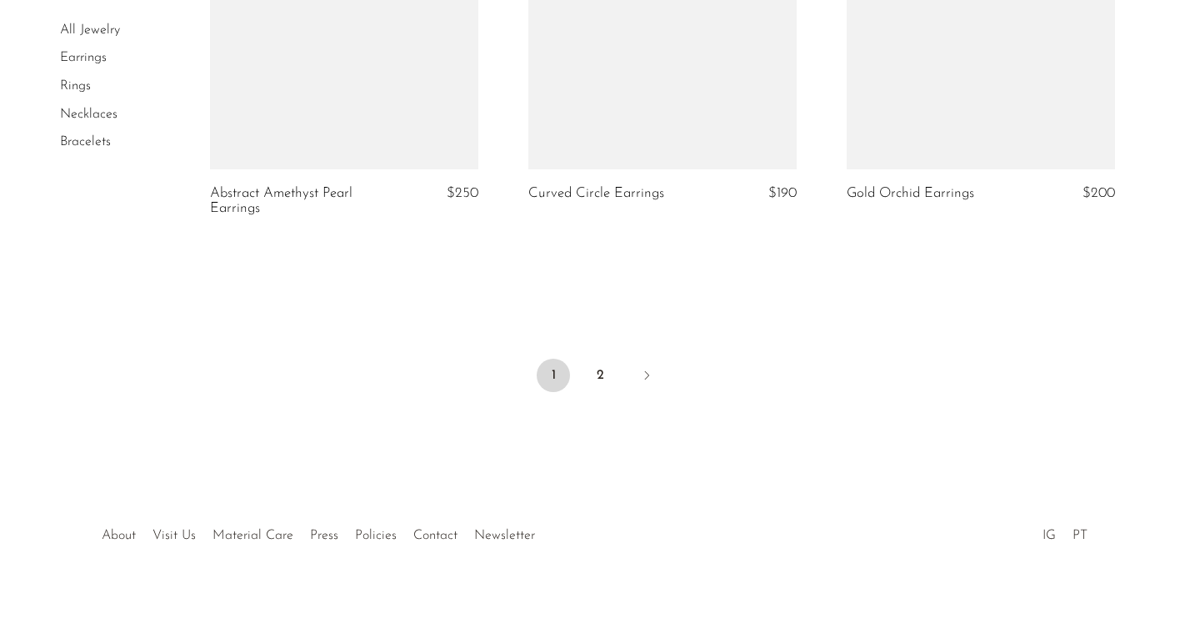
scroll to position [5353, 0]
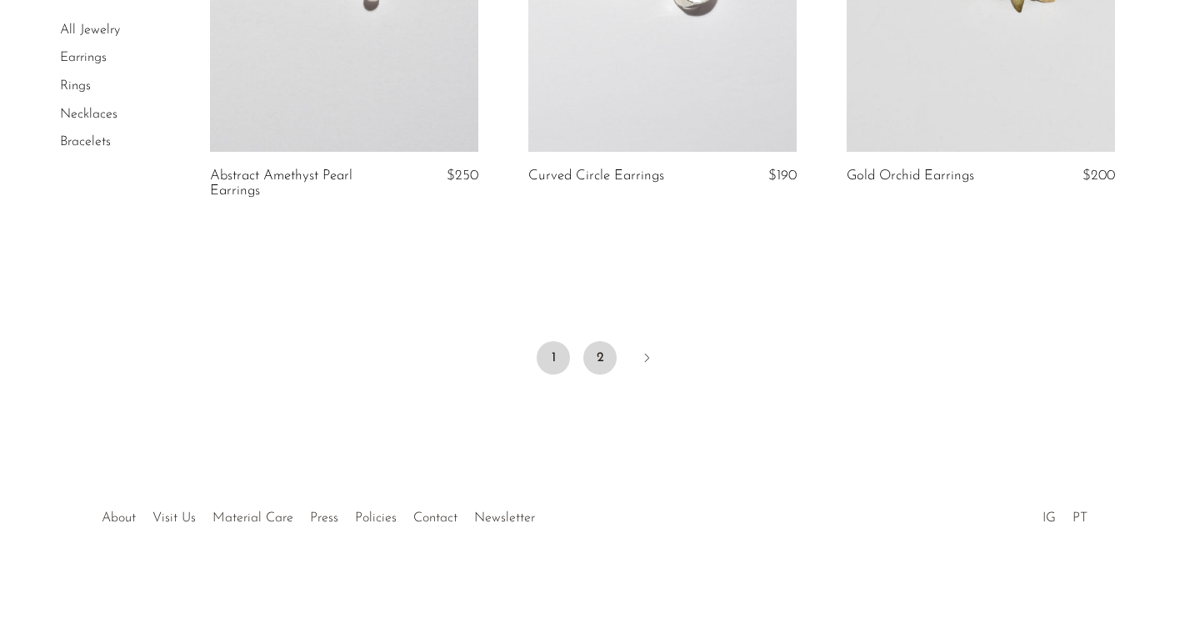
click at [599, 354] on link "2" at bounding box center [600, 357] width 33 height 33
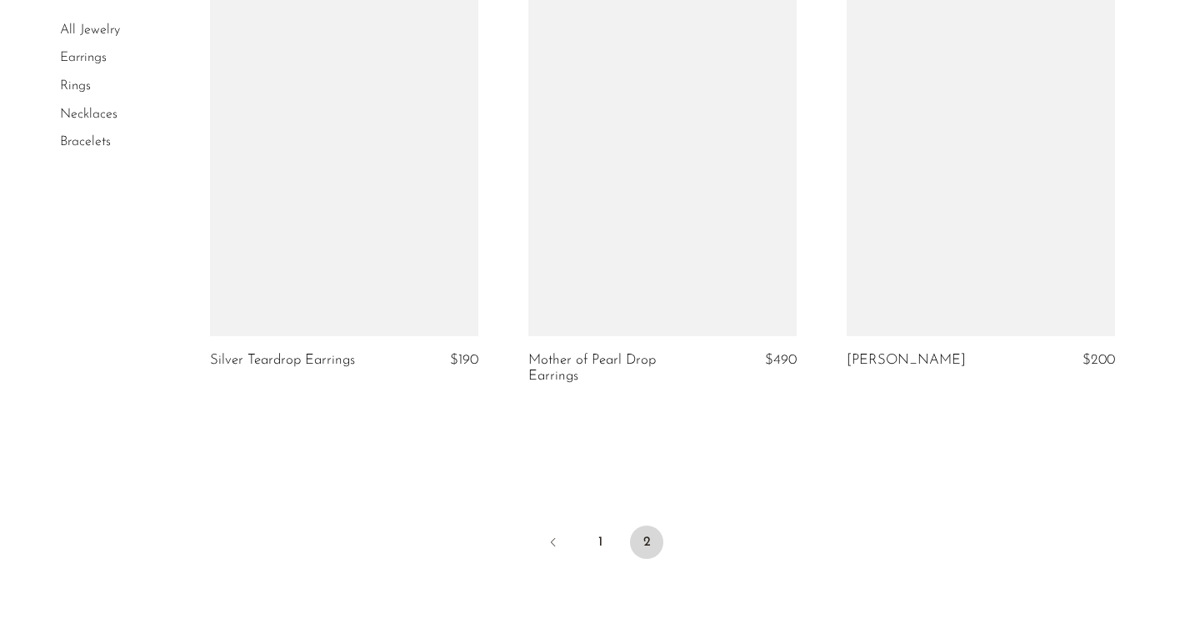
scroll to position [5016, 0]
